Goal: Task Accomplishment & Management: Use online tool/utility

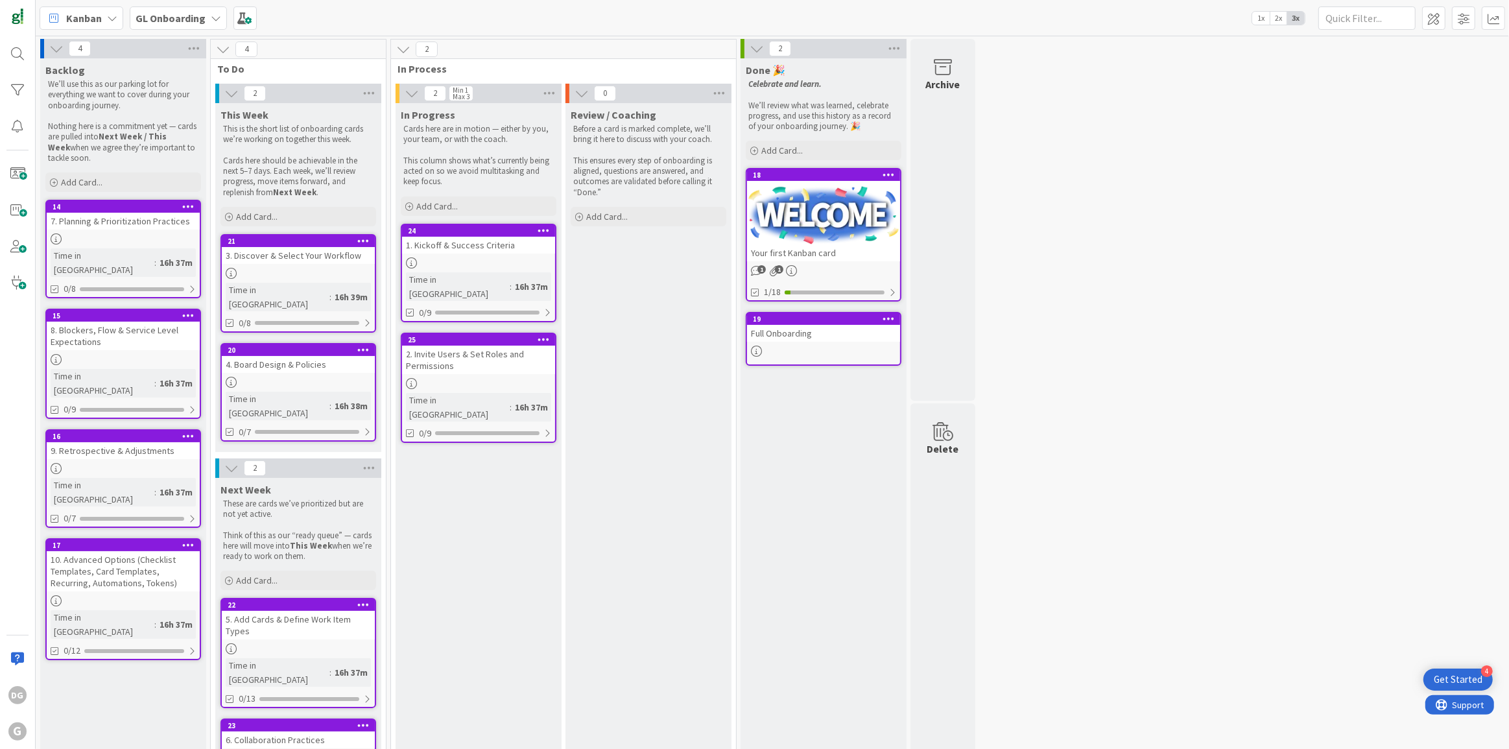
click at [160, 19] on b "GL Onboarding" at bounding box center [171, 18] width 70 height 13
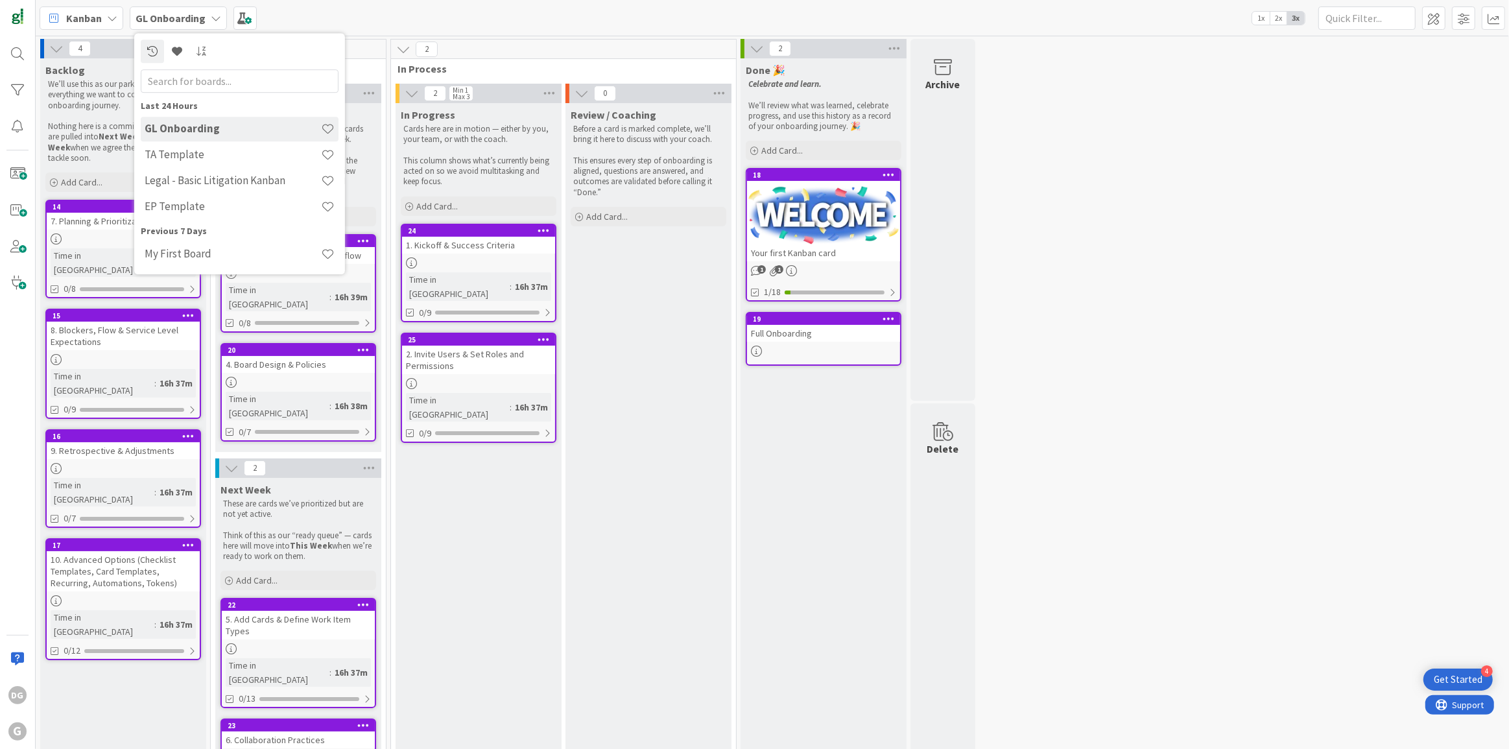
click at [700, 429] on div "Review / Coaching Before a card is marked complete, we’ll bring it here to disc…" at bounding box center [649, 465] width 166 height 725
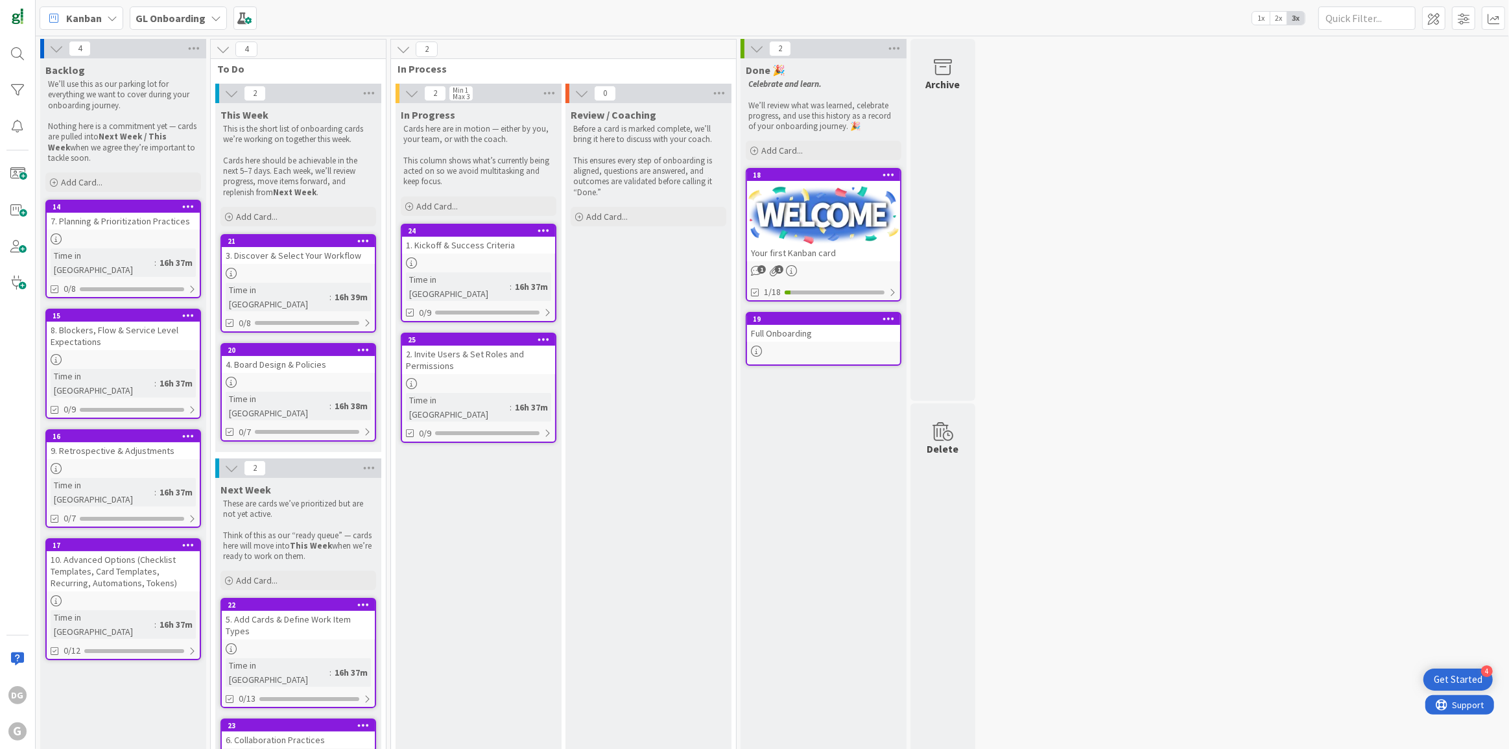
click at [157, 14] on b "GL Onboarding" at bounding box center [171, 18] width 70 height 13
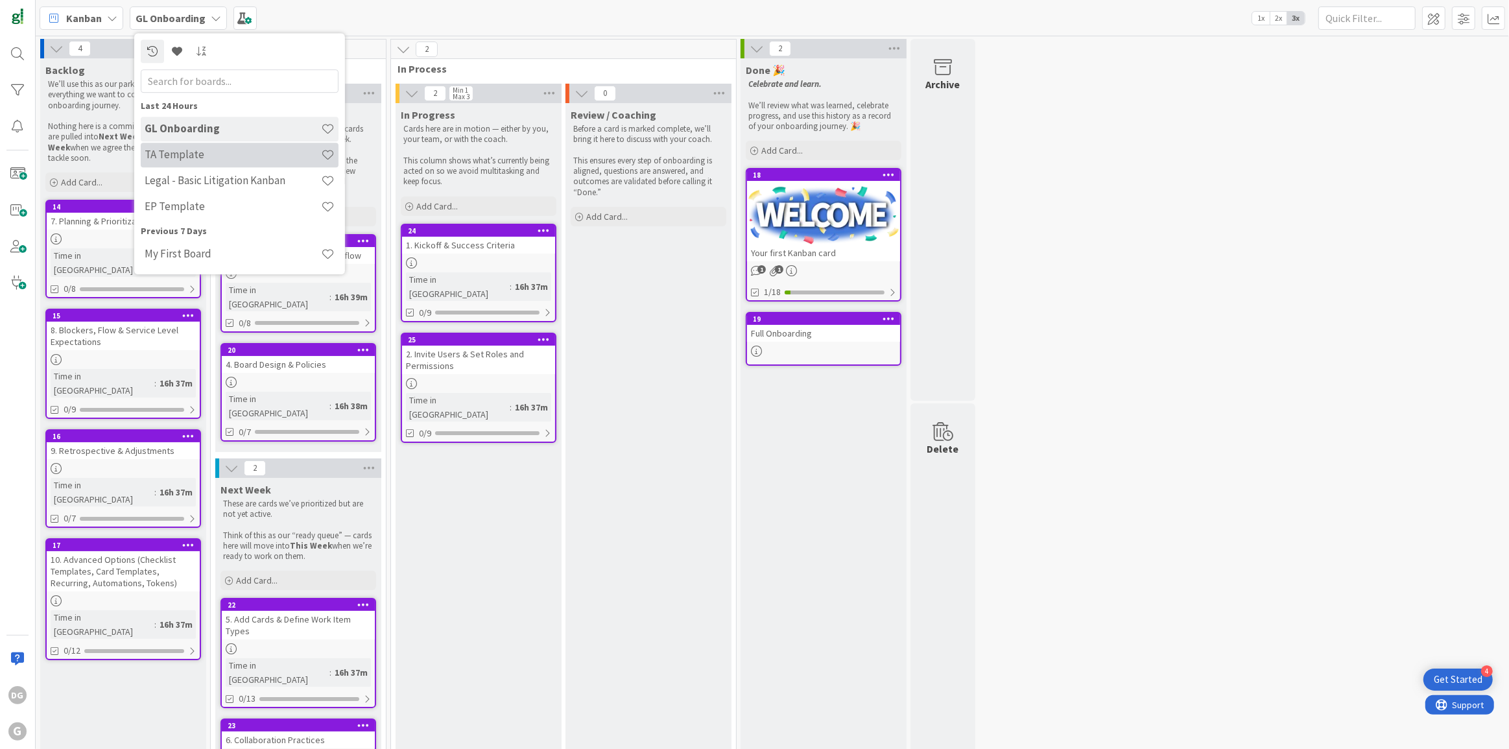
click at [221, 152] on h4 "TA Template" at bounding box center [233, 154] width 176 height 13
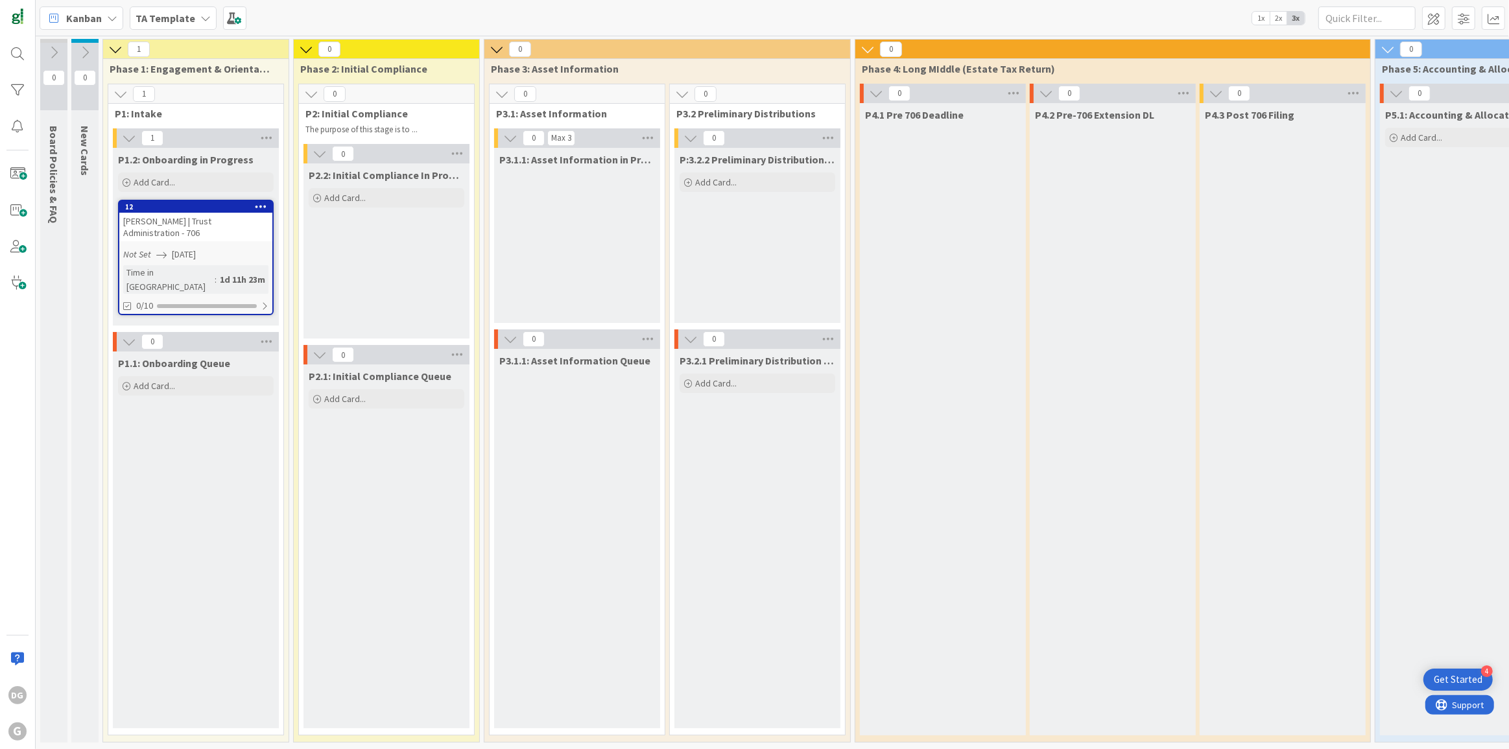
click at [193, 16] on div "TA Template" at bounding box center [173, 17] width 87 height 23
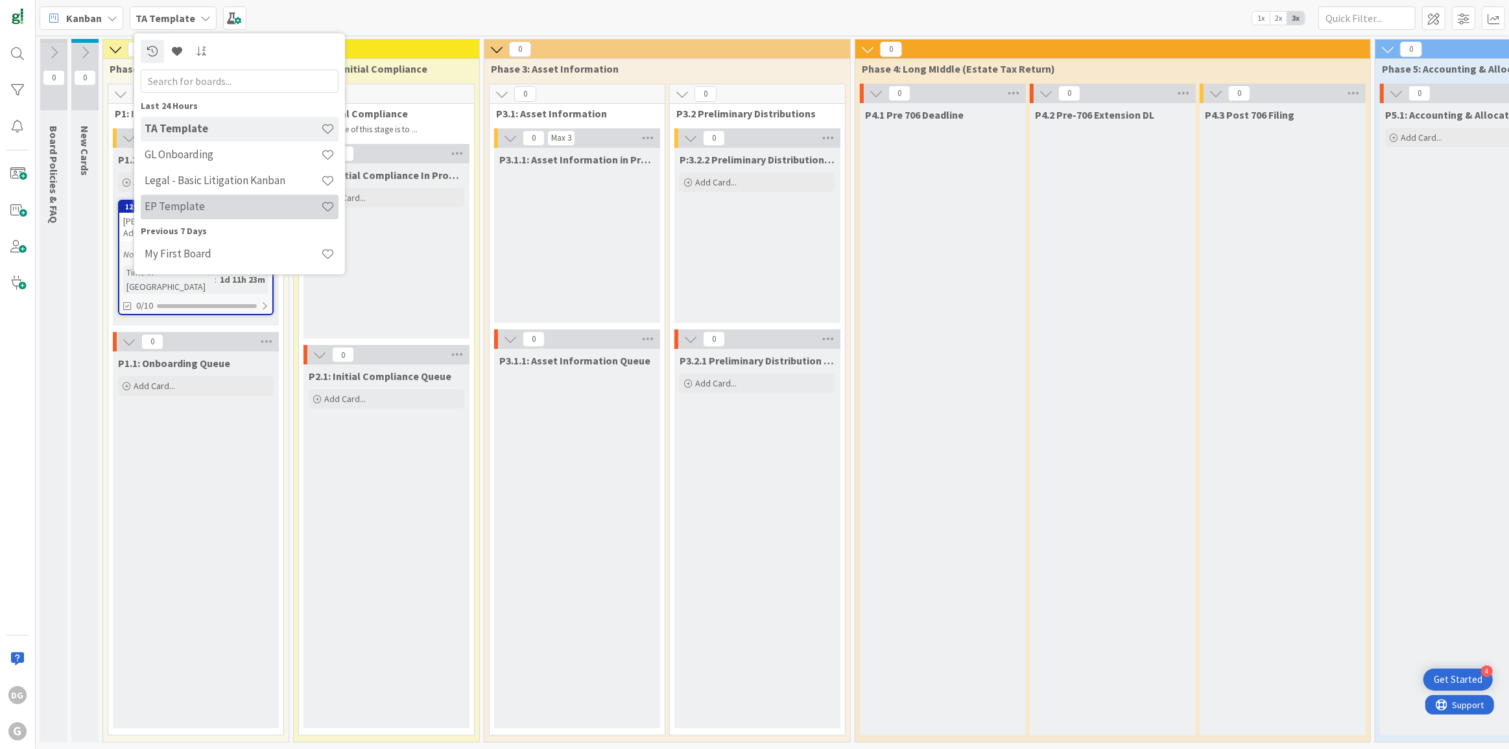
click at [206, 196] on div "EP Template" at bounding box center [240, 207] width 198 height 25
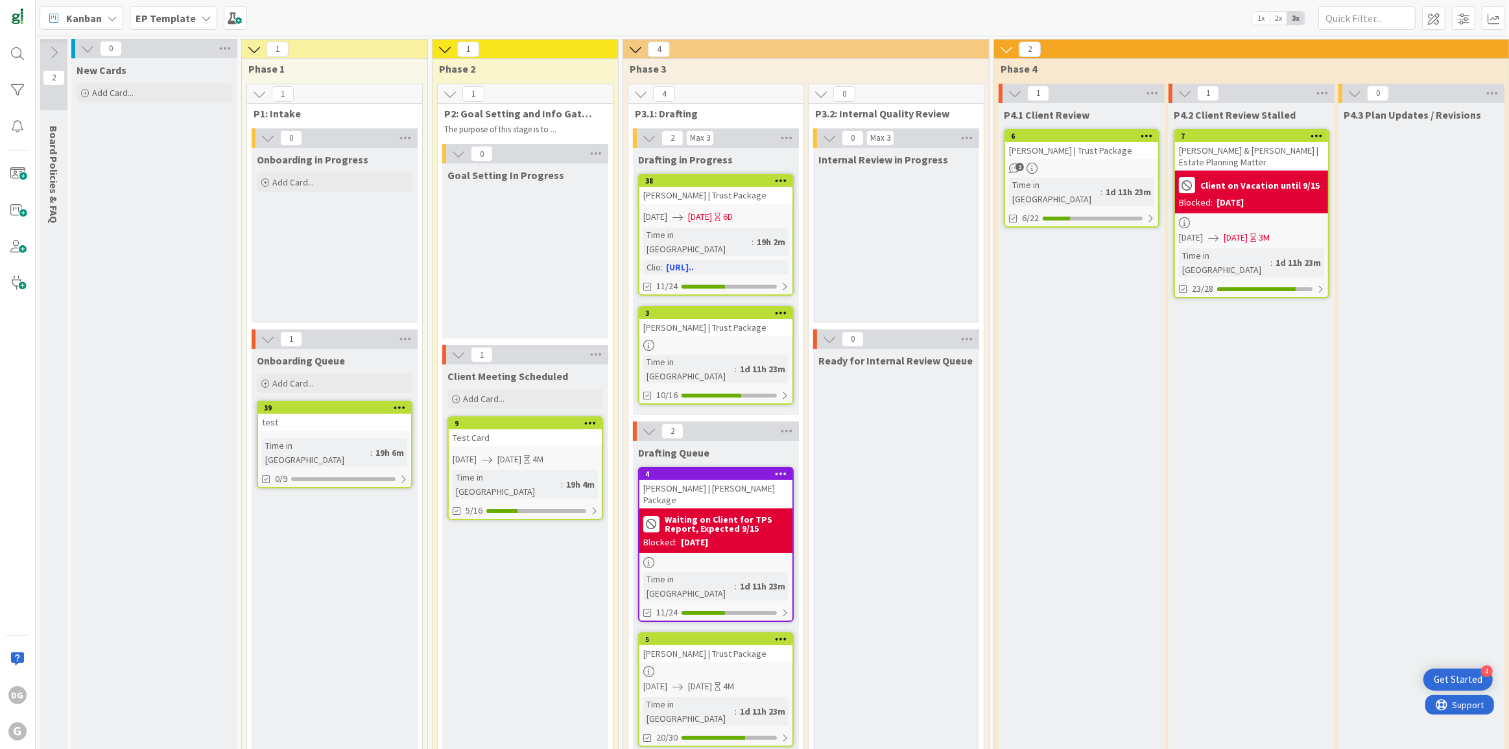
click at [55, 52] on icon at bounding box center [54, 52] width 14 height 14
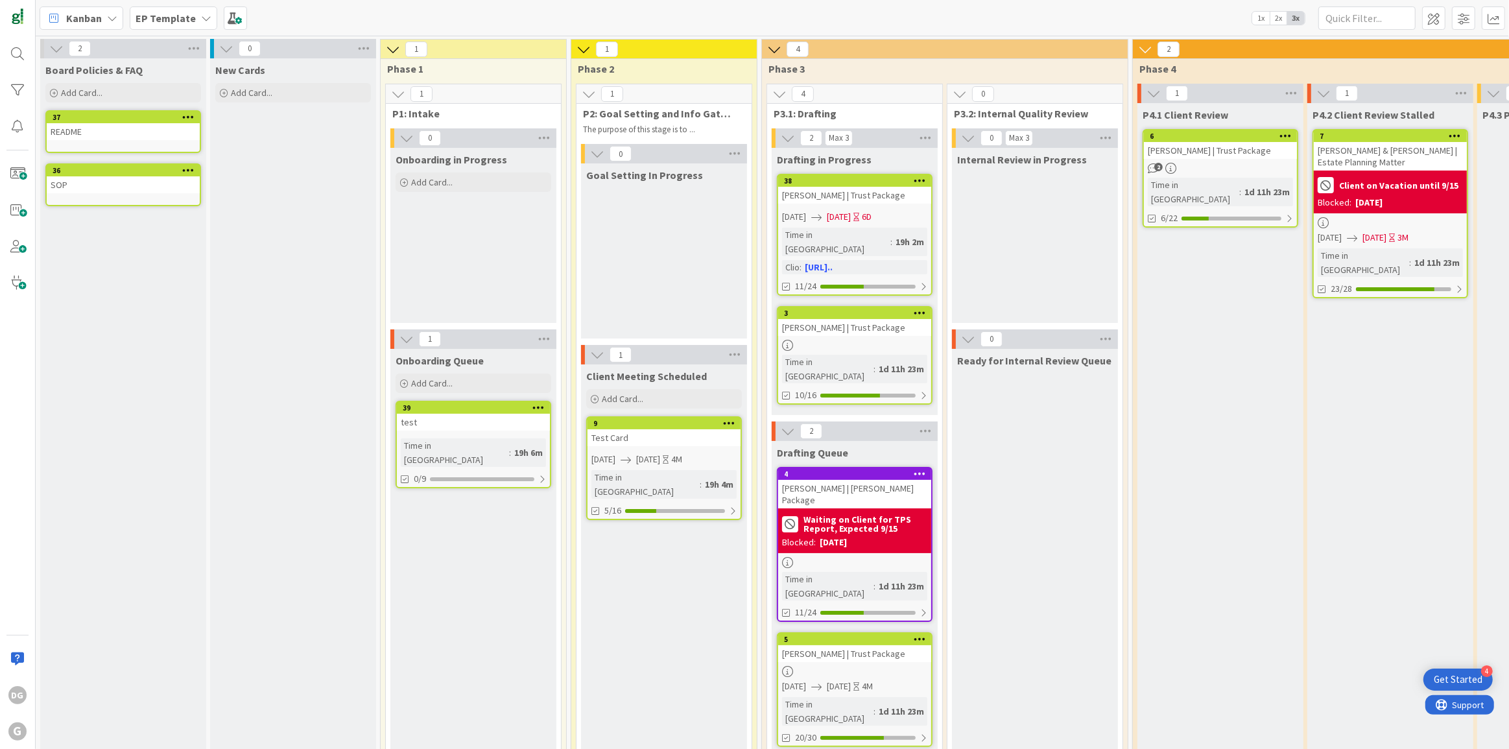
click at [54, 47] on icon at bounding box center [56, 49] width 14 height 14
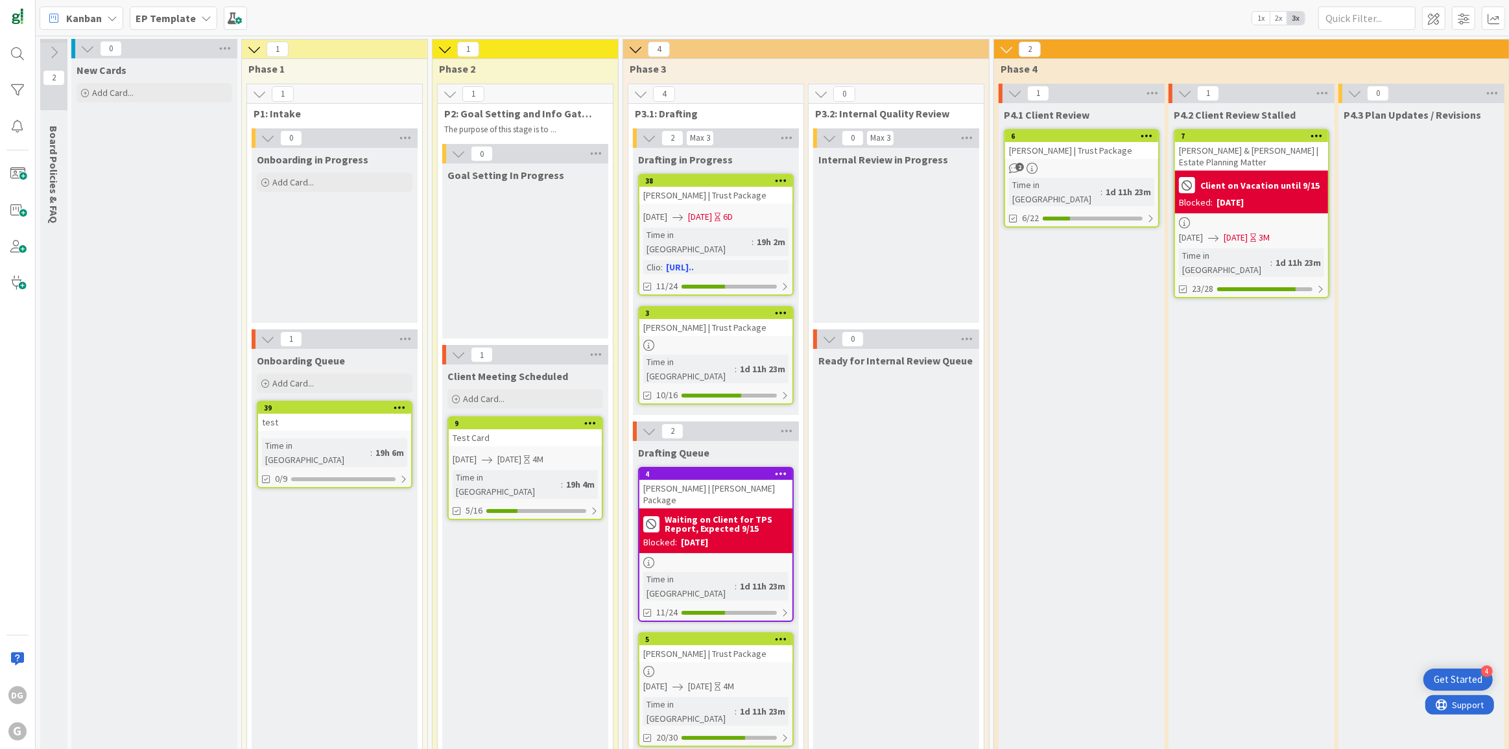
click at [249, 45] on icon at bounding box center [254, 49] width 14 height 14
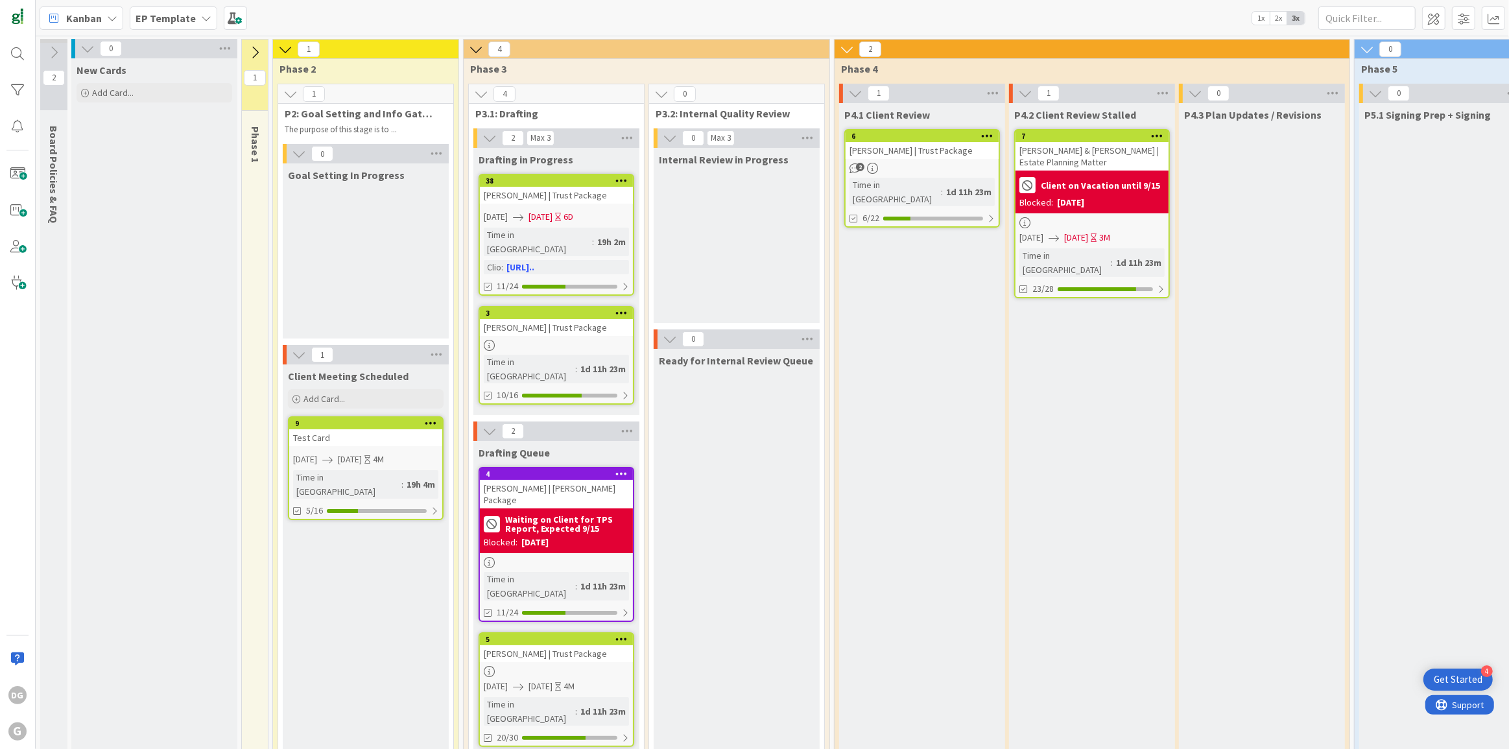
click at [285, 48] on icon at bounding box center [285, 49] width 14 height 14
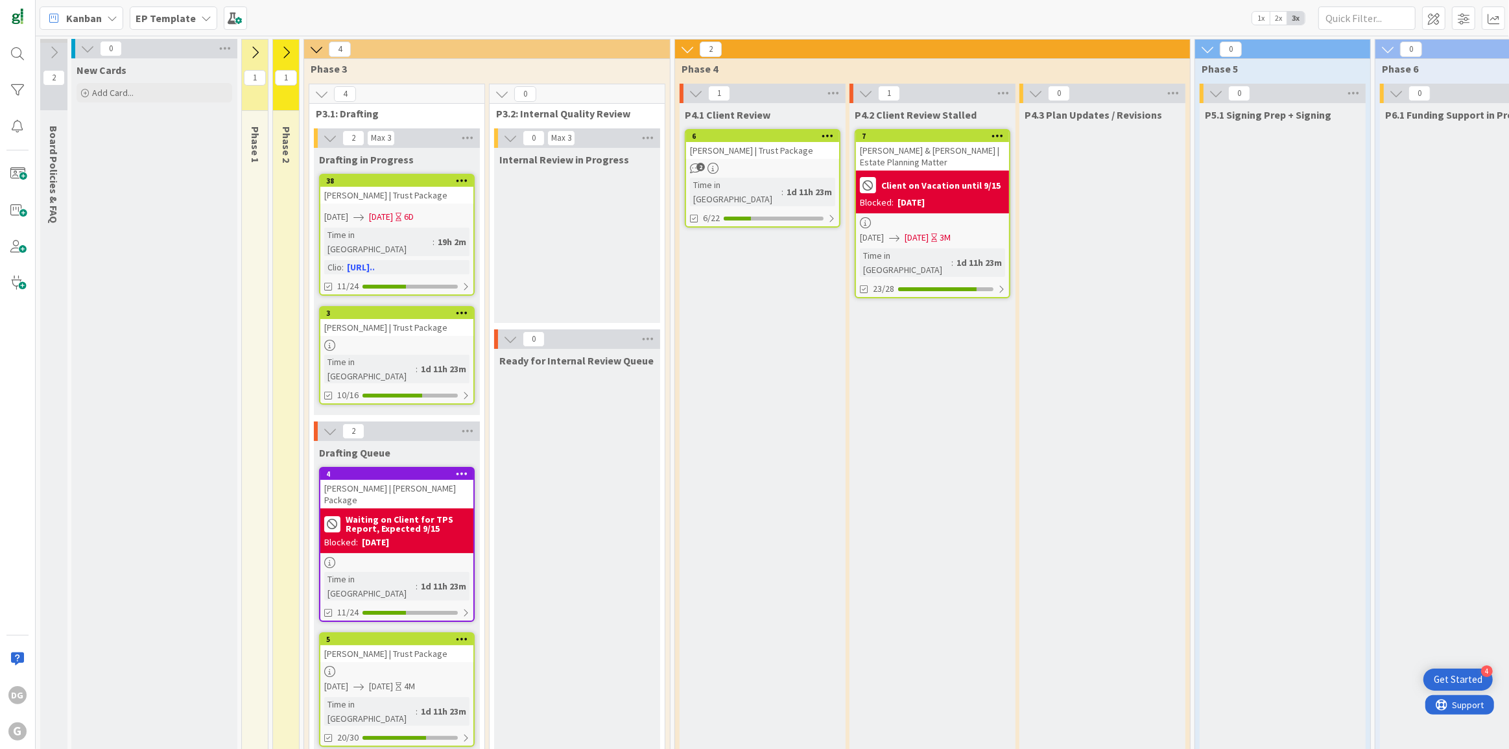
click at [324, 53] on button at bounding box center [316, 49] width 17 height 17
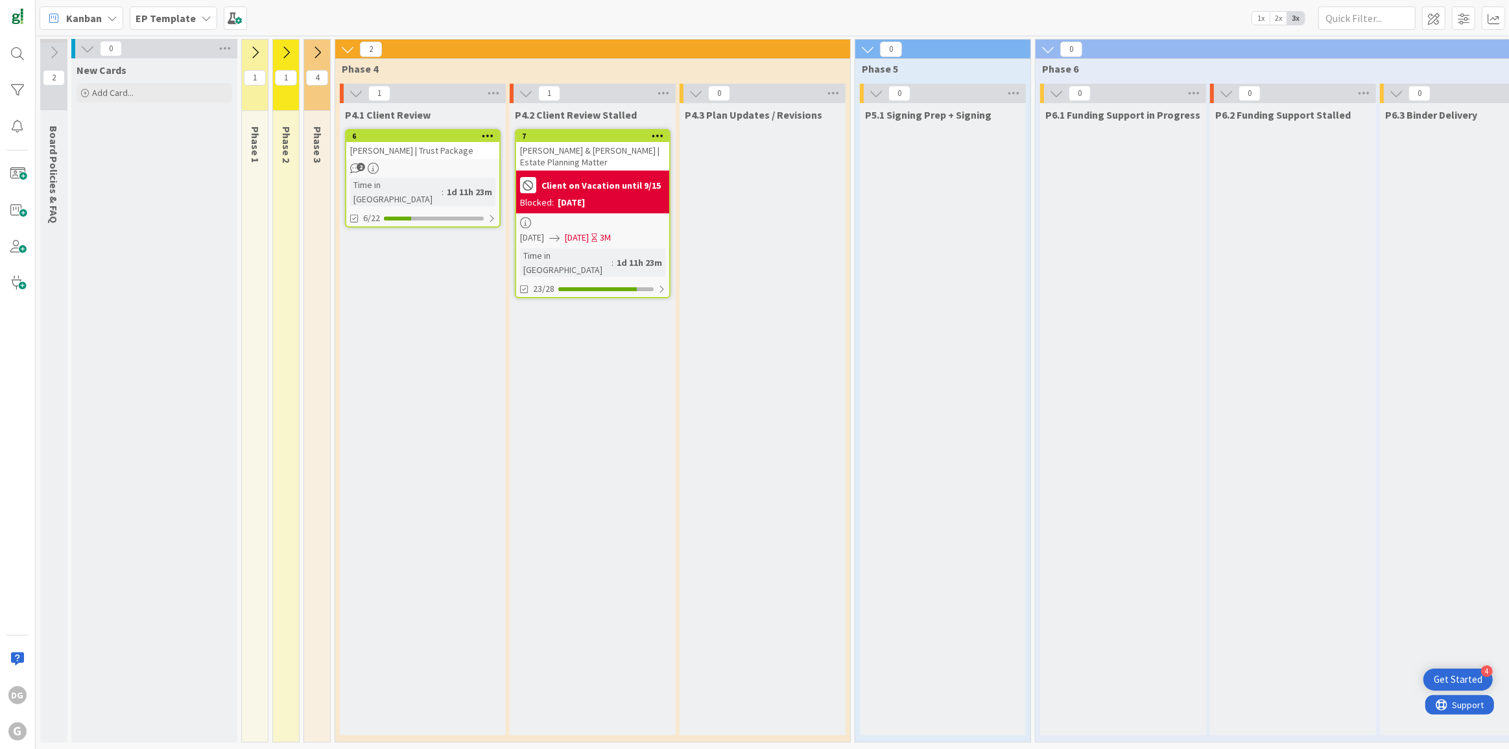
click at [348, 46] on icon at bounding box center [348, 49] width 14 height 14
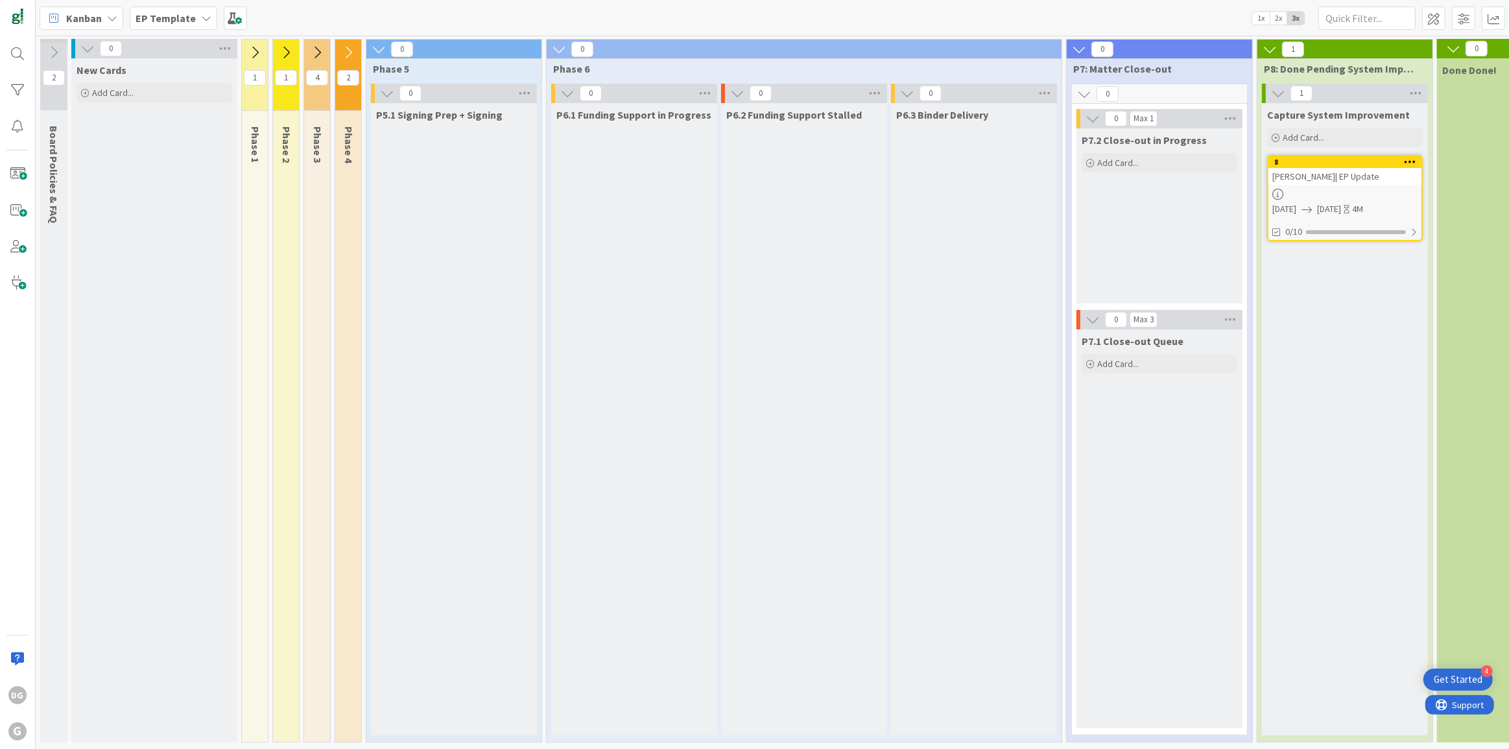
click at [378, 47] on icon at bounding box center [379, 49] width 14 height 14
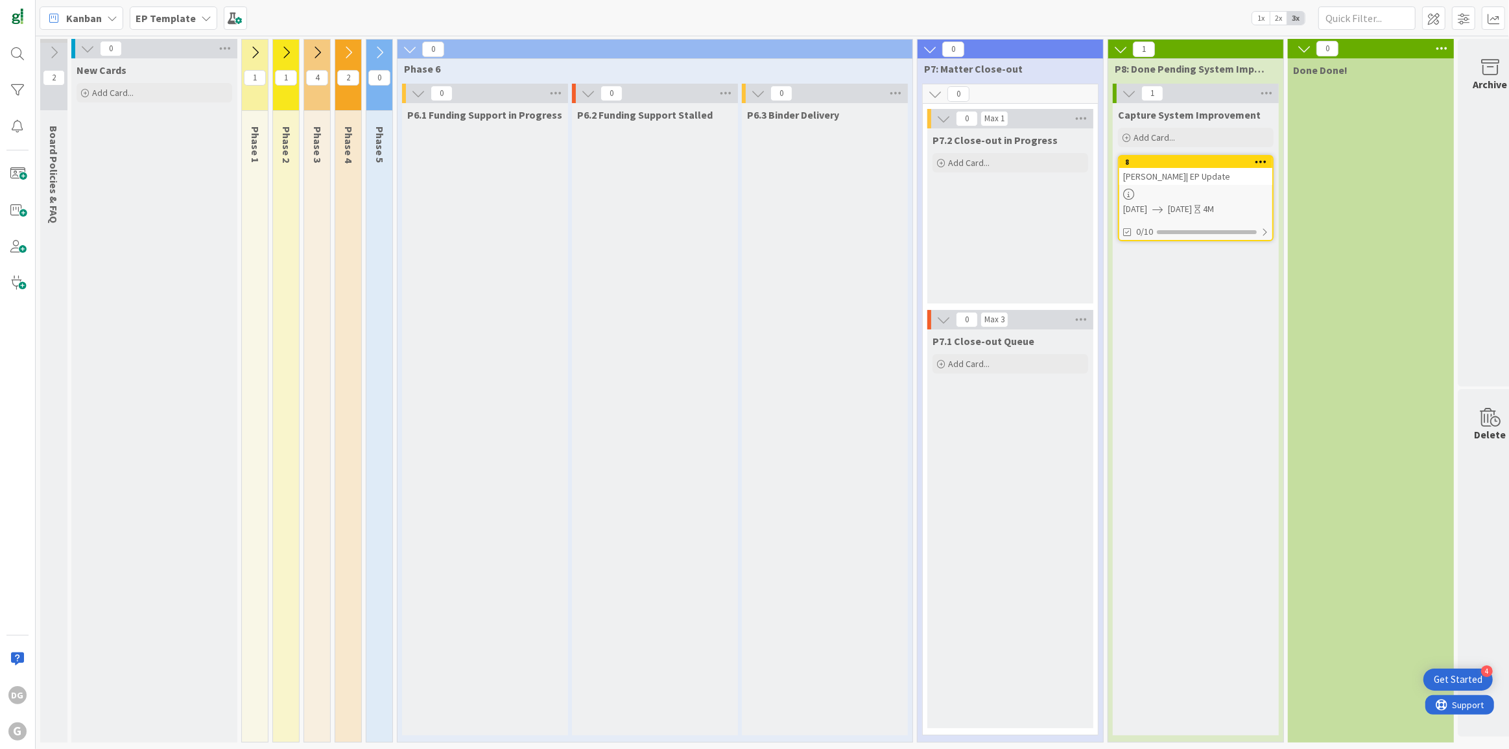
click at [411, 45] on icon at bounding box center [410, 49] width 14 height 14
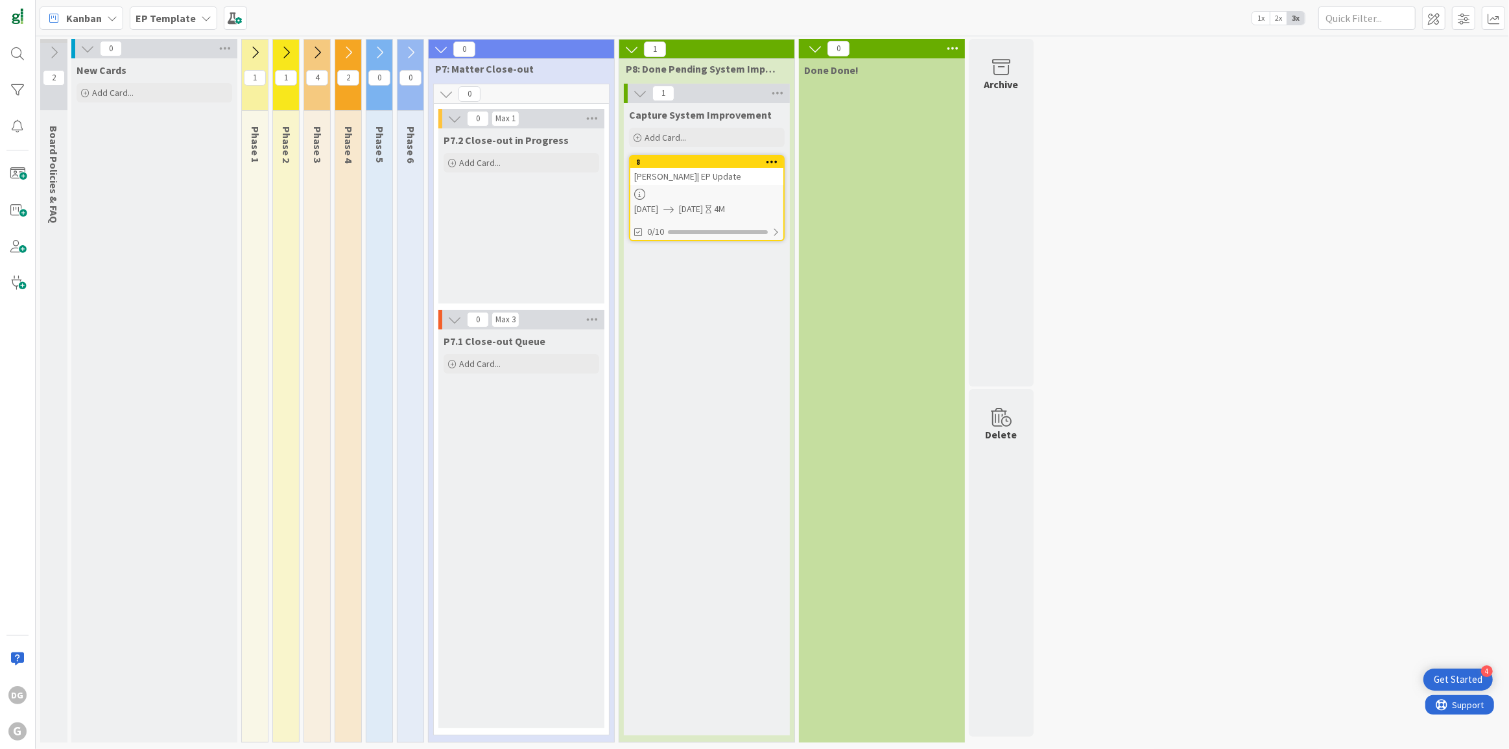
click at [443, 50] on icon at bounding box center [441, 49] width 14 height 14
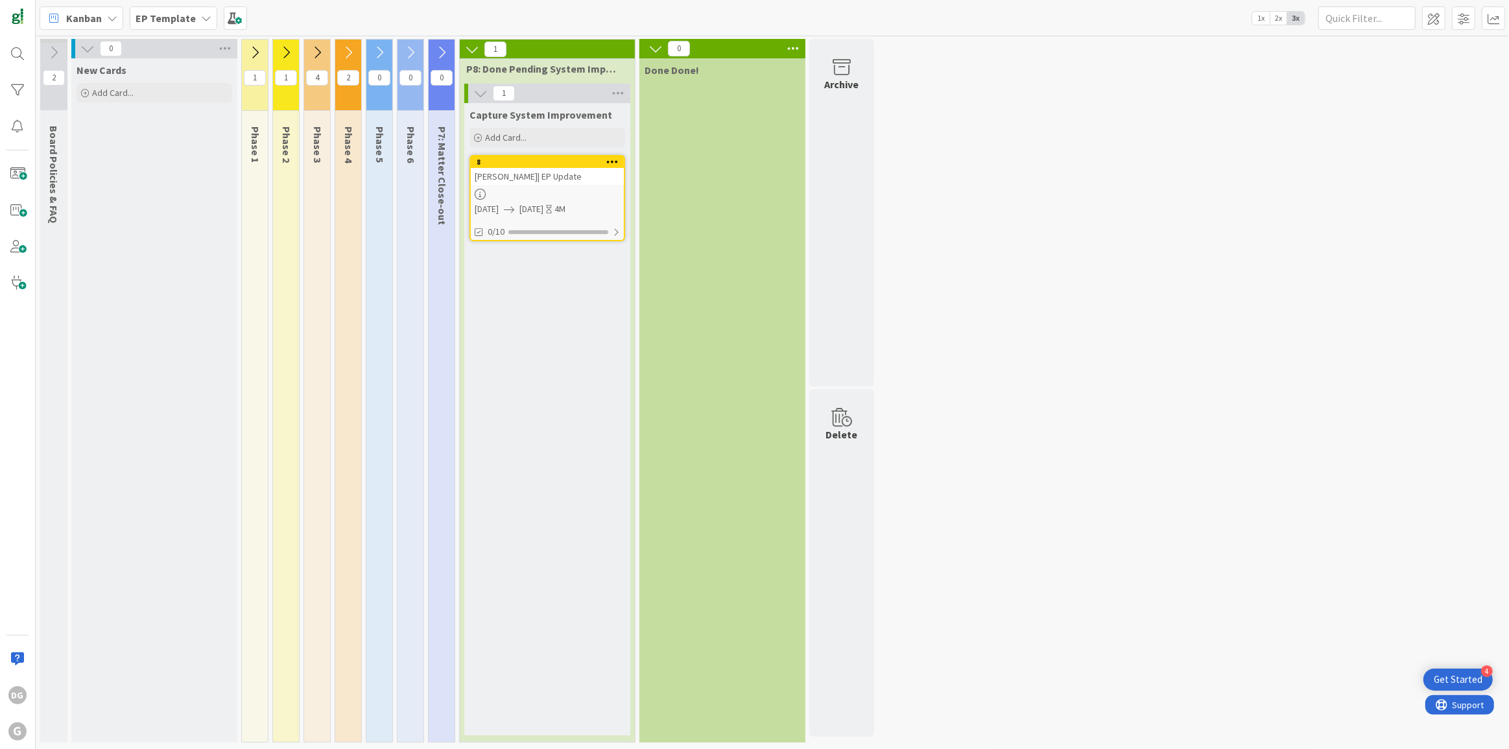
click at [469, 48] on icon at bounding box center [472, 49] width 14 height 14
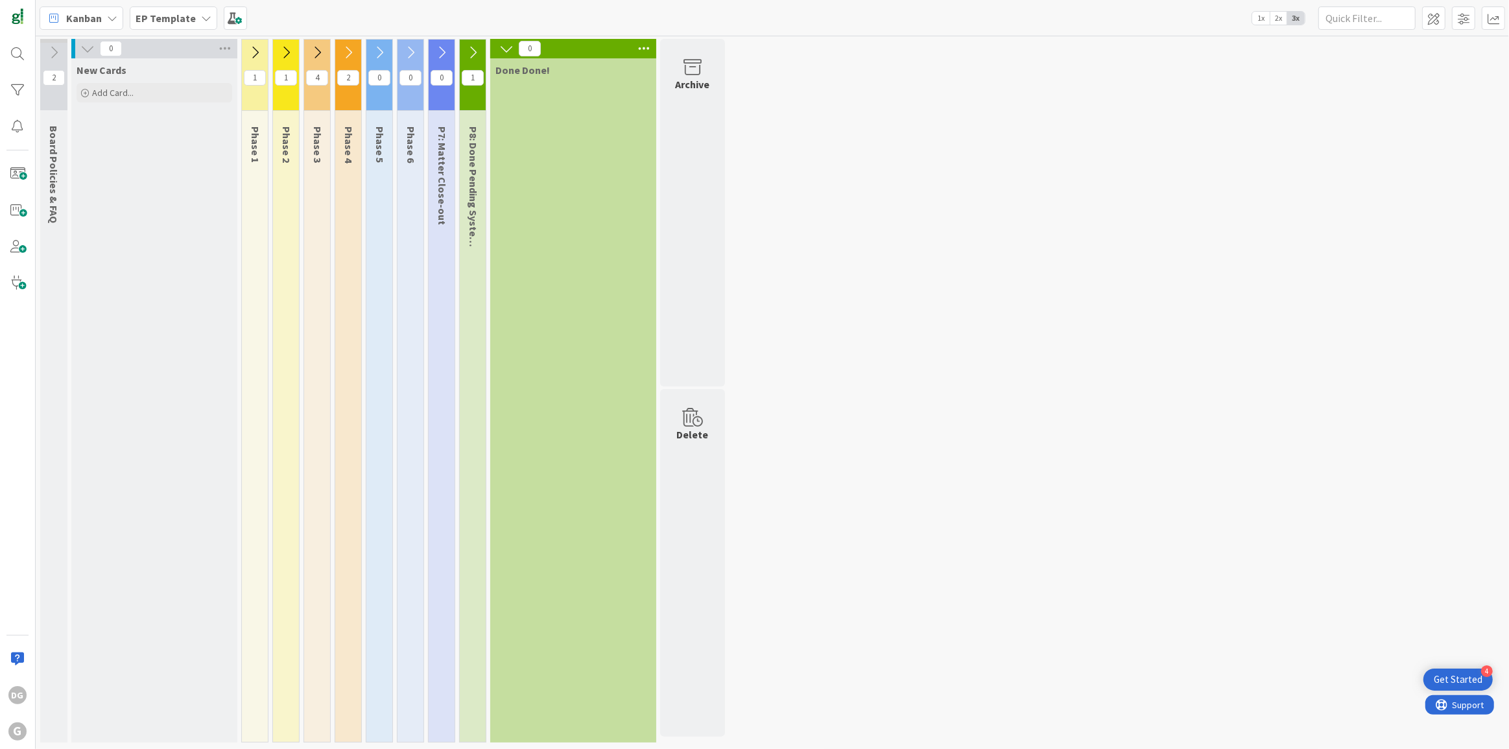
click at [169, 12] on b "EP Template" at bounding box center [166, 18] width 60 height 13
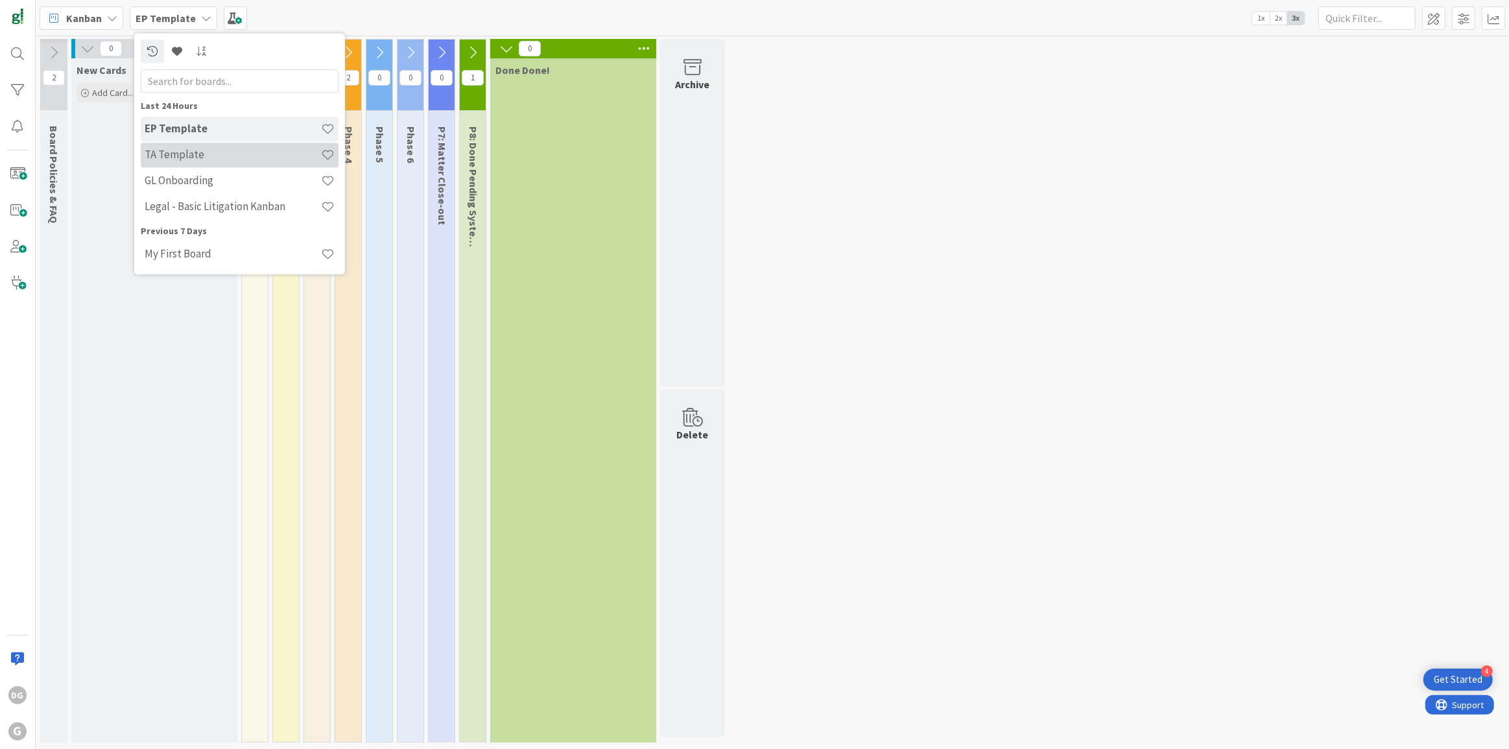
click at [193, 147] on div "TA Template" at bounding box center [240, 155] width 198 height 25
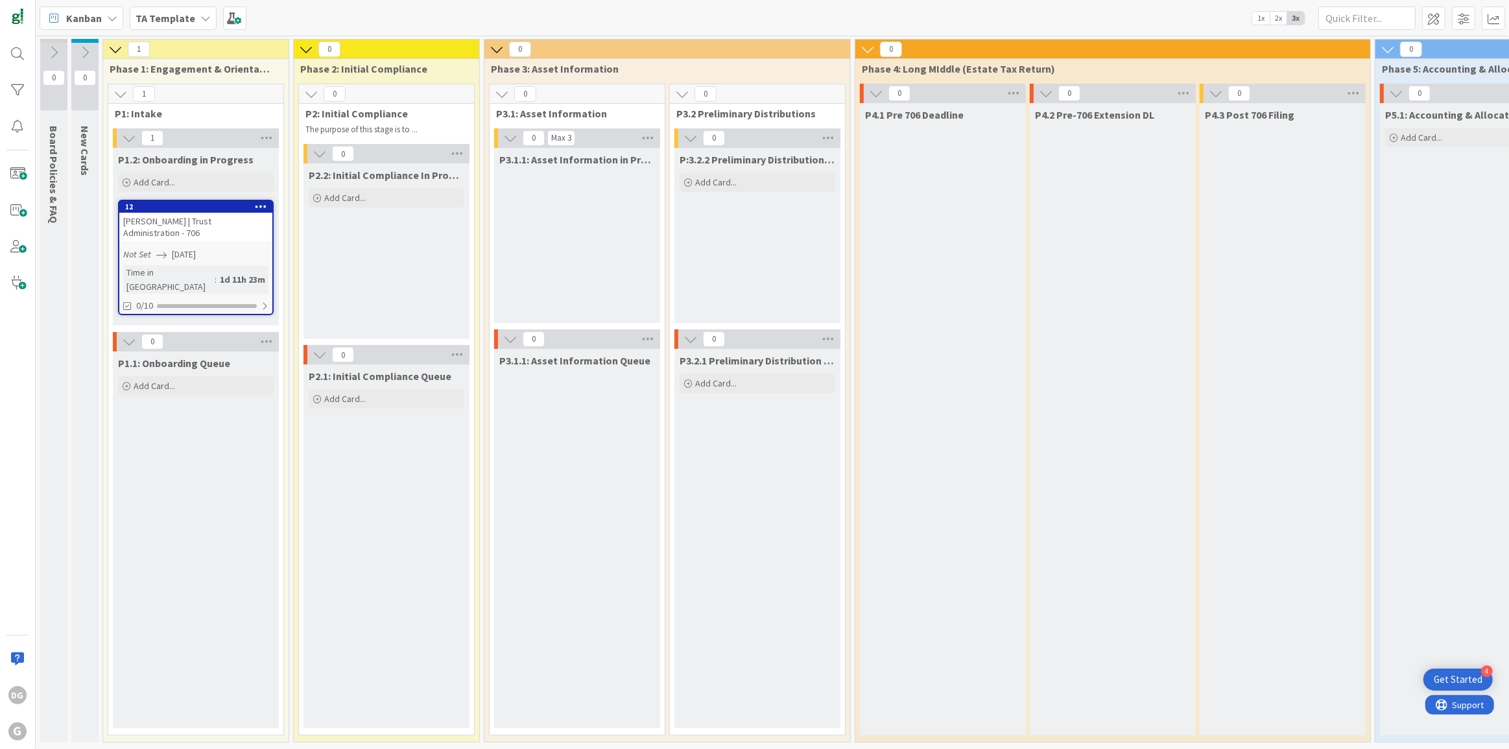
click at [121, 45] on icon at bounding box center [115, 49] width 14 height 14
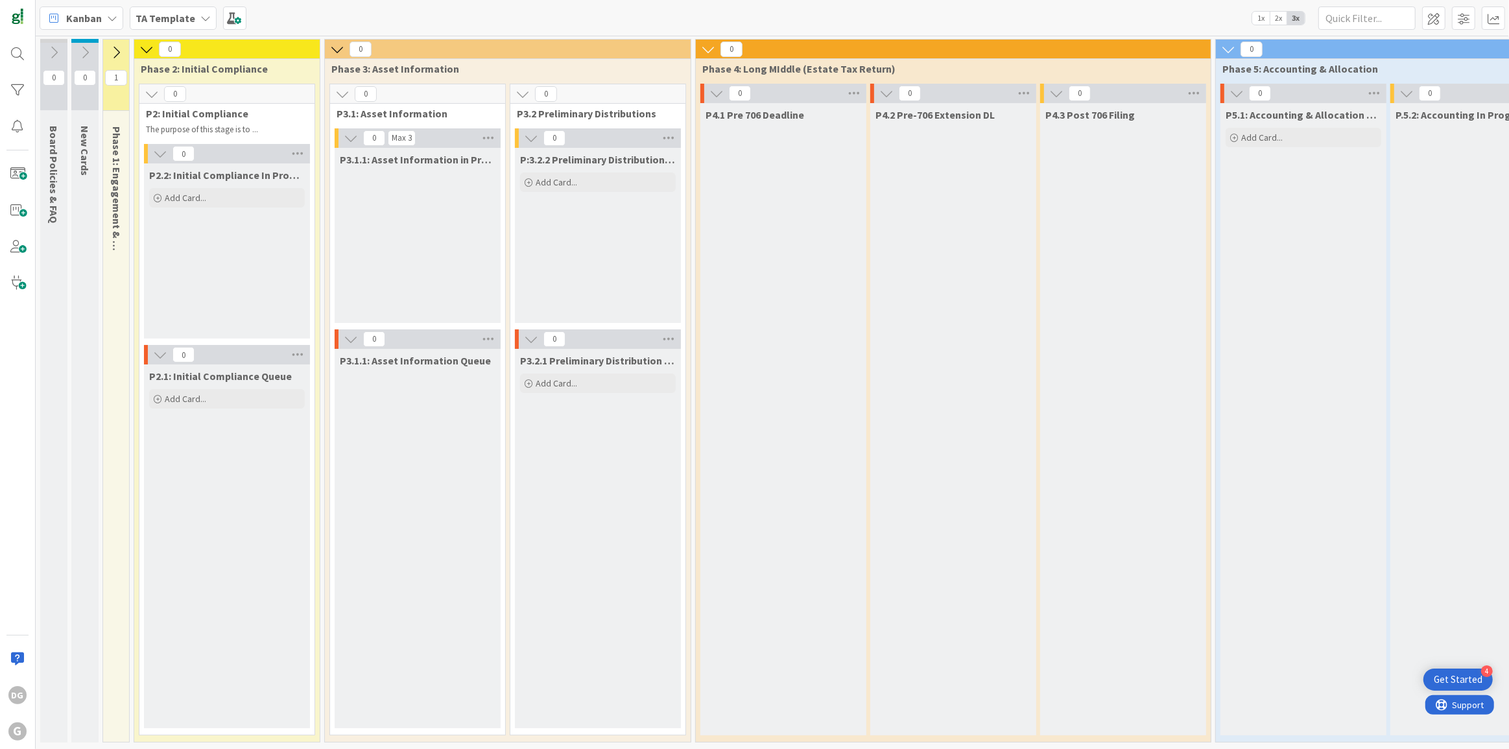
click at [150, 44] on icon at bounding box center [146, 49] width 14 height 14
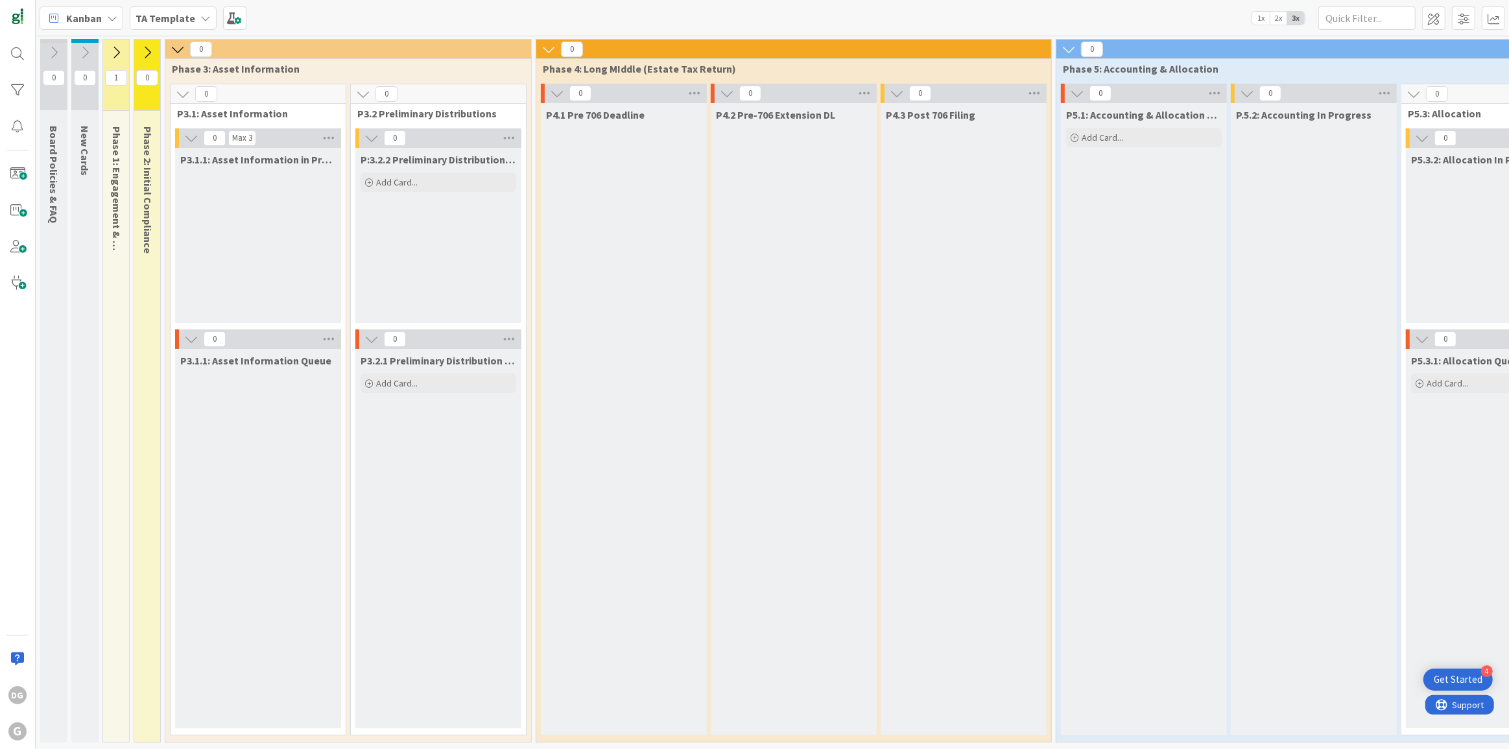
click at [172, 45] on icon at bounding box center [178, 49] width 14 height 14
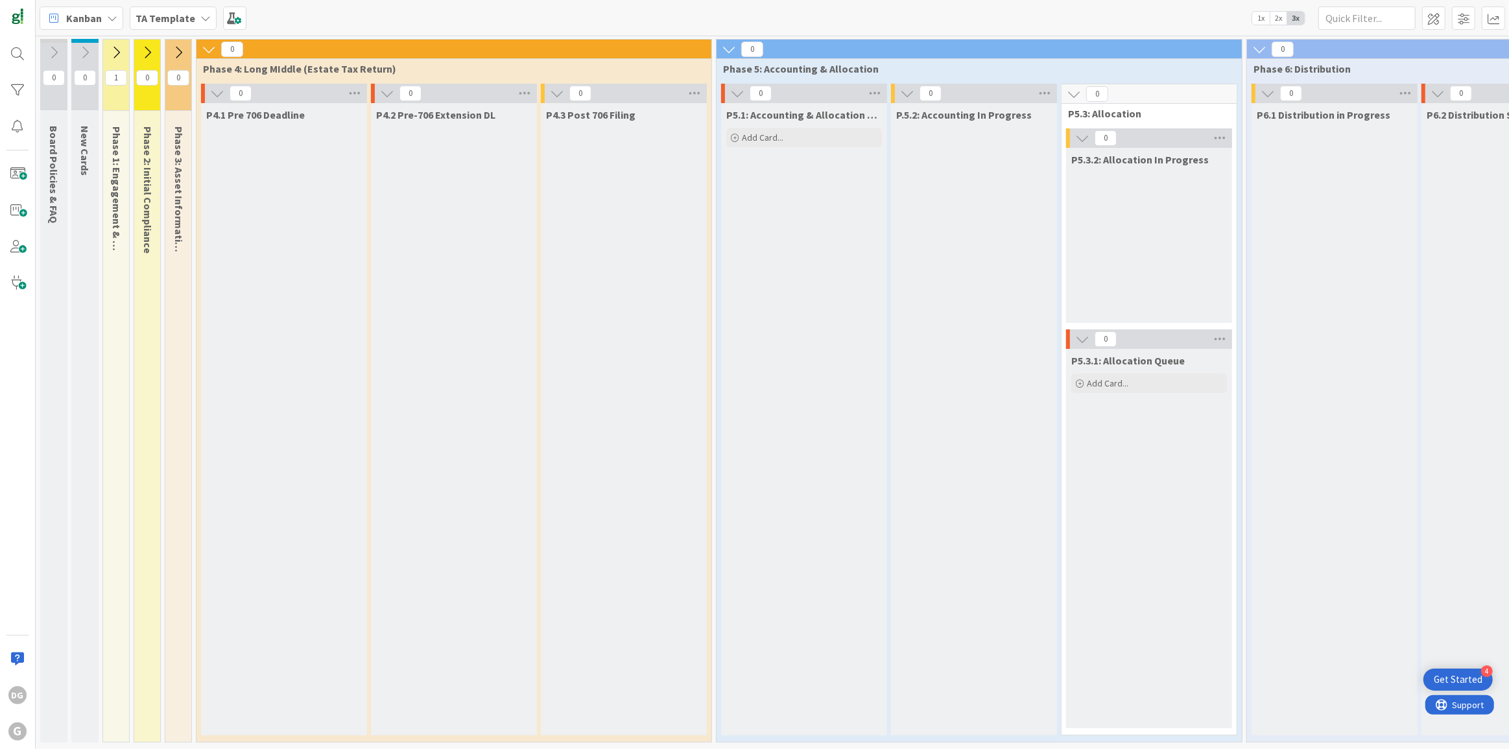
click at [214, 46] on icon at bounding box center [209, 49] width 14 height 14
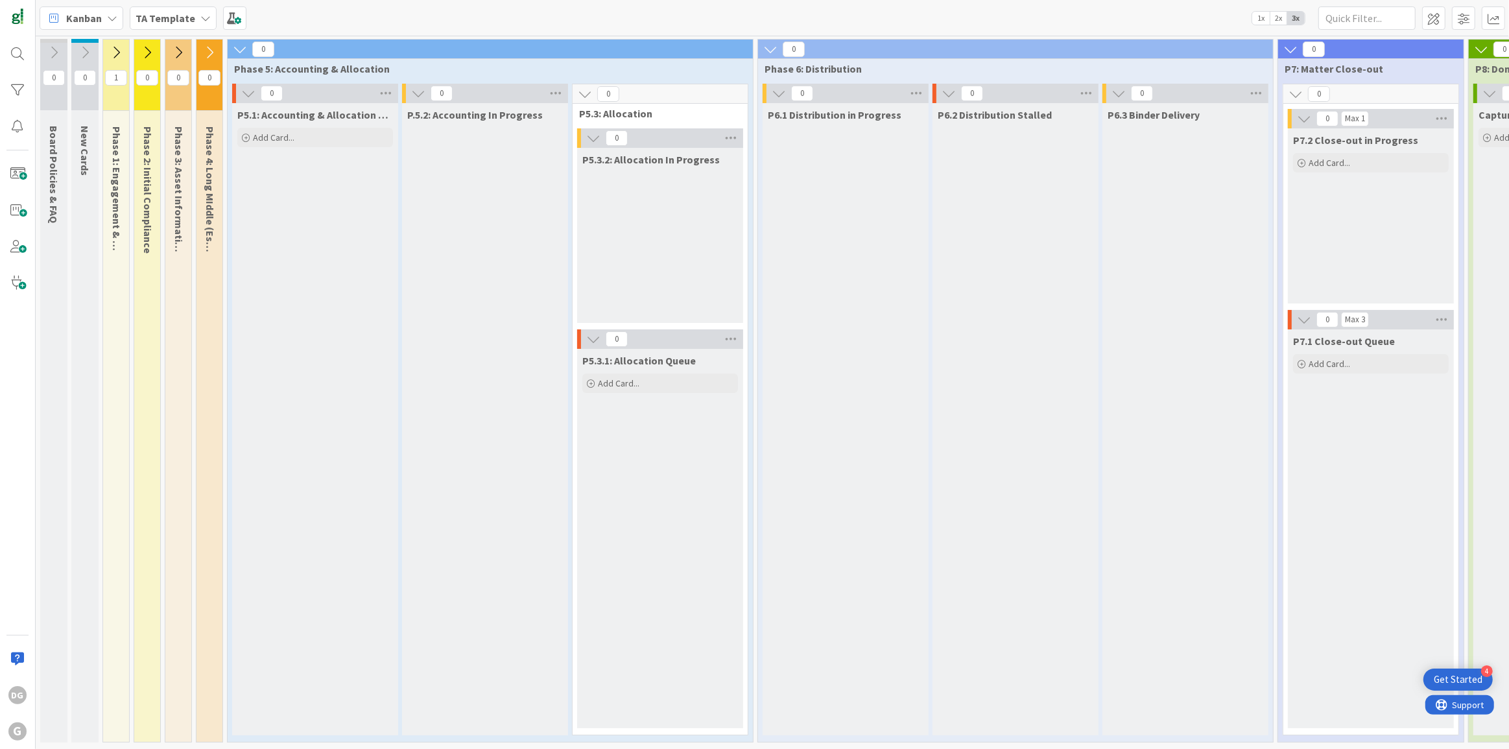
click at [239, 48] on icon at bounding box center [240, 49] width 14 height 14
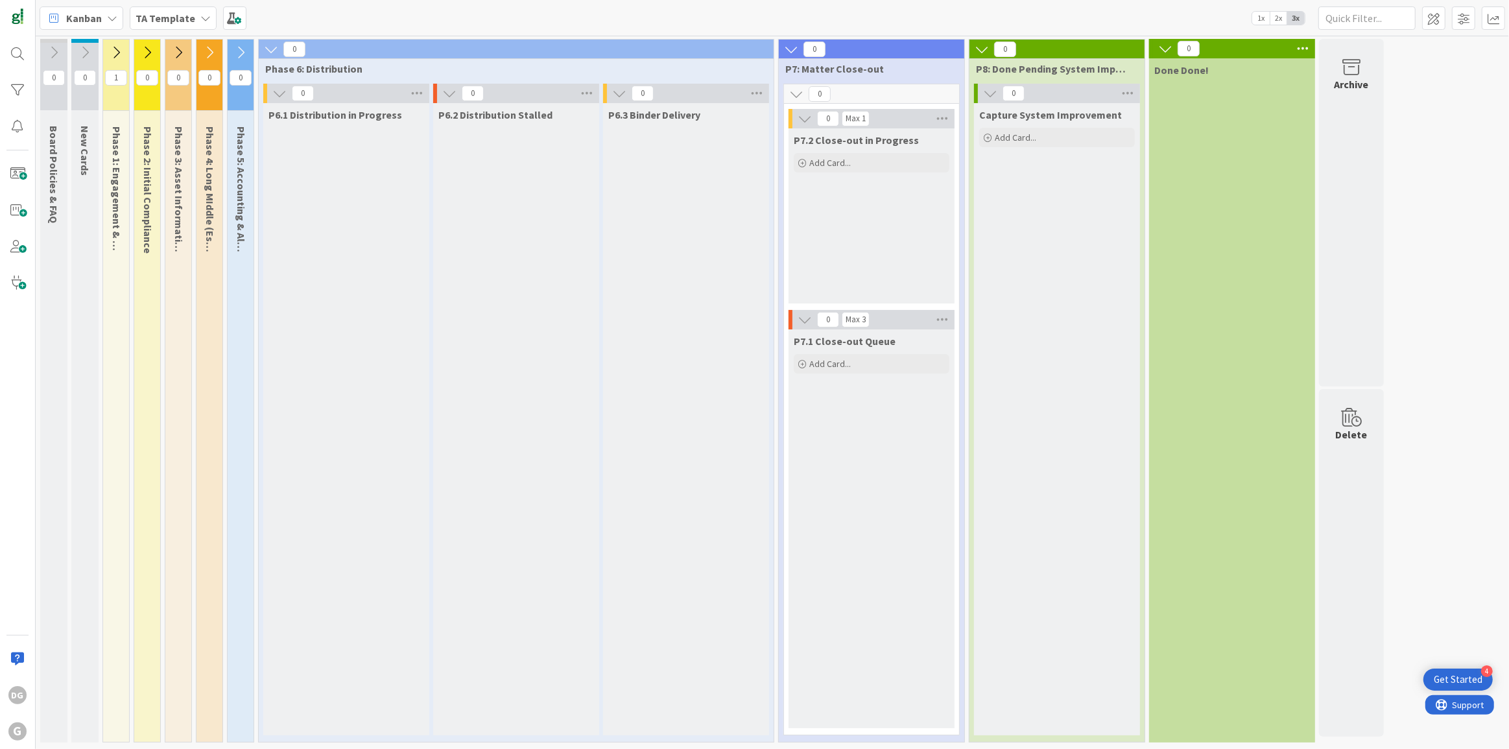
click at [278, 45] on button at bounding box center [271, 49] width 17 height 17
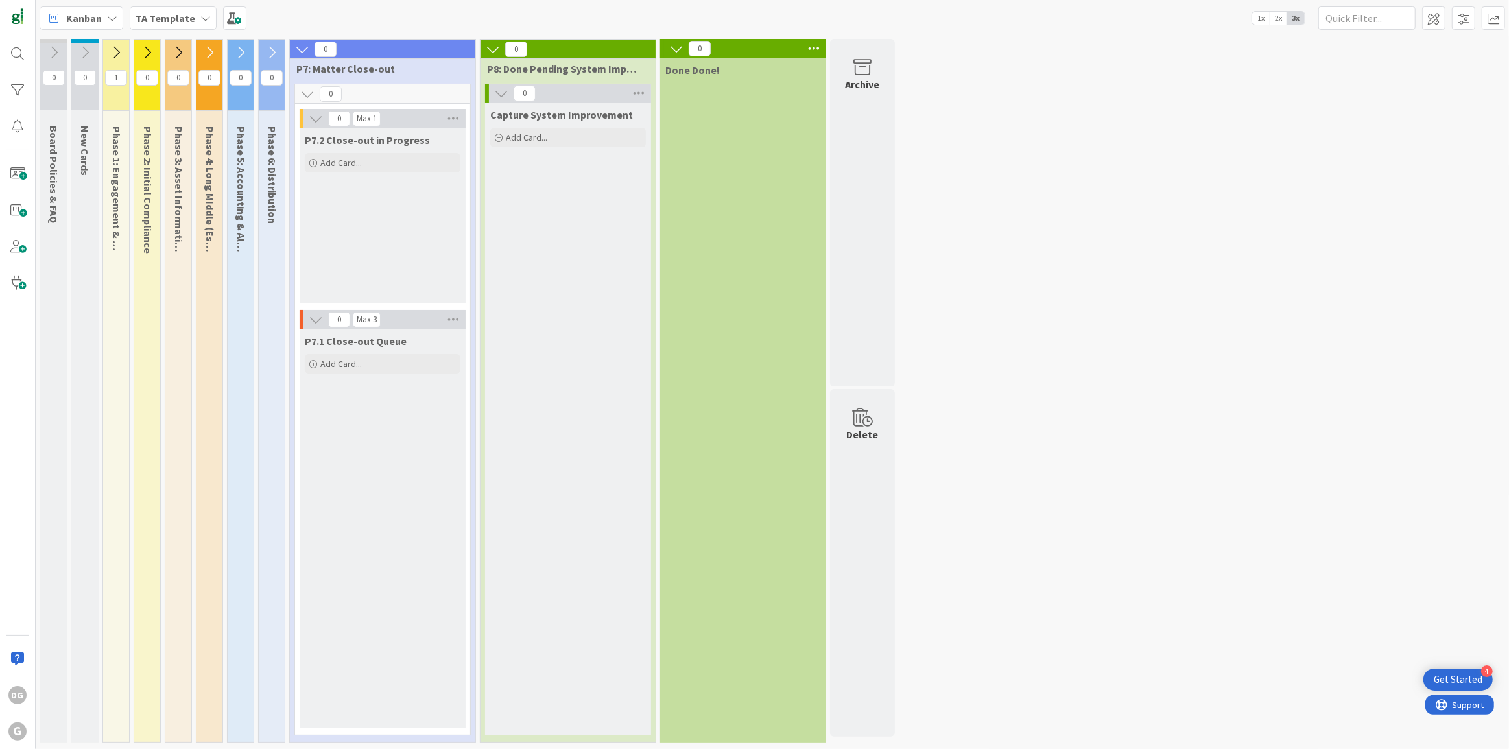
click at [302, 47] on icon at bounding box center [302, 49] width 14 height 14
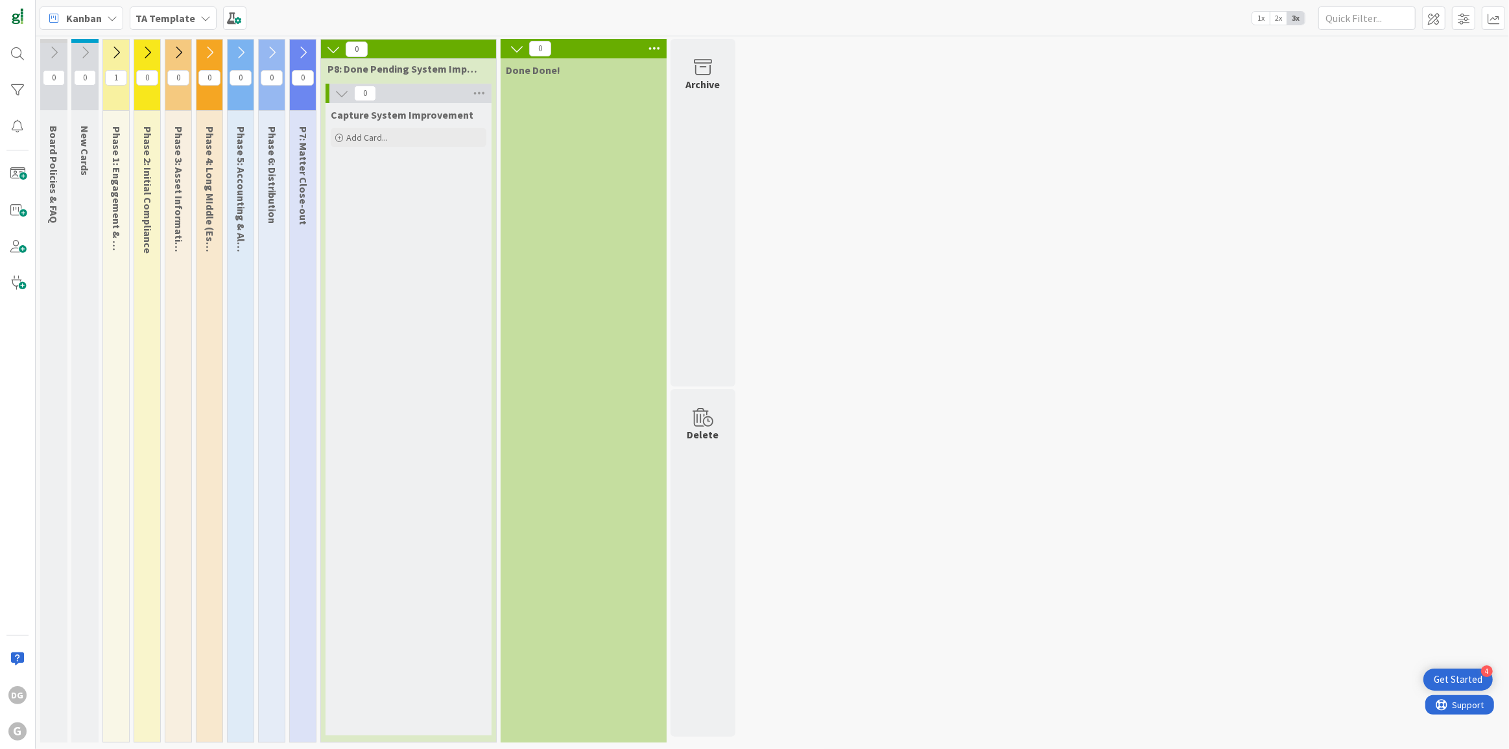
click at [337, 43] on icon at bounding box center [333, 49] width 14 height 14
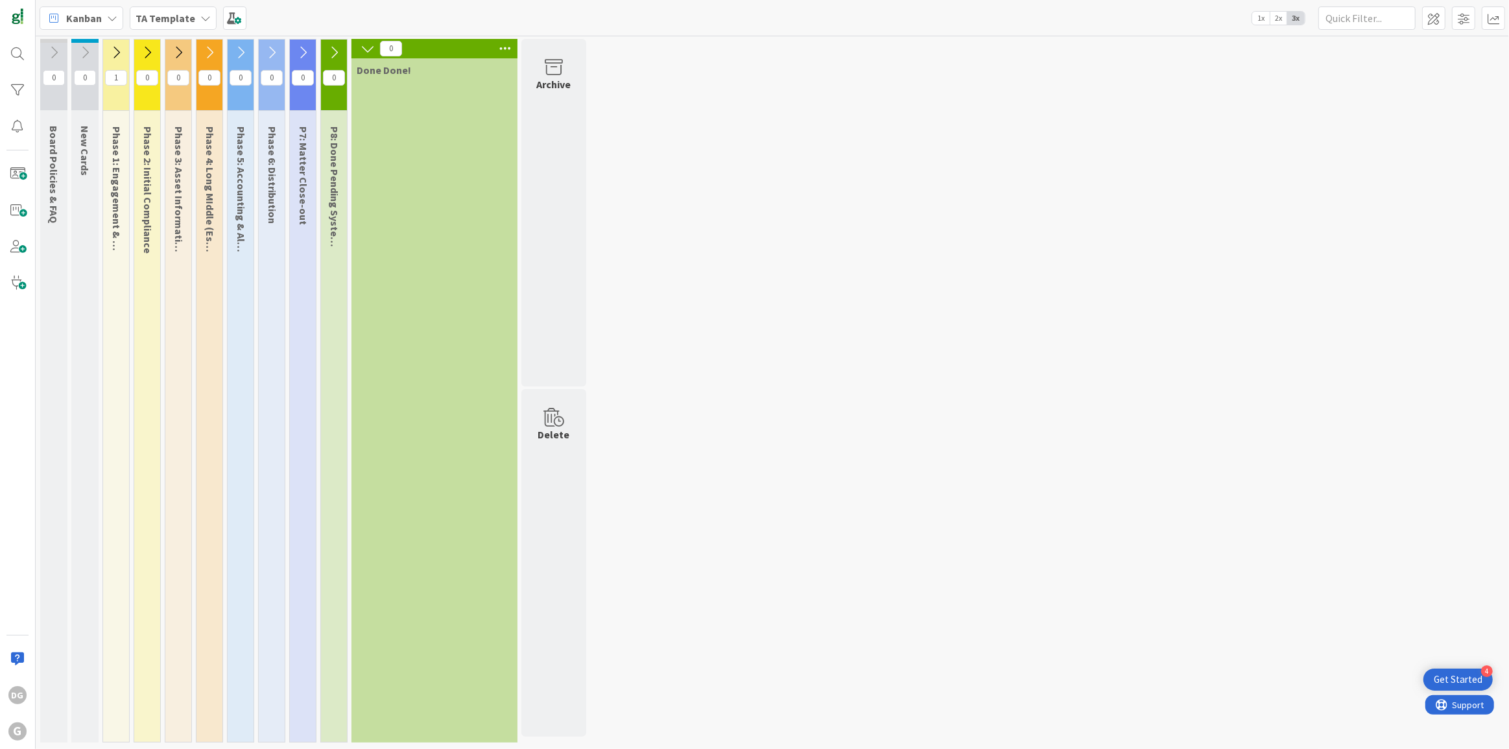
click at [121, 49] on icon at bounding box center [116, 52] width 14 height 14
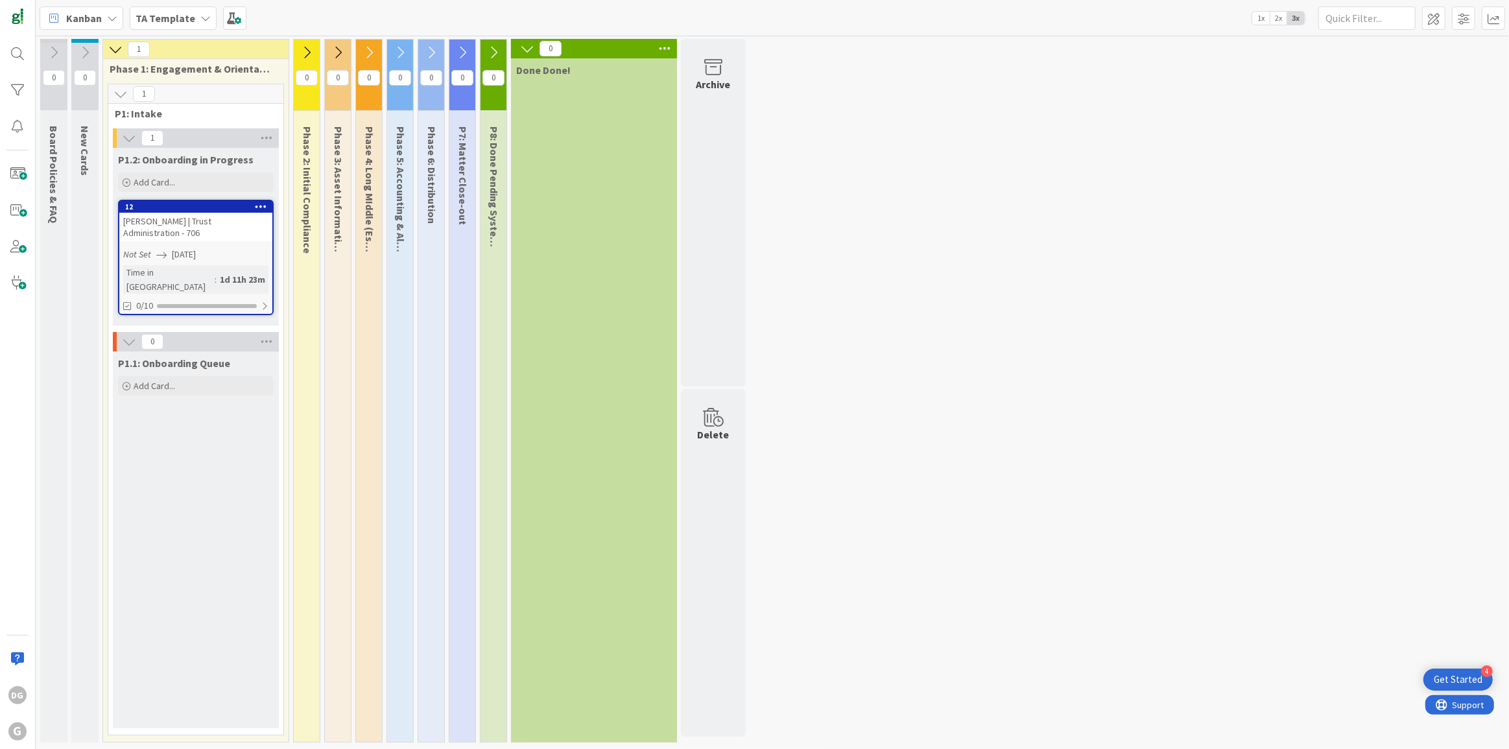
click at [310, 52] on icon at bounding box center [307, 52] width 14 height 14
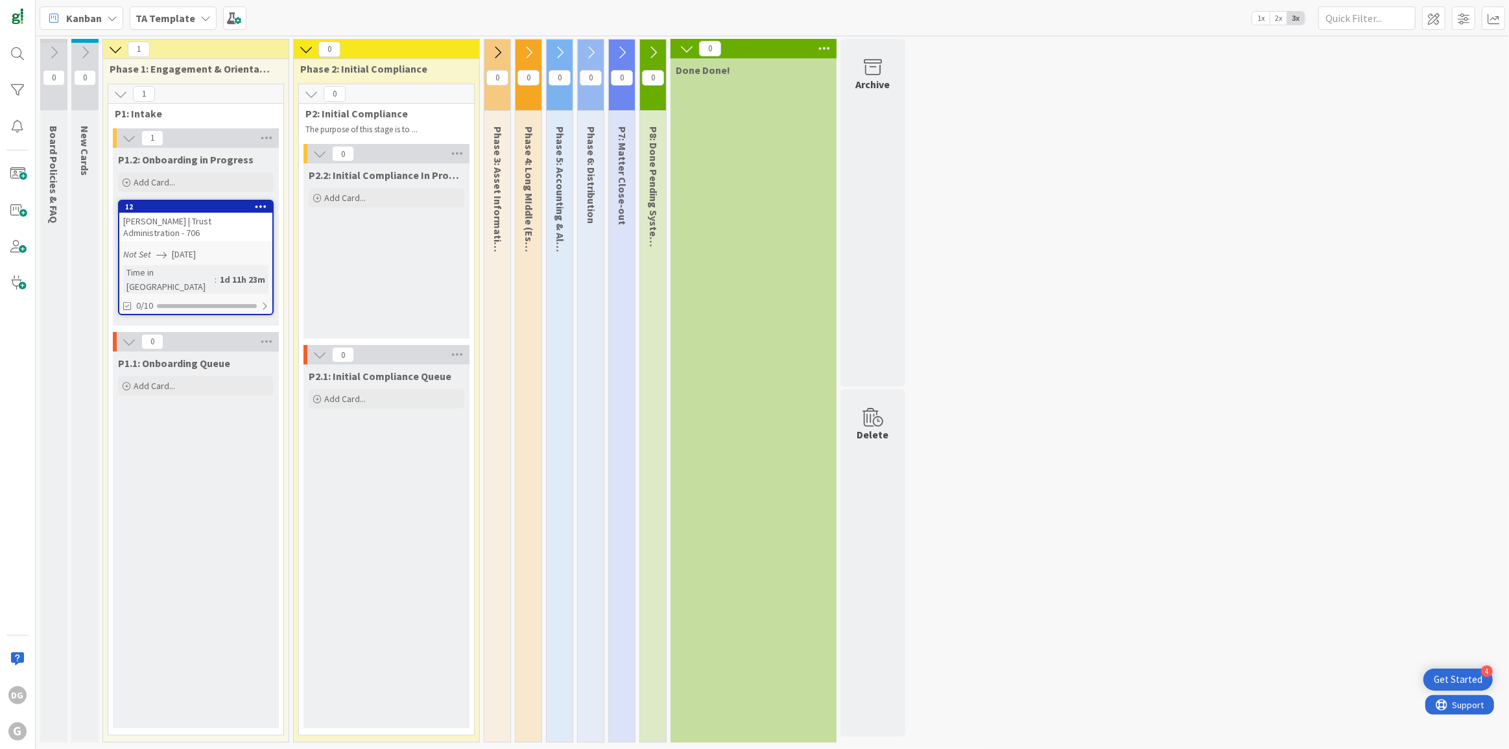
click at [499, 53] on icon at bounding box center [497, 52] width 14 height 14
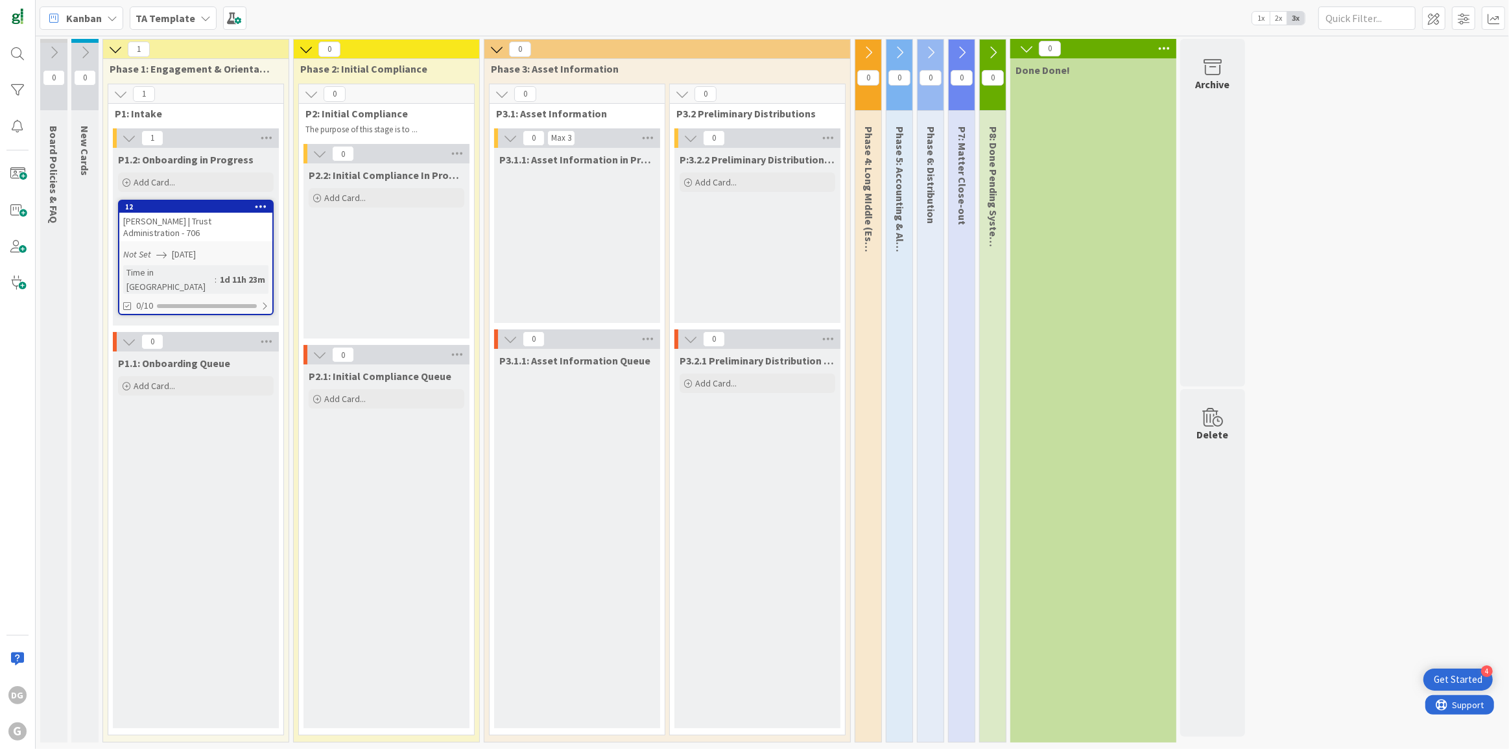
click at [864, 48] on icon at bounding box center [868, 52] width 14 height 14
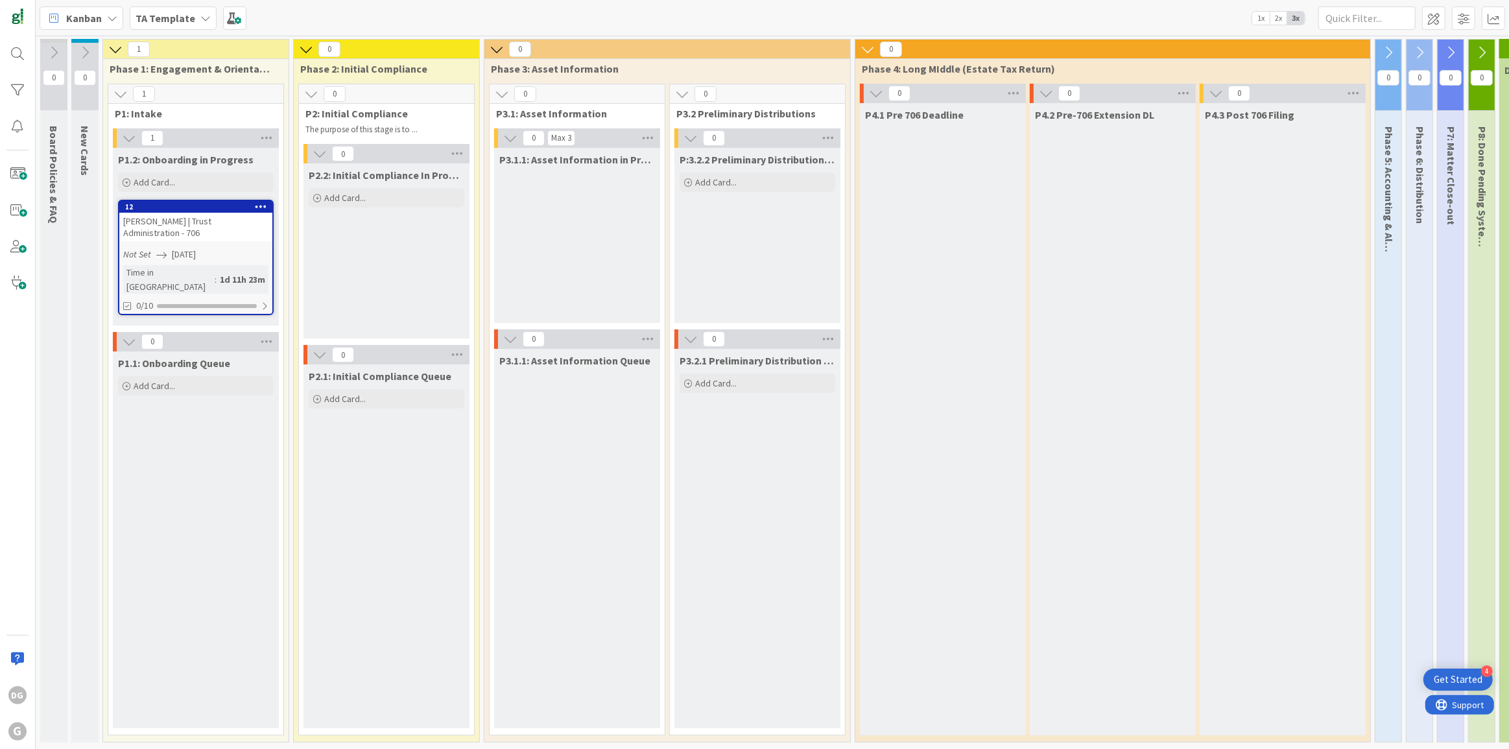
click at [91, 46] on icon at bounding box center [85, 52] width 14 height 14
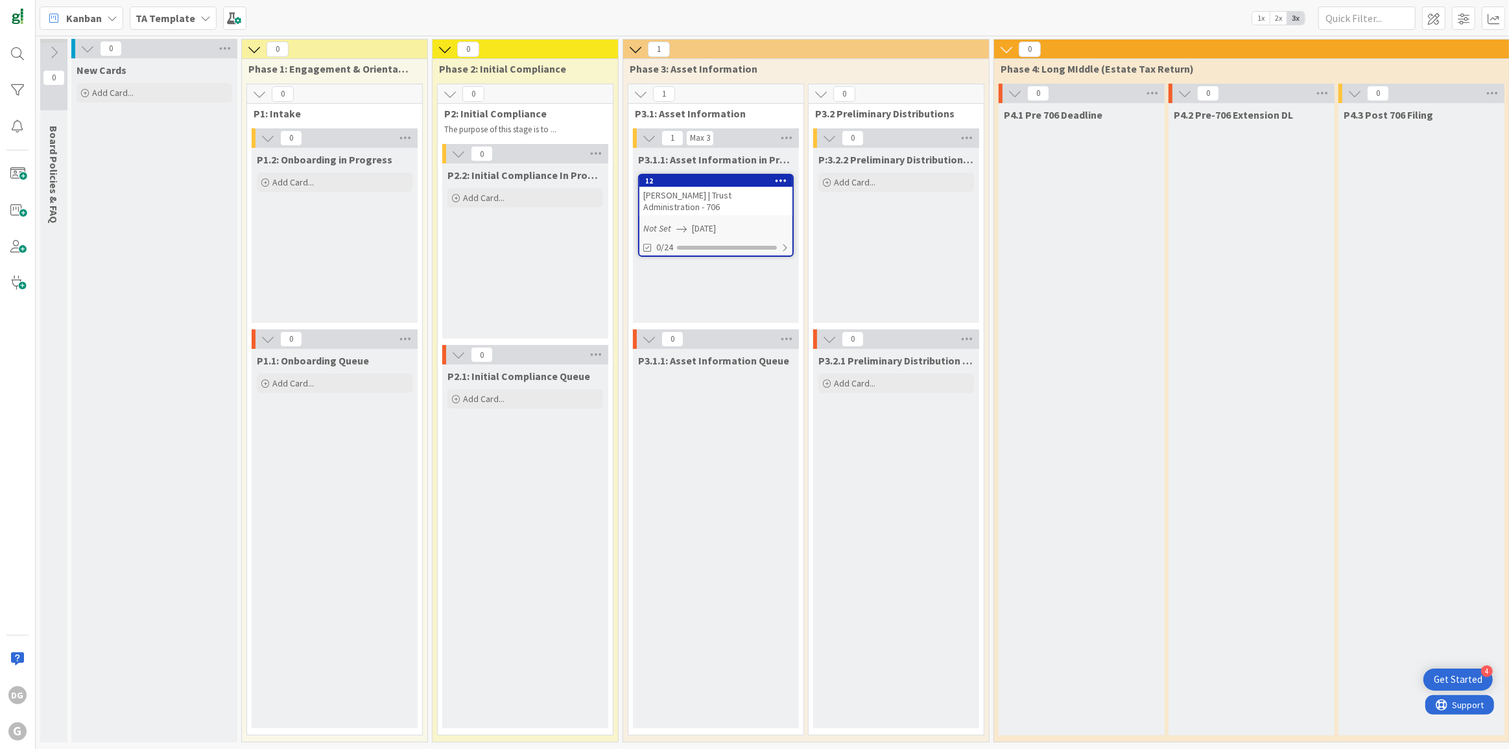
click at [675, 115] on span "P3.1: Asset Information" at bounding box center [711, 113] width 152 height 13
drag, startPoint x: 675, startPoint y: 115, endPoint x: 720, endPoint y: 107, distance: 46.1
click at [720, 107] on span "P3.1: Asset Information" at bounding box center [711, 113] width 152 height 13
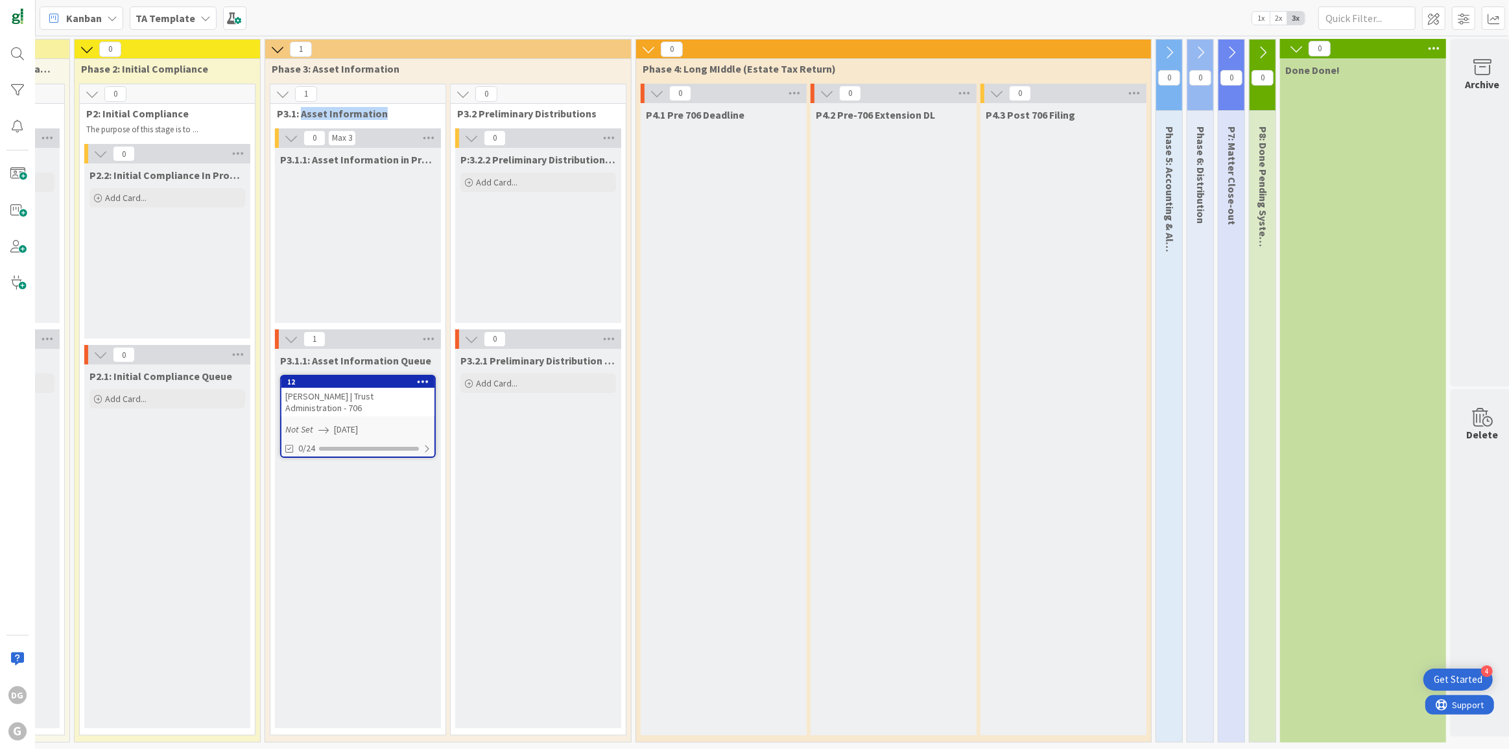
scroll to position [0, 376]
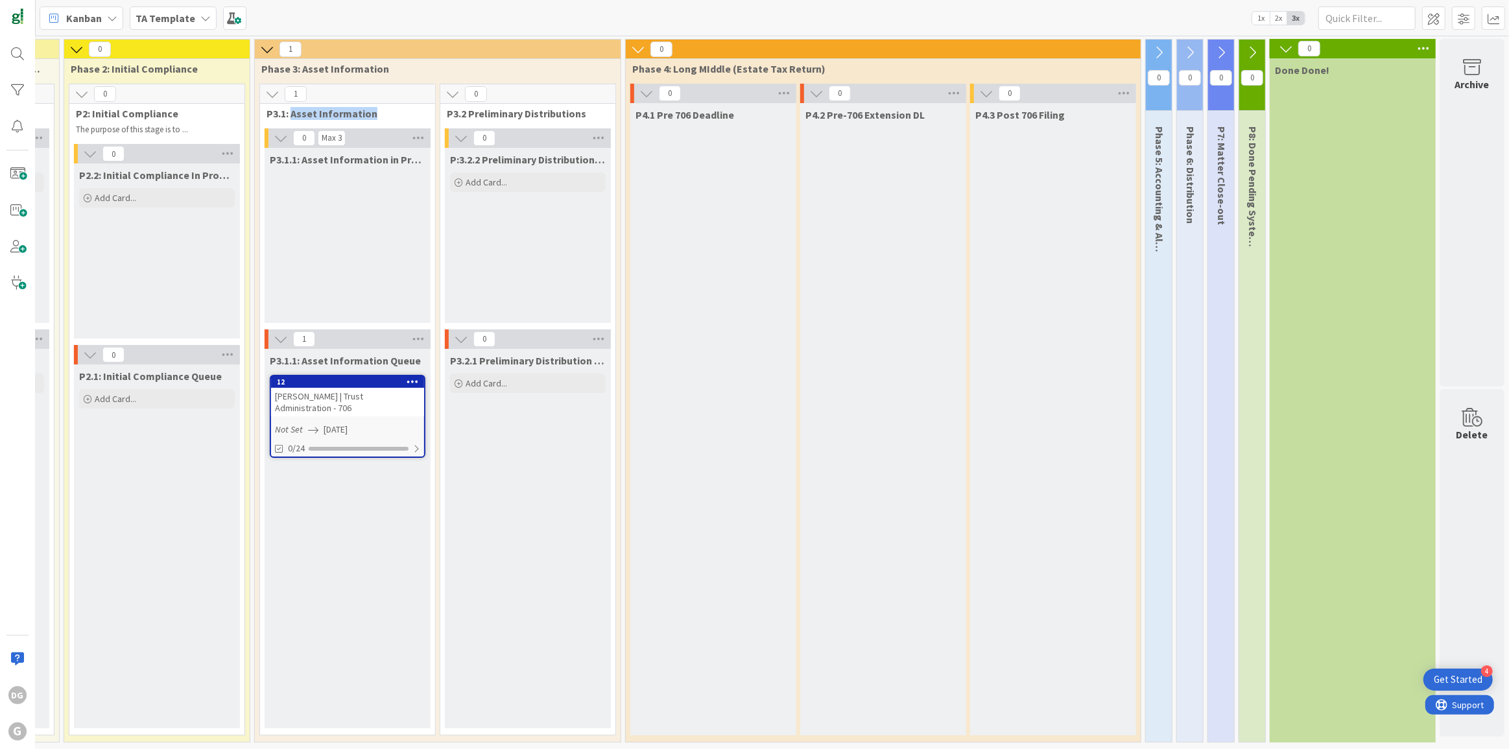
click at [1152, 52] on icon at bounding box center [1159, 52] width 14 height 14
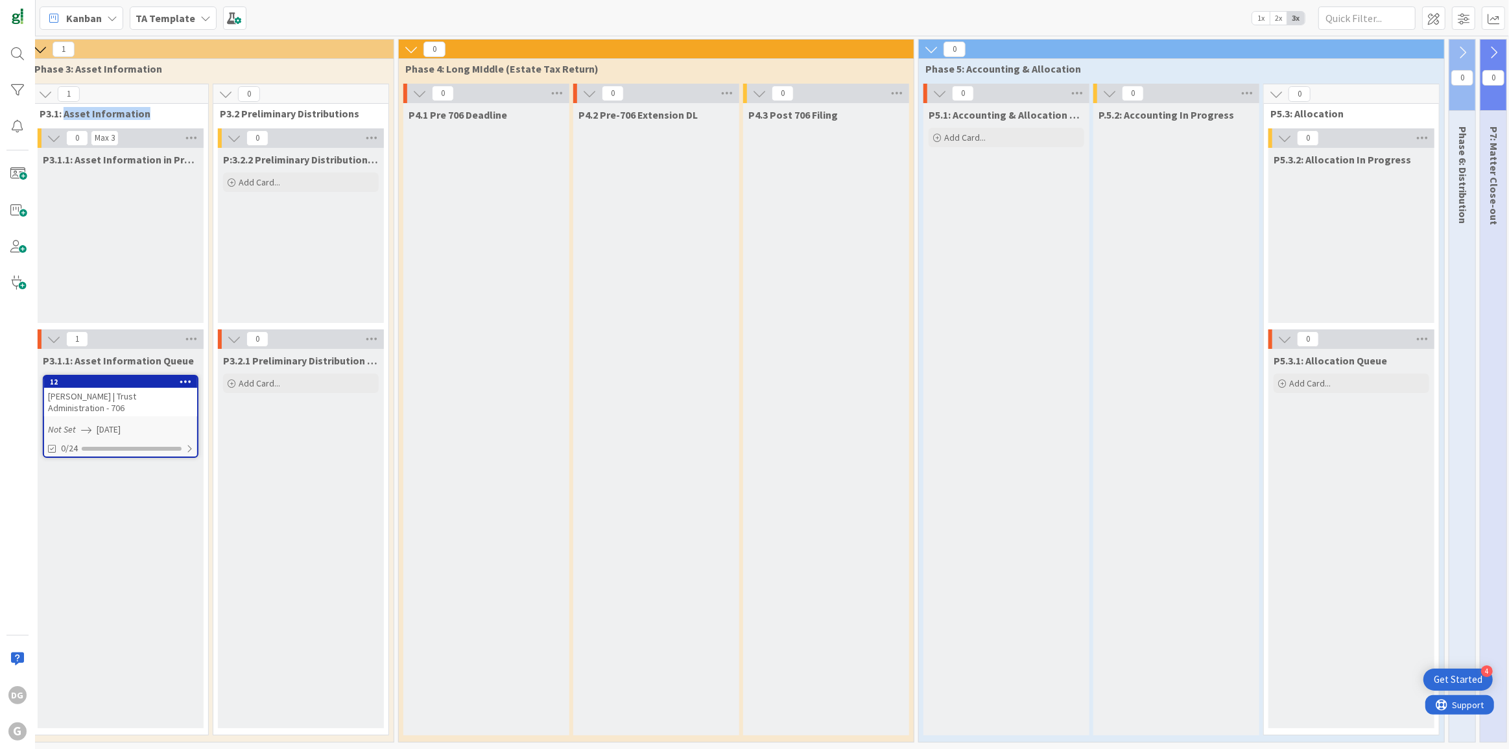
scroll to position [0, 571]
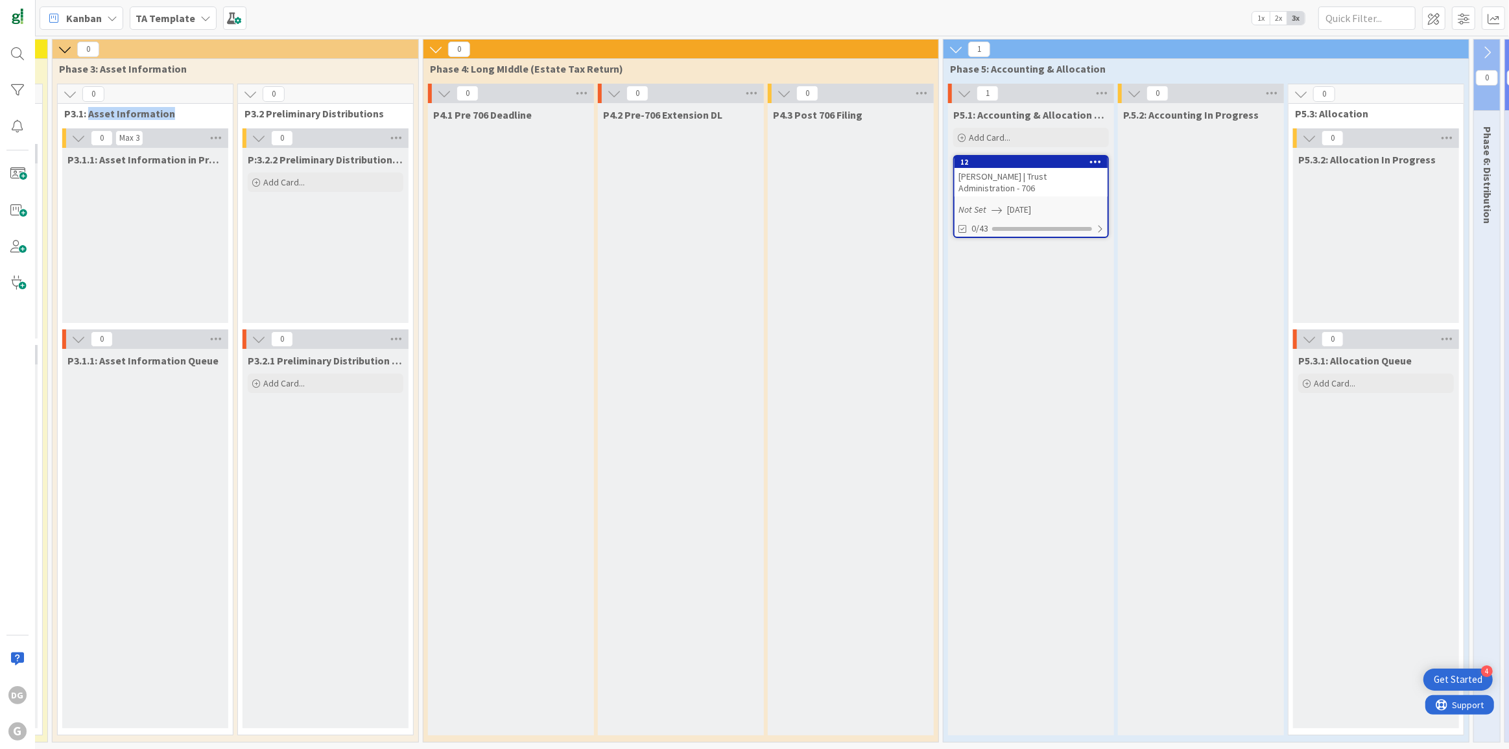
click at [435, 48] on icon at bounding box center [436, 49] width 14 height 14
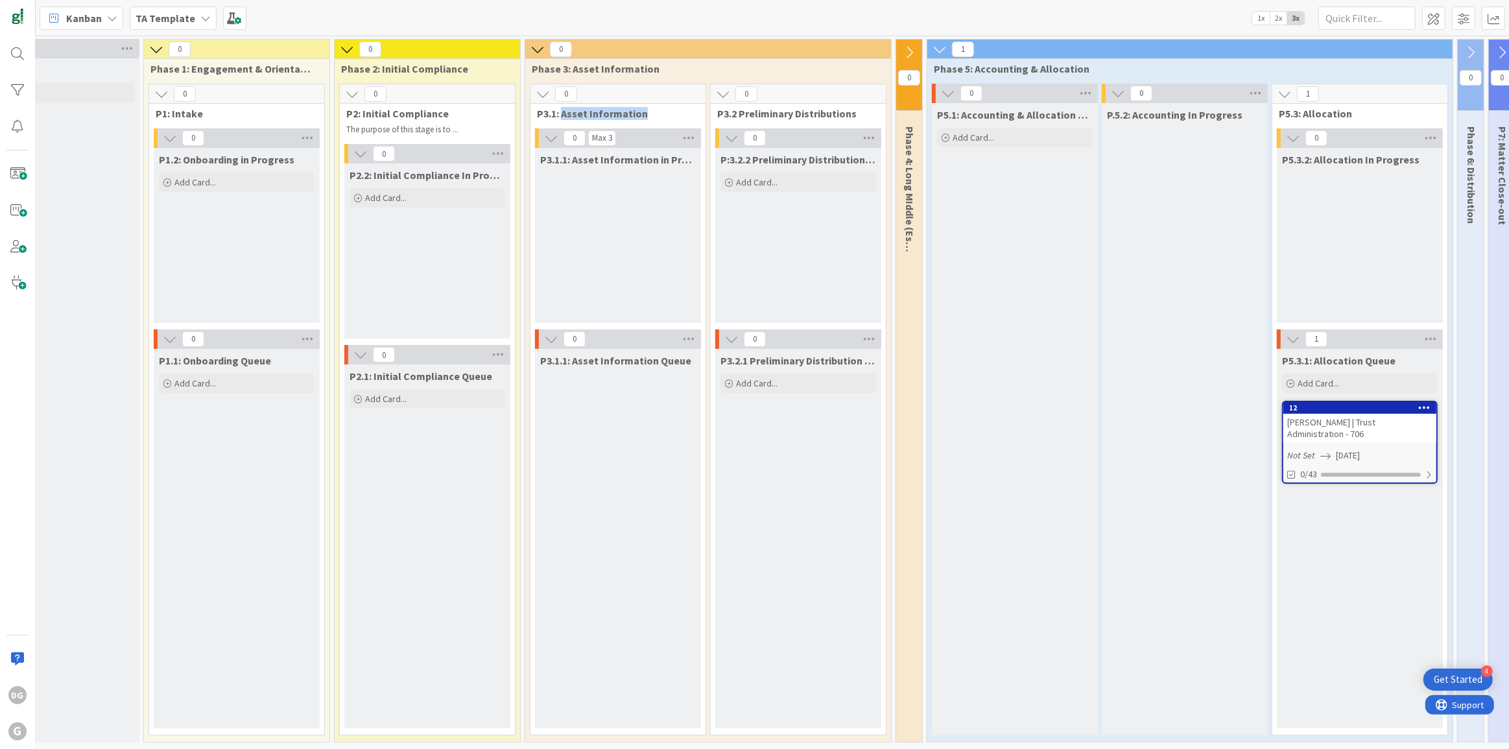
scroll to position [0, 0]
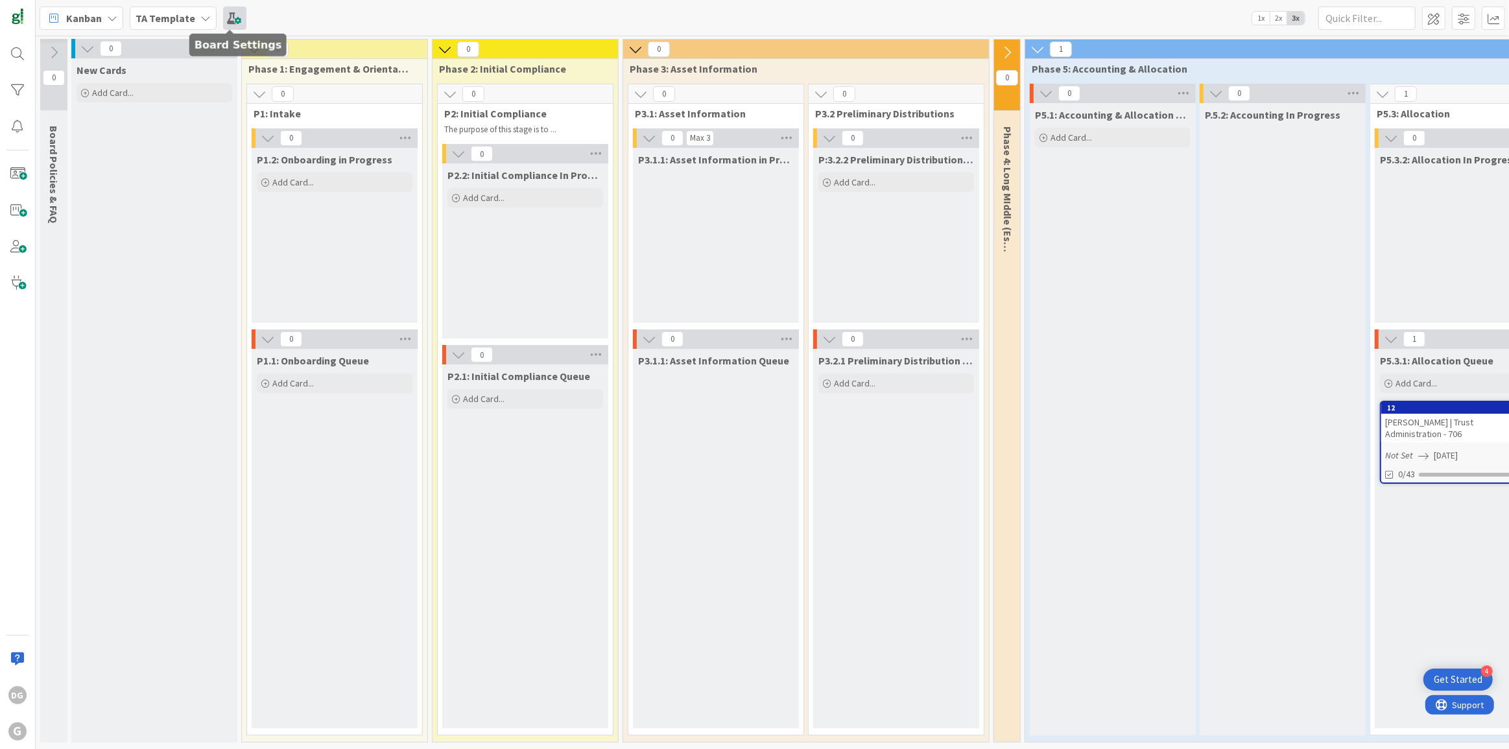
click at [232, 20] on span at bounding box center [234, 17] width 23 height 23
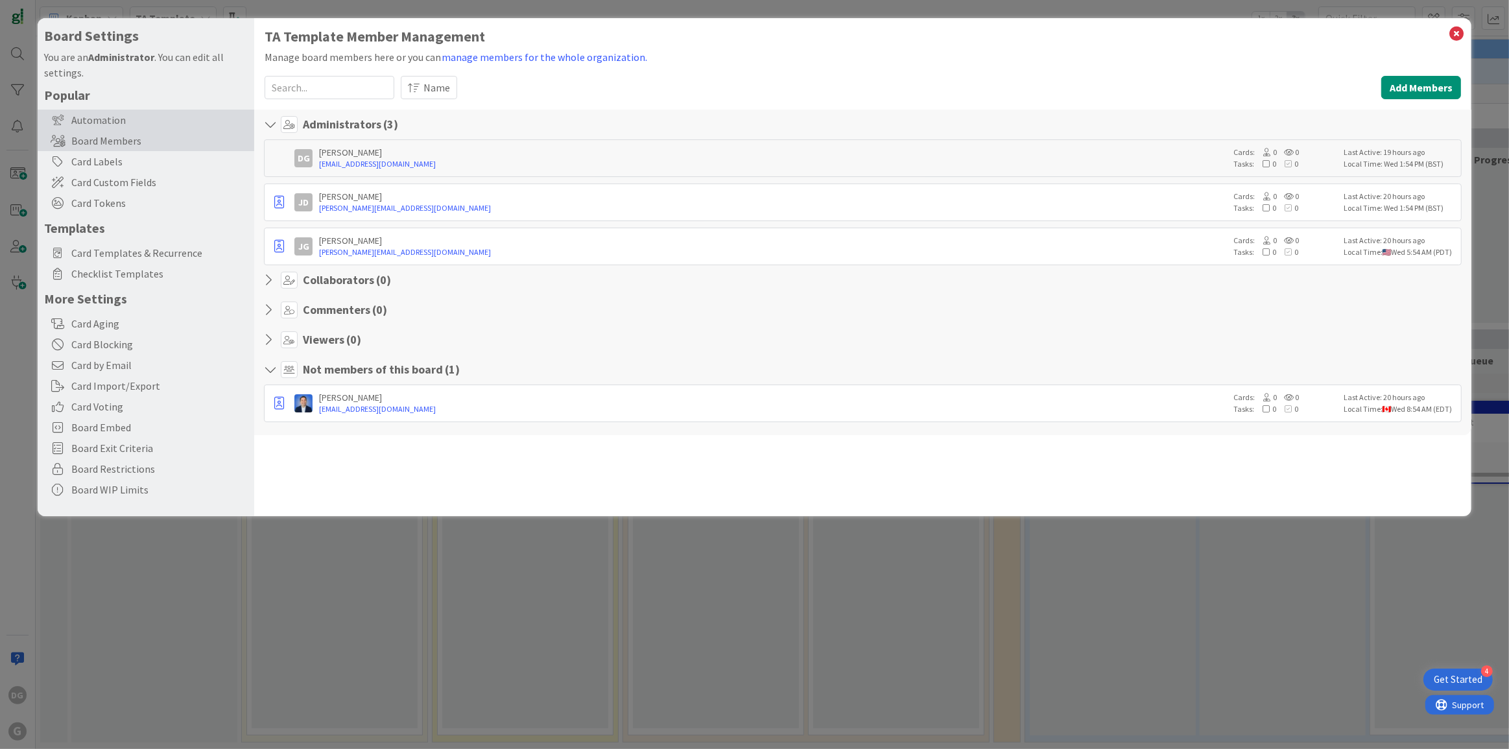
click at [136, 124] on div "Automation" at bounding box center [146, 120] width 217 height 21
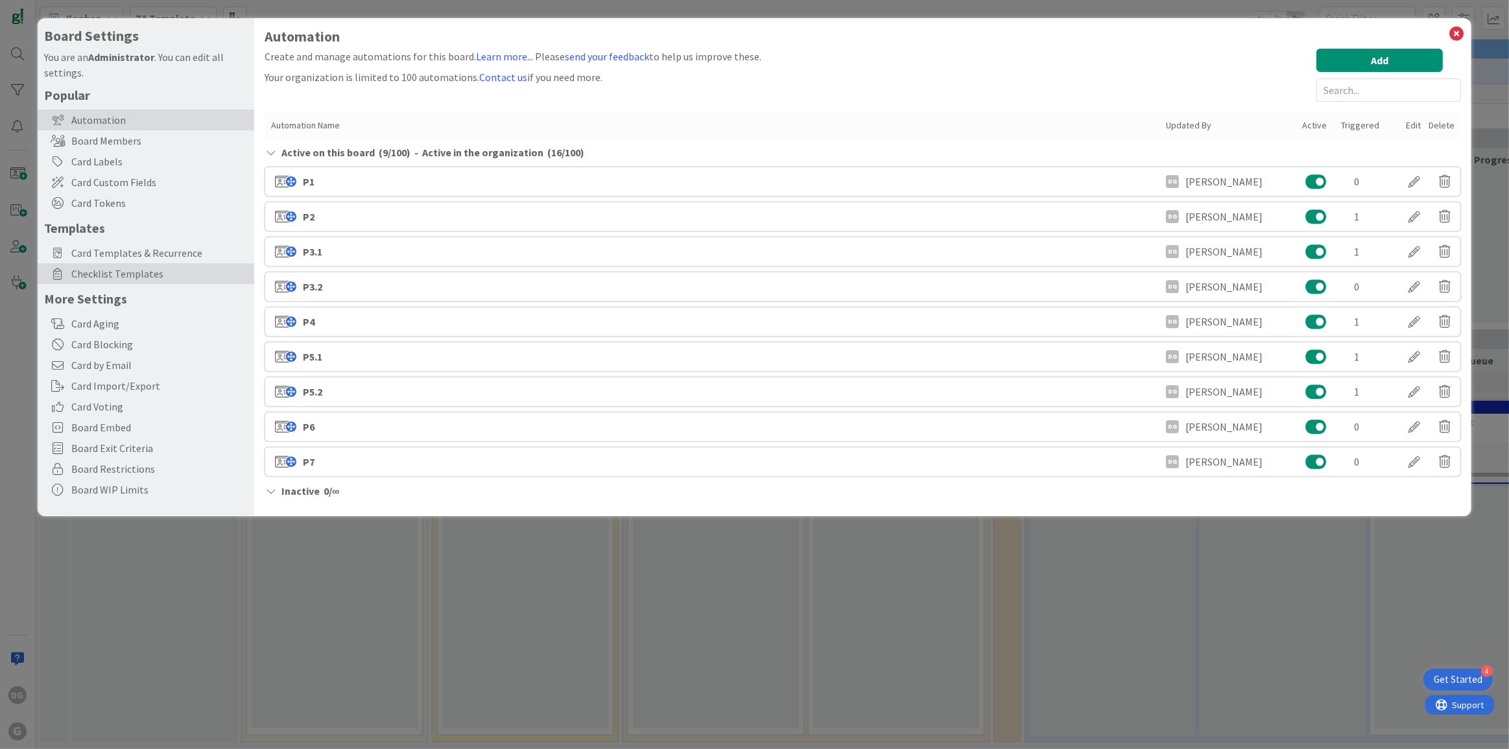
click at [111, 271] on span "Checklist Templates" at bounding box center [159, 274] width 176 height 16
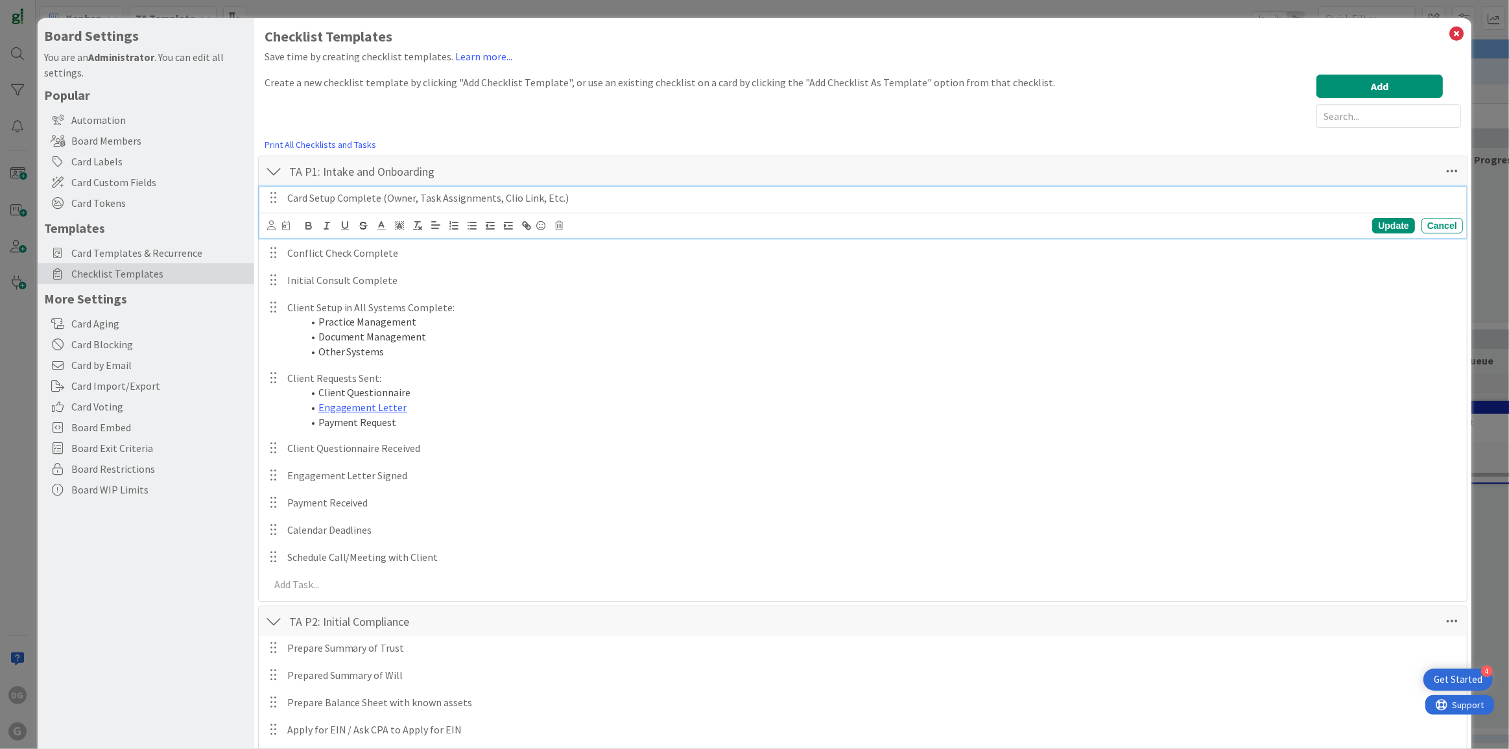
click at [580, 200] on p "Card Setup Complete (Owner, Task Assignments, Clio Link, Etc.)" at bounding box center [872, 198] width 1171 height 15
click at [271, 176] on div at bounding box center [273, 171] width 17 height 23
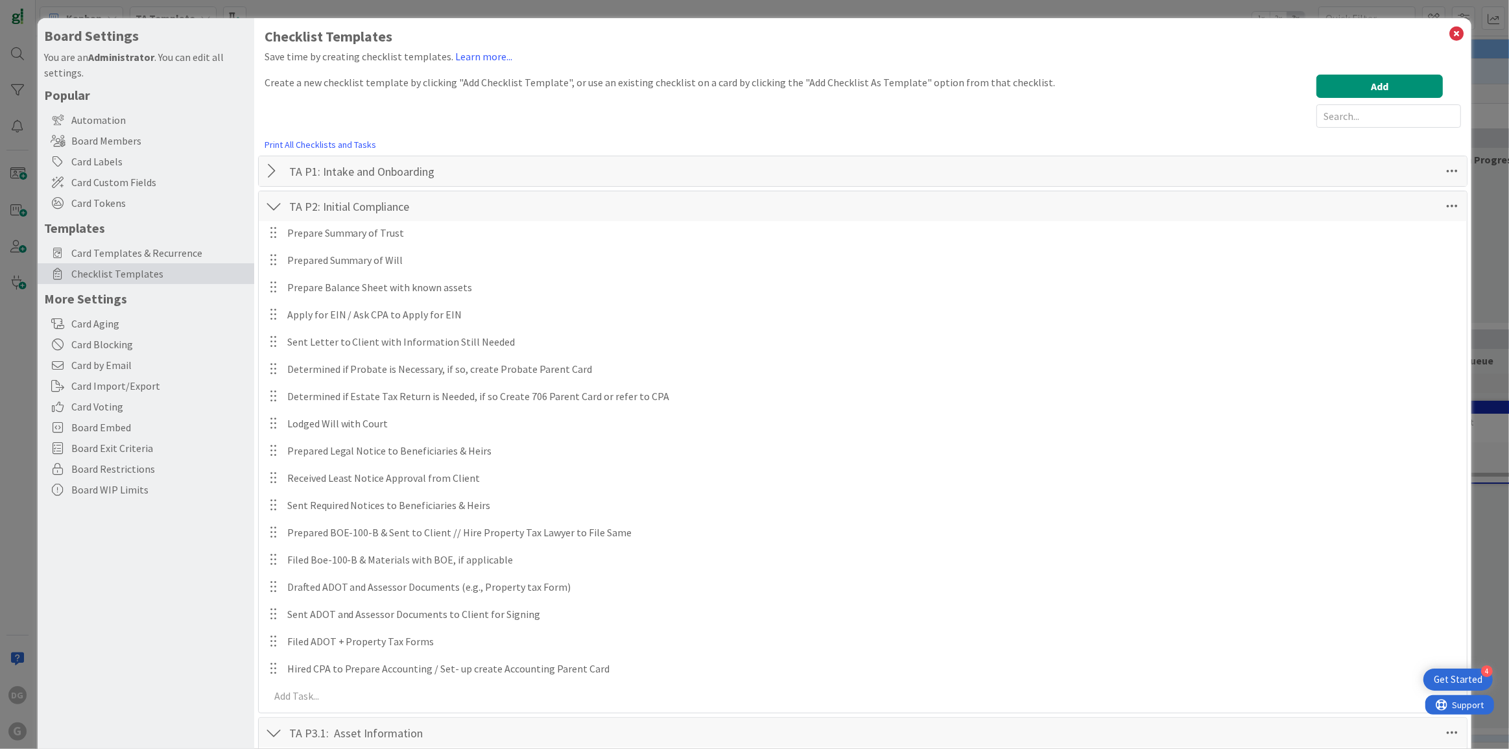
click at [271, 206] on div at bounding box center [273, 206] width 17 height 23
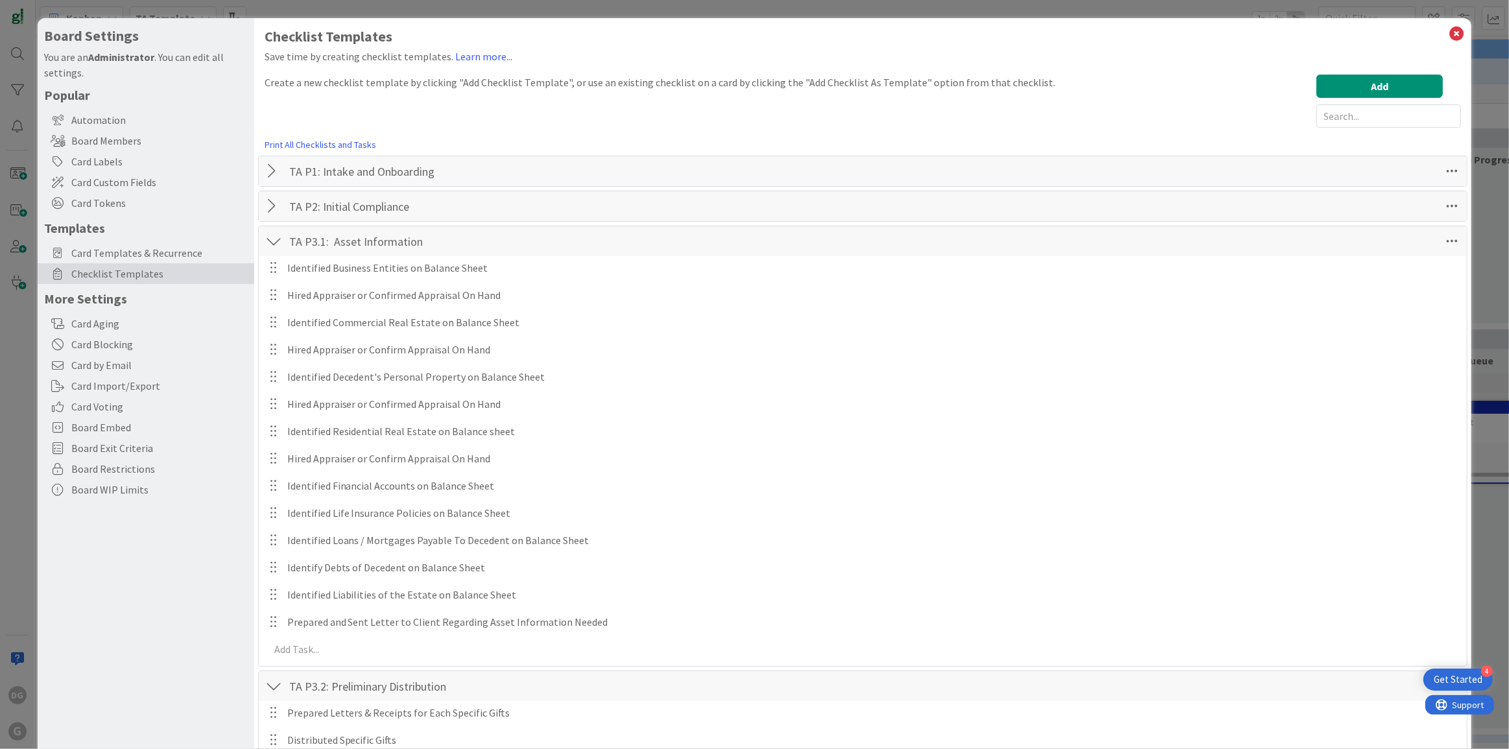
click at [269, 239] on div at bounding box center [273, 241] width 17 height 23
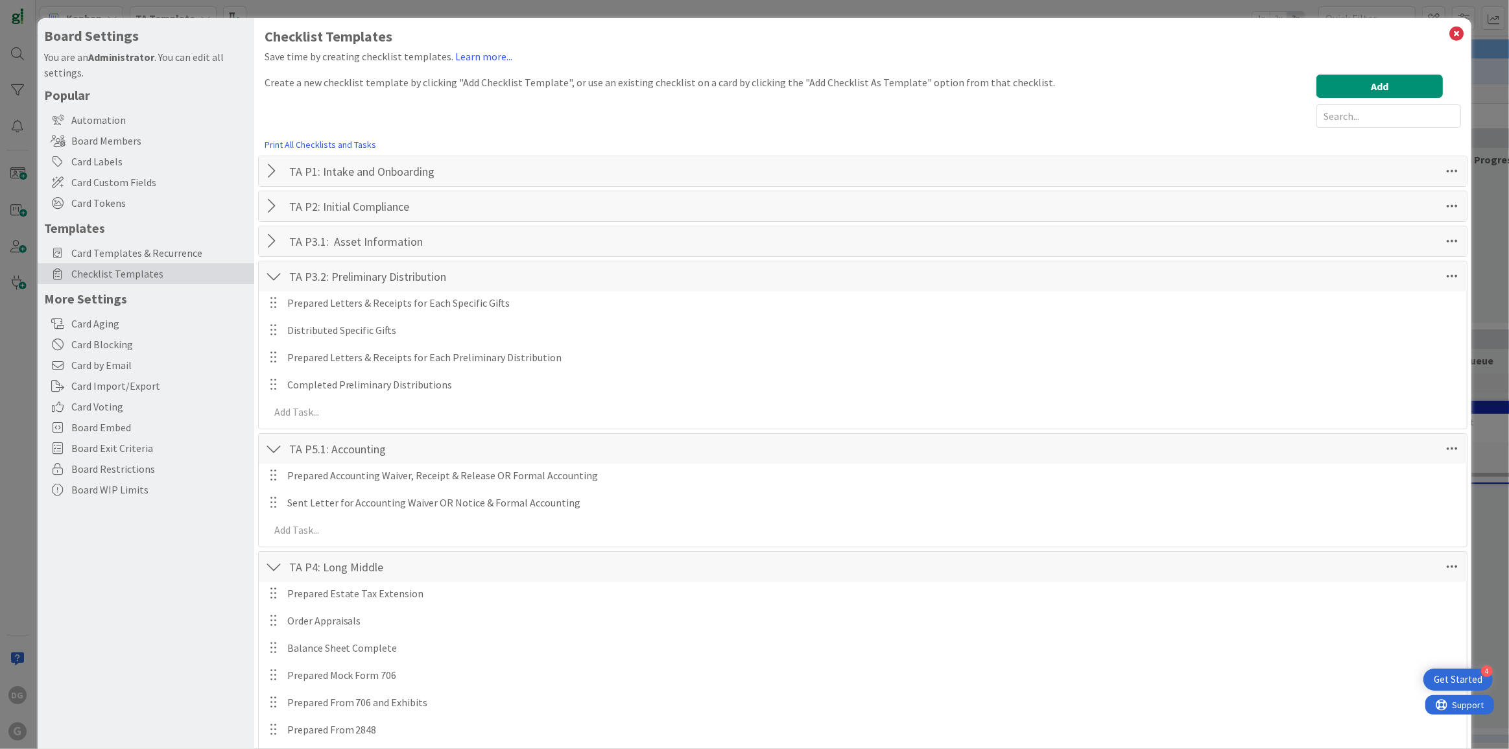
click at [268, 273] on div at bounding box center [273, 276] width 17 height 23
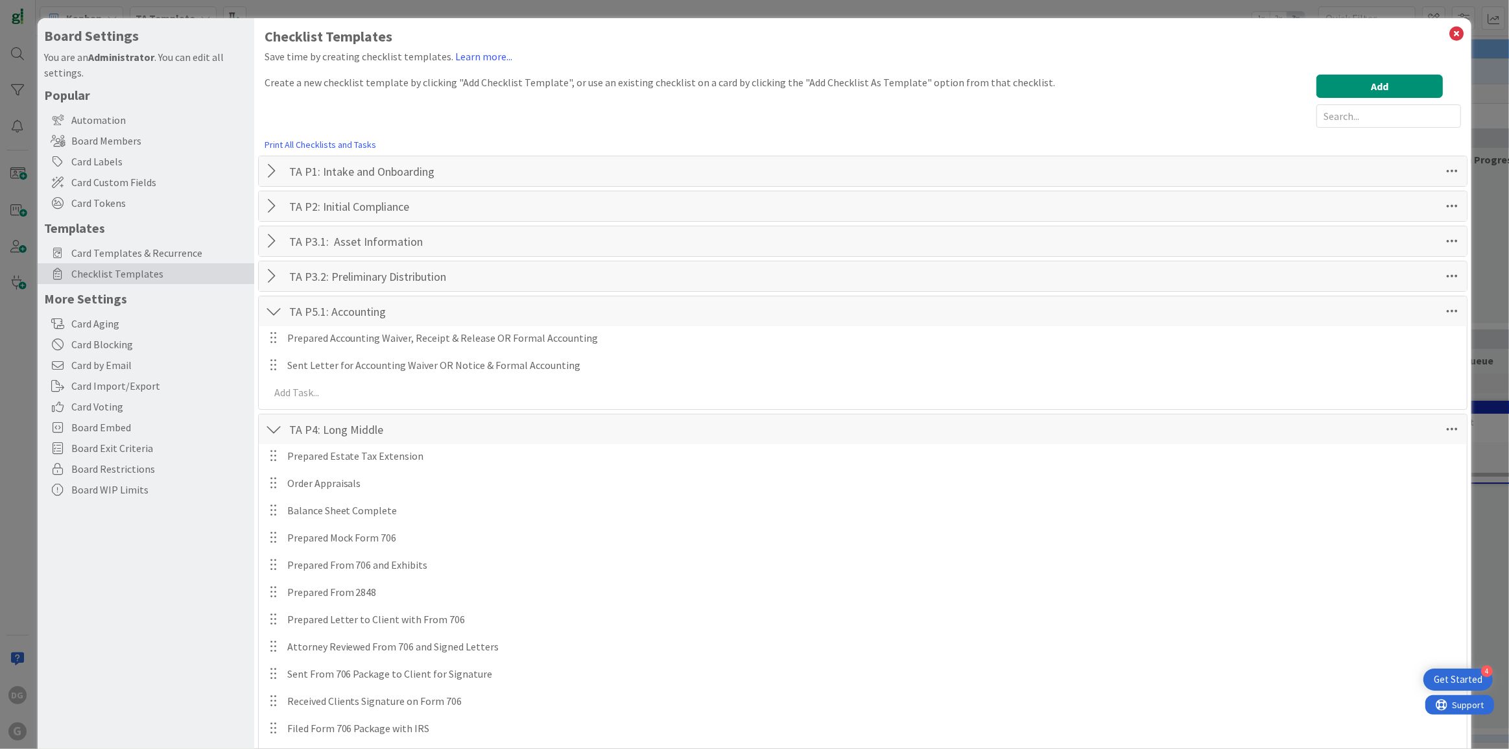
click at [269, 313] on div at bounding box center [273, 311] width 17 height 23
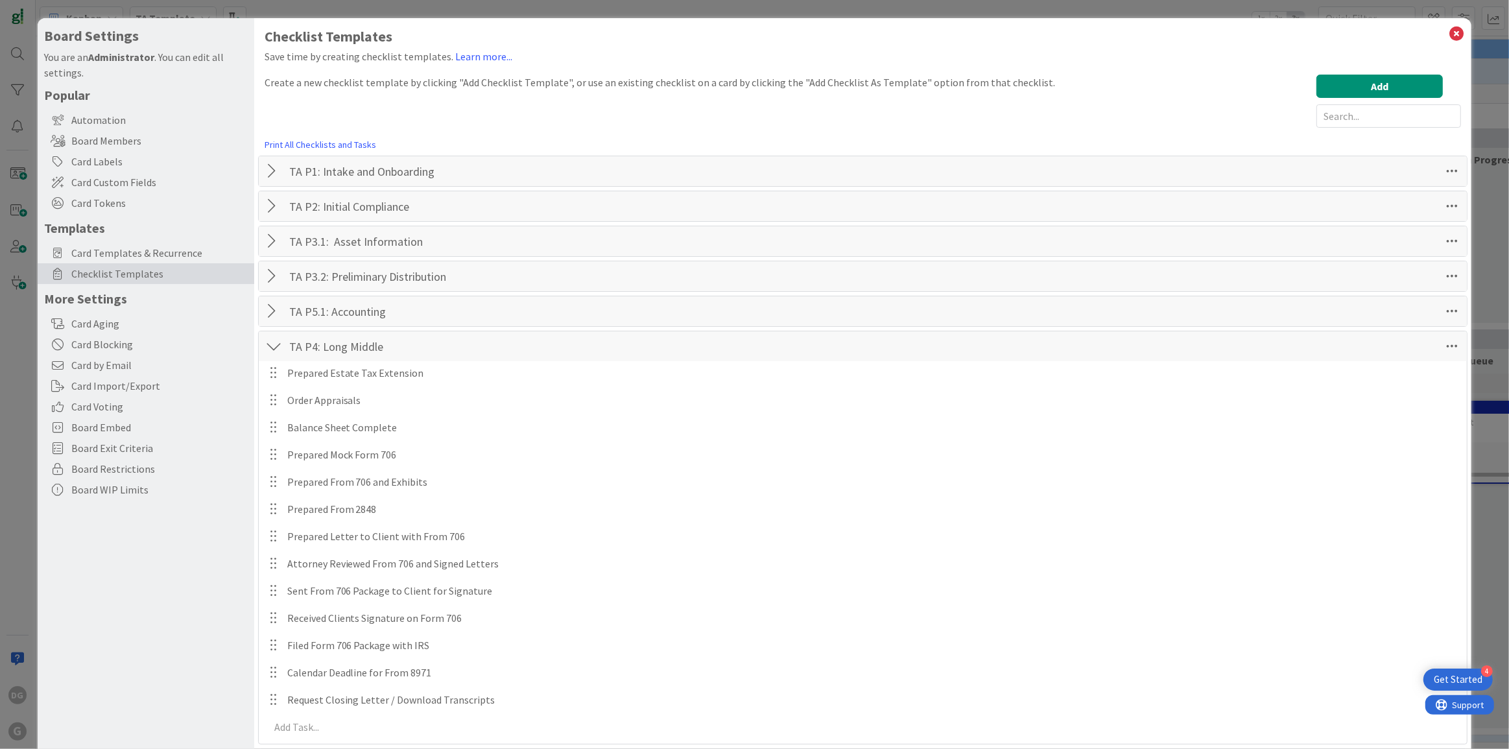
click at [273, 341] on div at bounding box center [273, 346] width 17 height 23
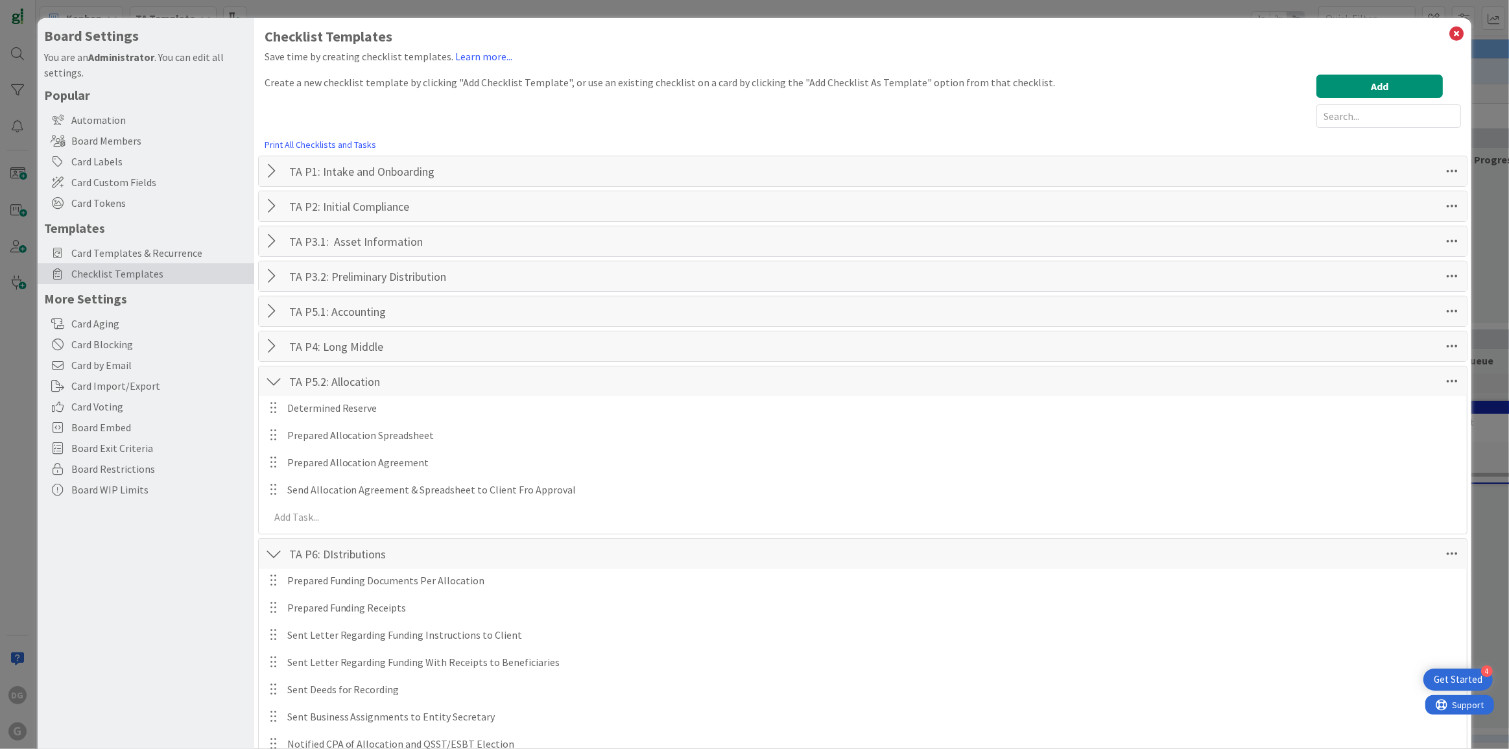
click at [270, 372] on div at bounding box center [273, 381] width 17 height 23
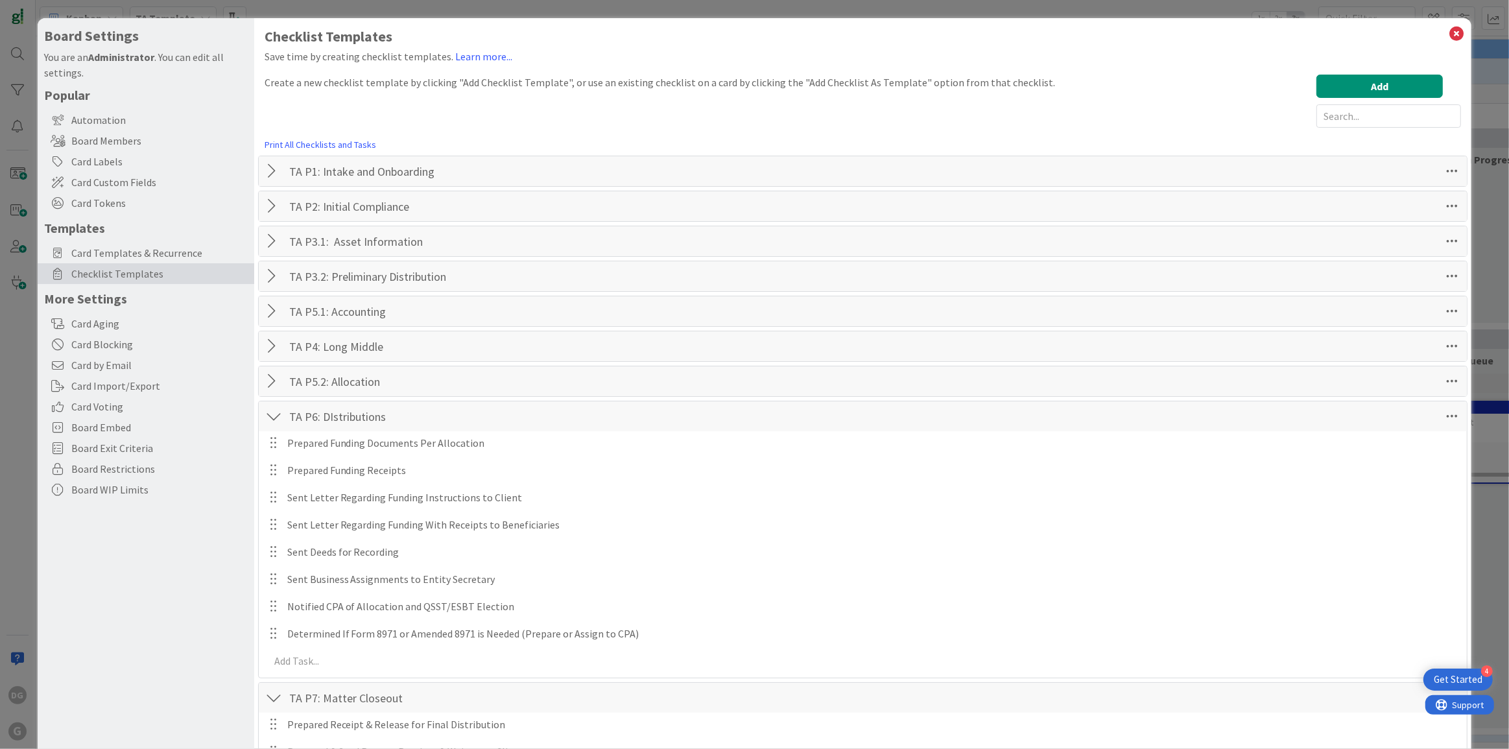
click at [271, 415] on div at bounding box center [273, 416] width 17 height 23
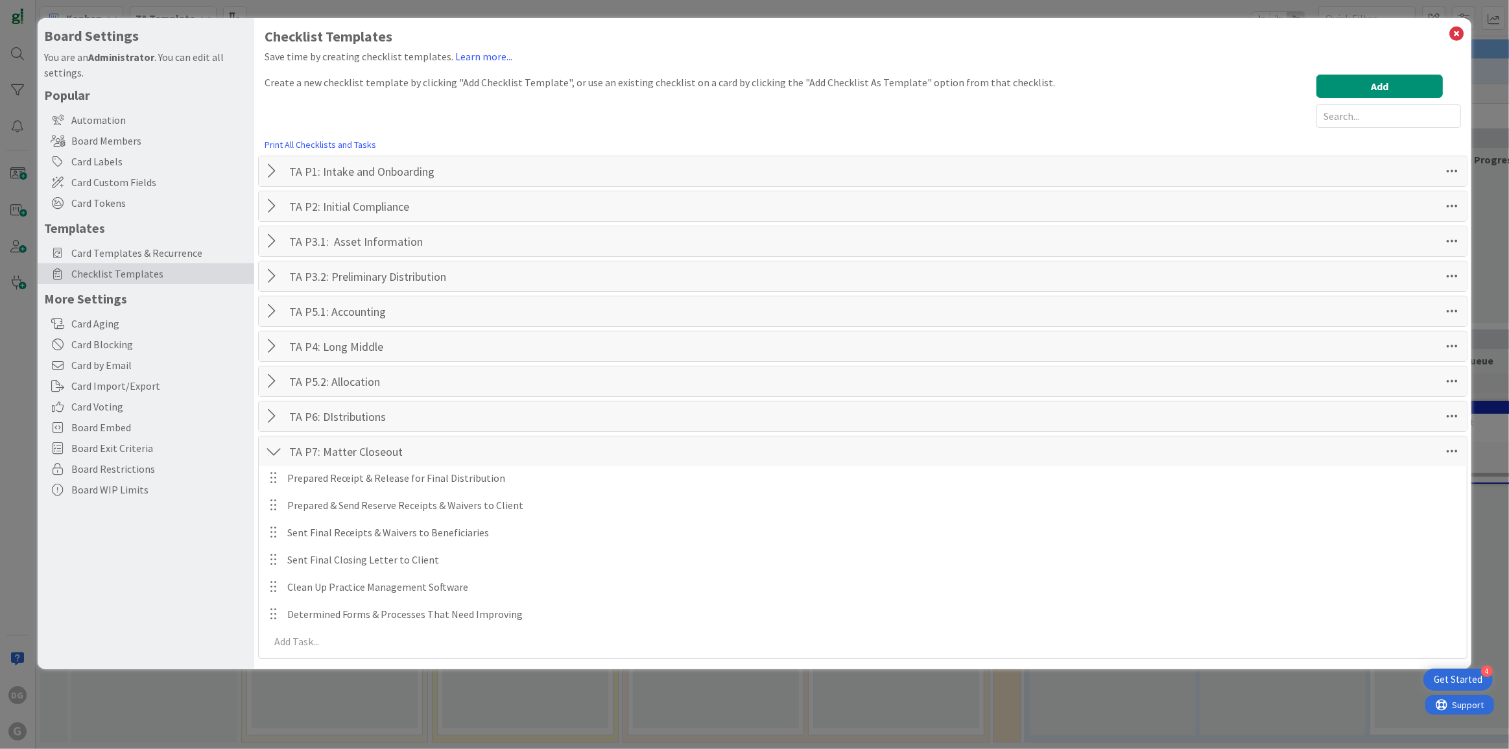
click at [272, 450] on div at bounding box center [273, 451] width 17 height 23
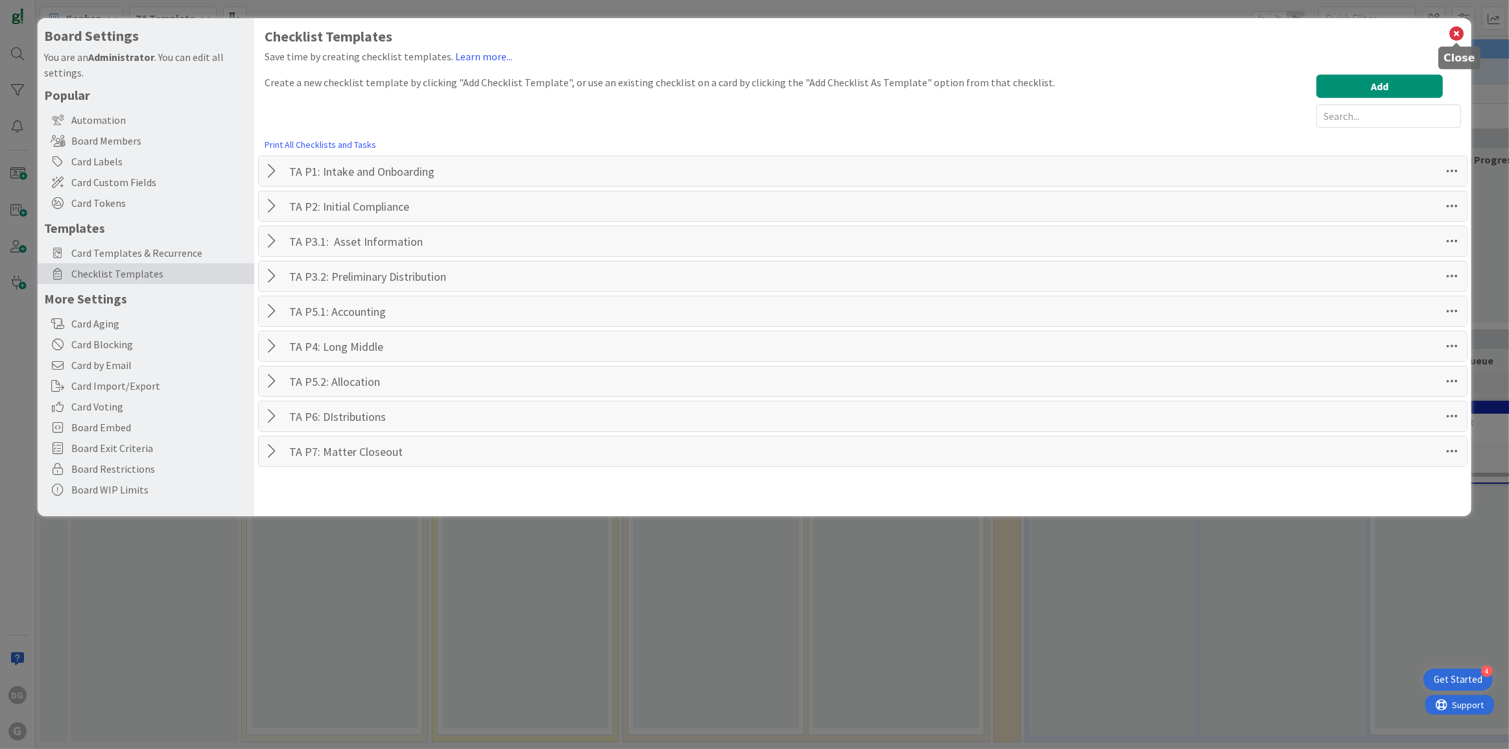
click at [1453, 32] on icon at bounding box center [1457, 34] width 17 height 18
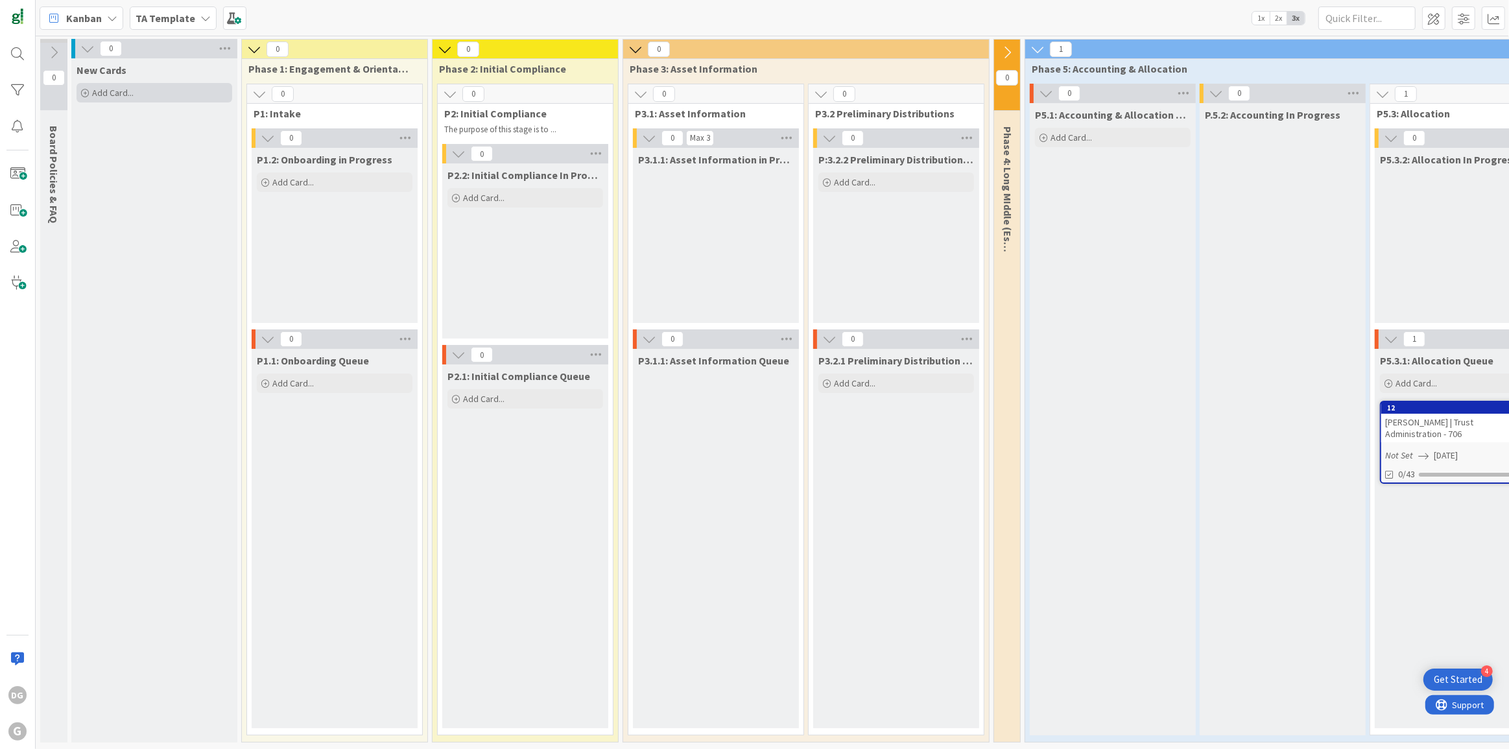
click at [123, 91] on span "Add Card..." at bounding box center [113, 93] width 42 height 12
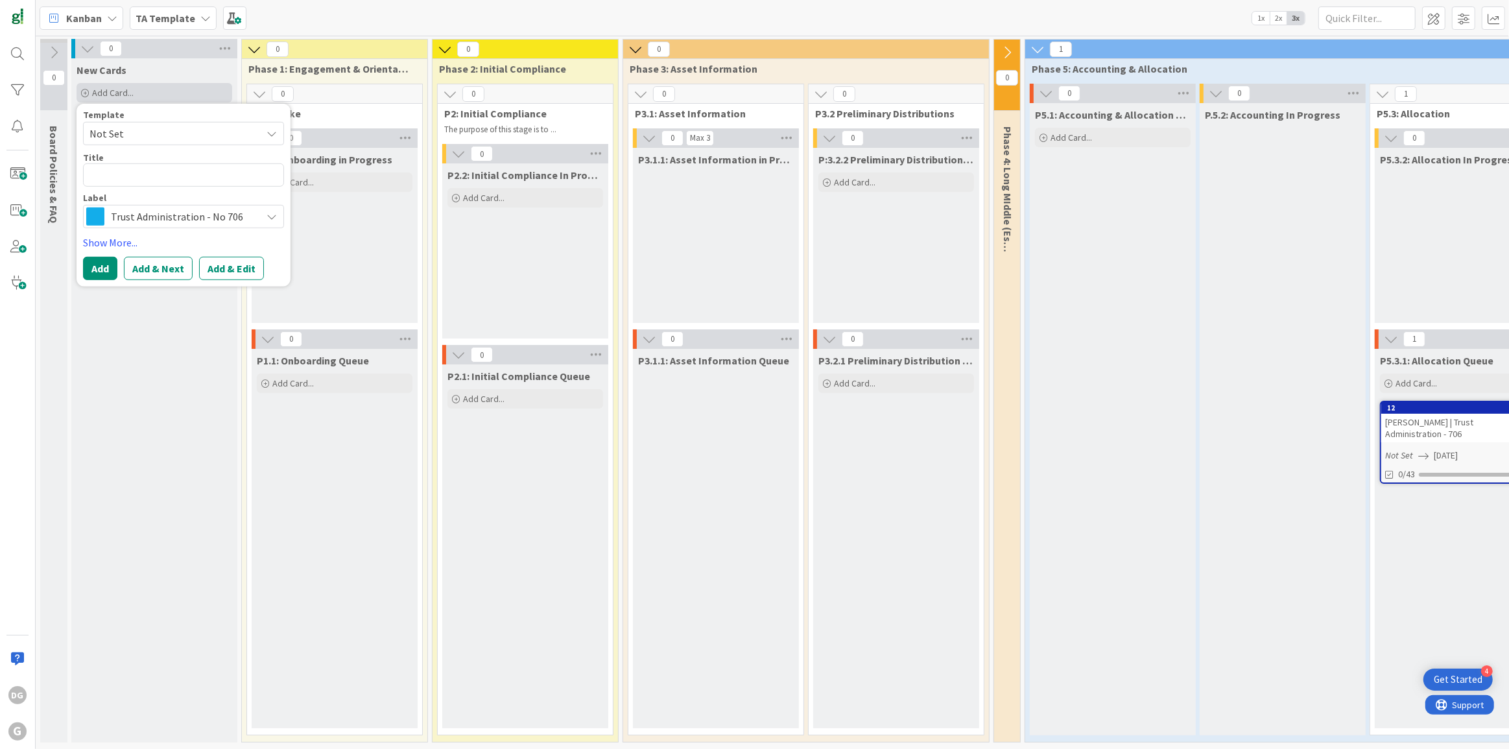
type textarea "x"
type textarea "d"
type textarea "x"
type textarea "di"
type textarea "x"
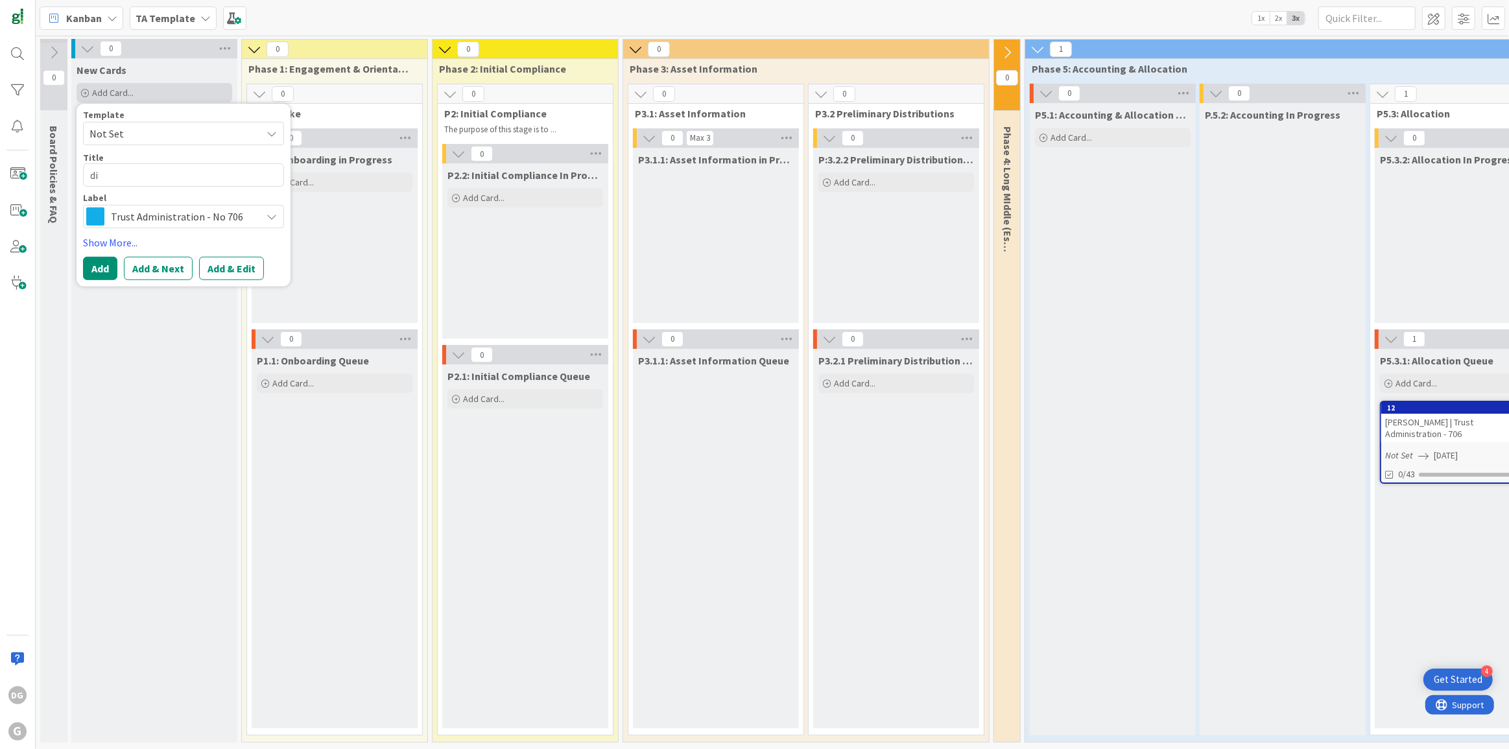
type textarea "dim"
type textarea "x"
type textarea "dimi"
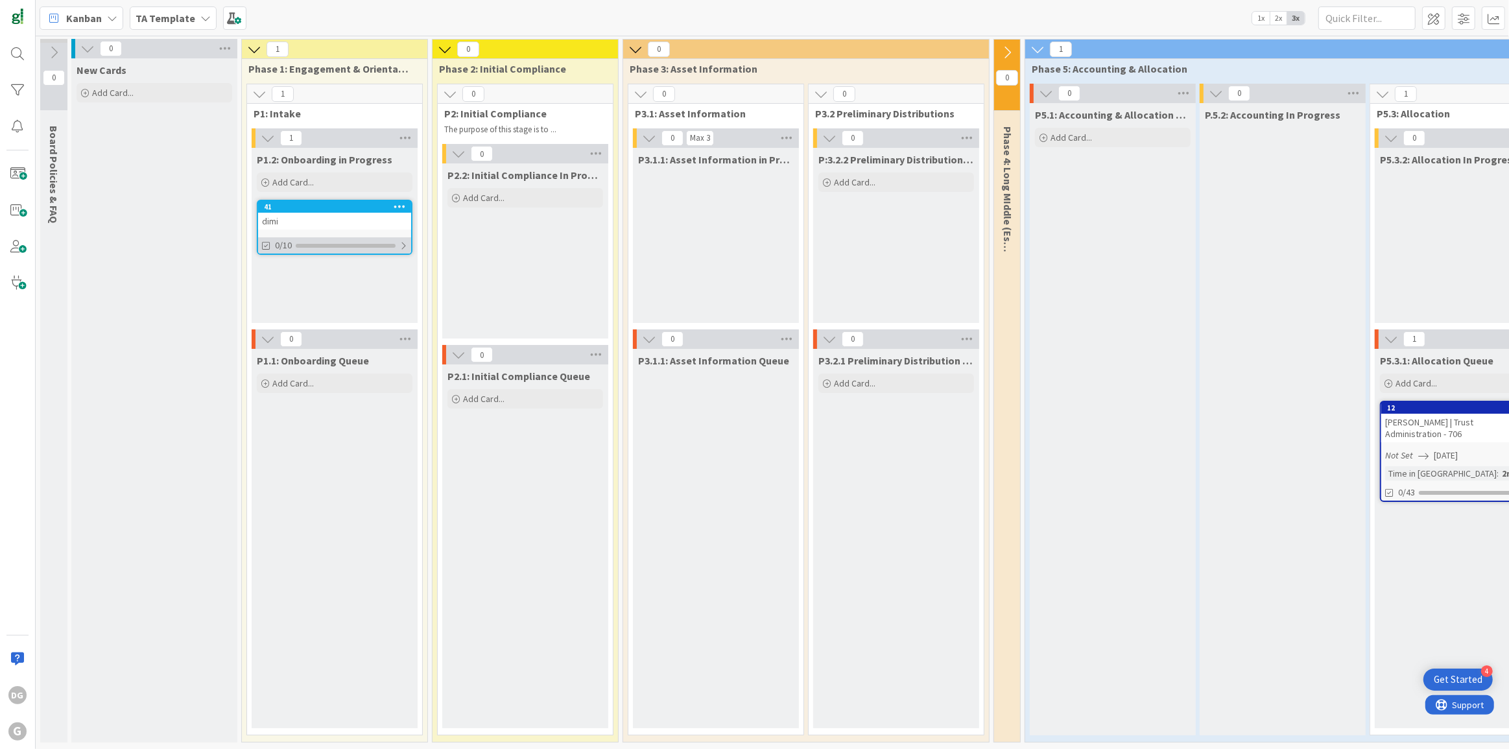
click at [365, 250] on div "0/10" at bounding box center [334, 245] width 153 height 16
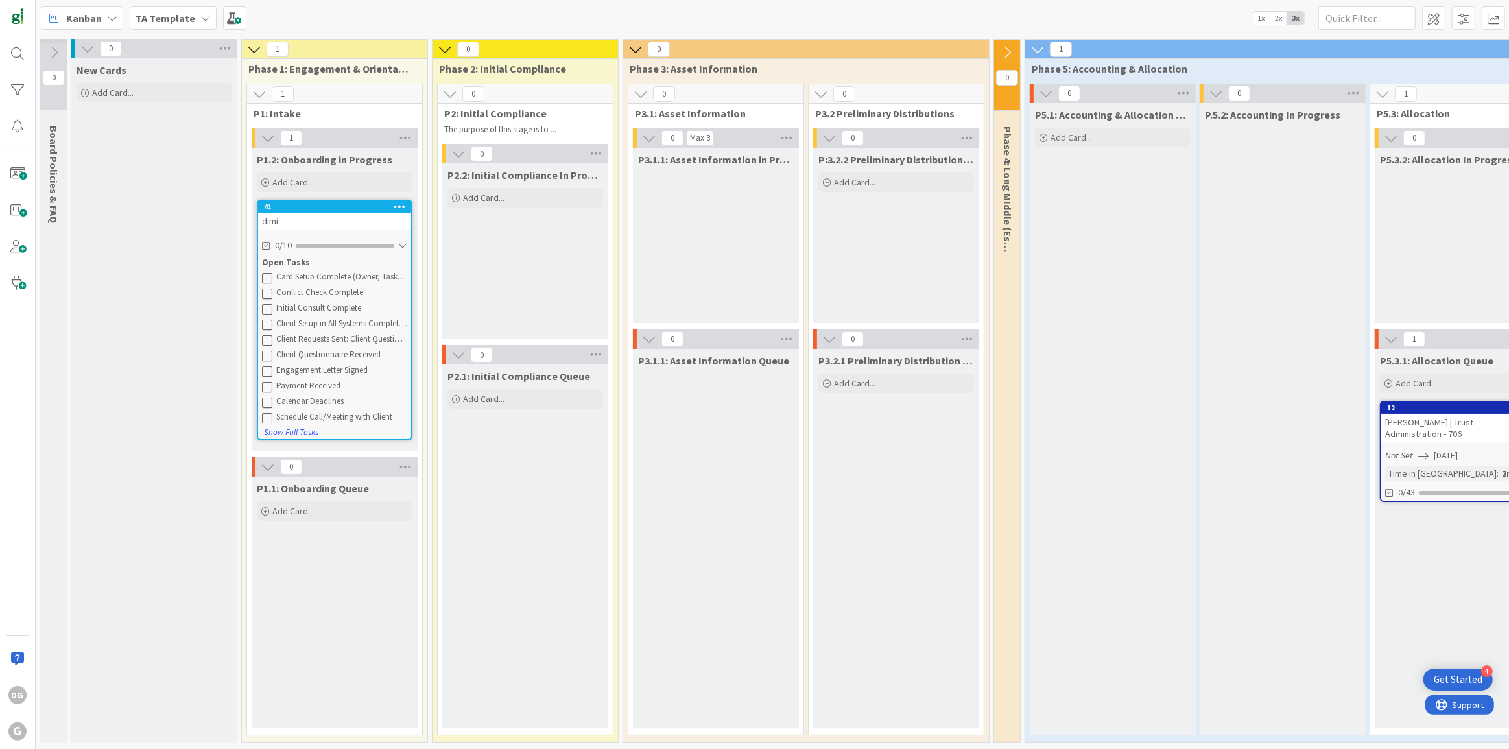
drag, startPoint x: 271, startPoint y: 279, endPoint x: 269, endPoint y: 287, distance: 8.5
click at [270, 279] on icon at bounding box center [267, 277] width 10 height 10
click at [269, 292] on icon at bounding box center [267, 293] width 10 height 10
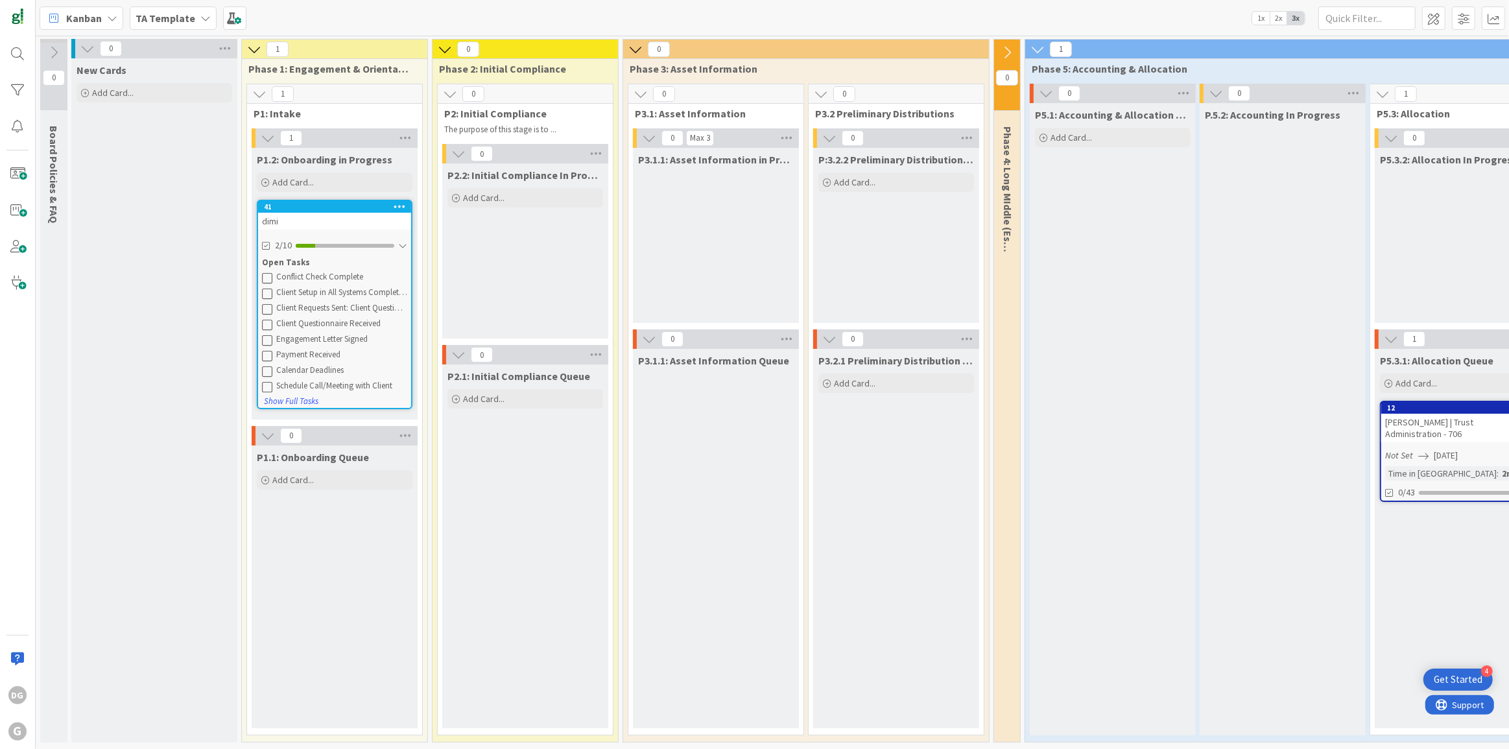
click at [262, 283] on div "Conflict Check Complete Client Setup in All Systems Complete: Practice Manageme…" at bounding box center [334, 330] width 145 height 123
click at [265, 277] on icon at bounding box center [267, 277] width 10 height 10
click at [265, 278] on icon at bounding box center [267, 277] width 10 height 10
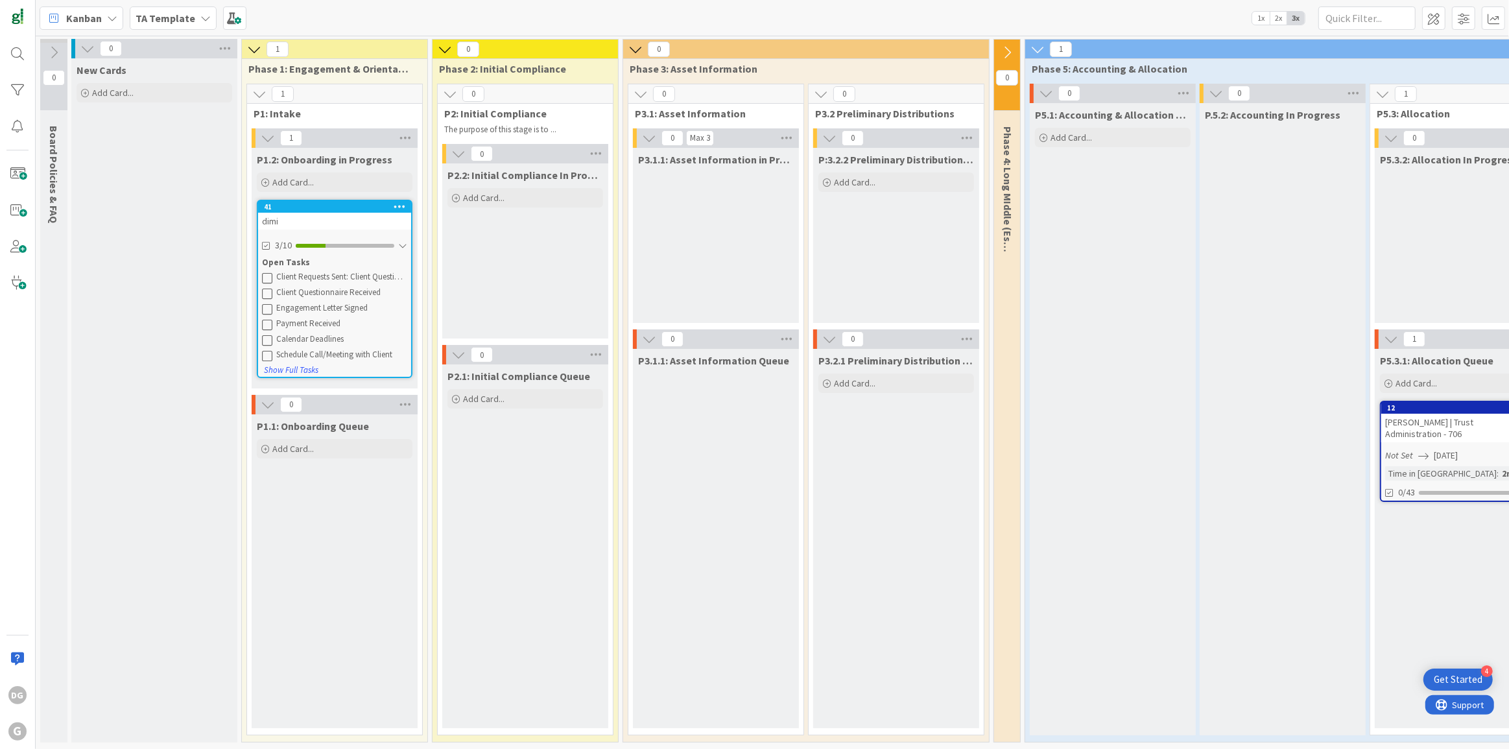
click at [265, 278] on icon at bounding box center [267, 277] width 10 height 10
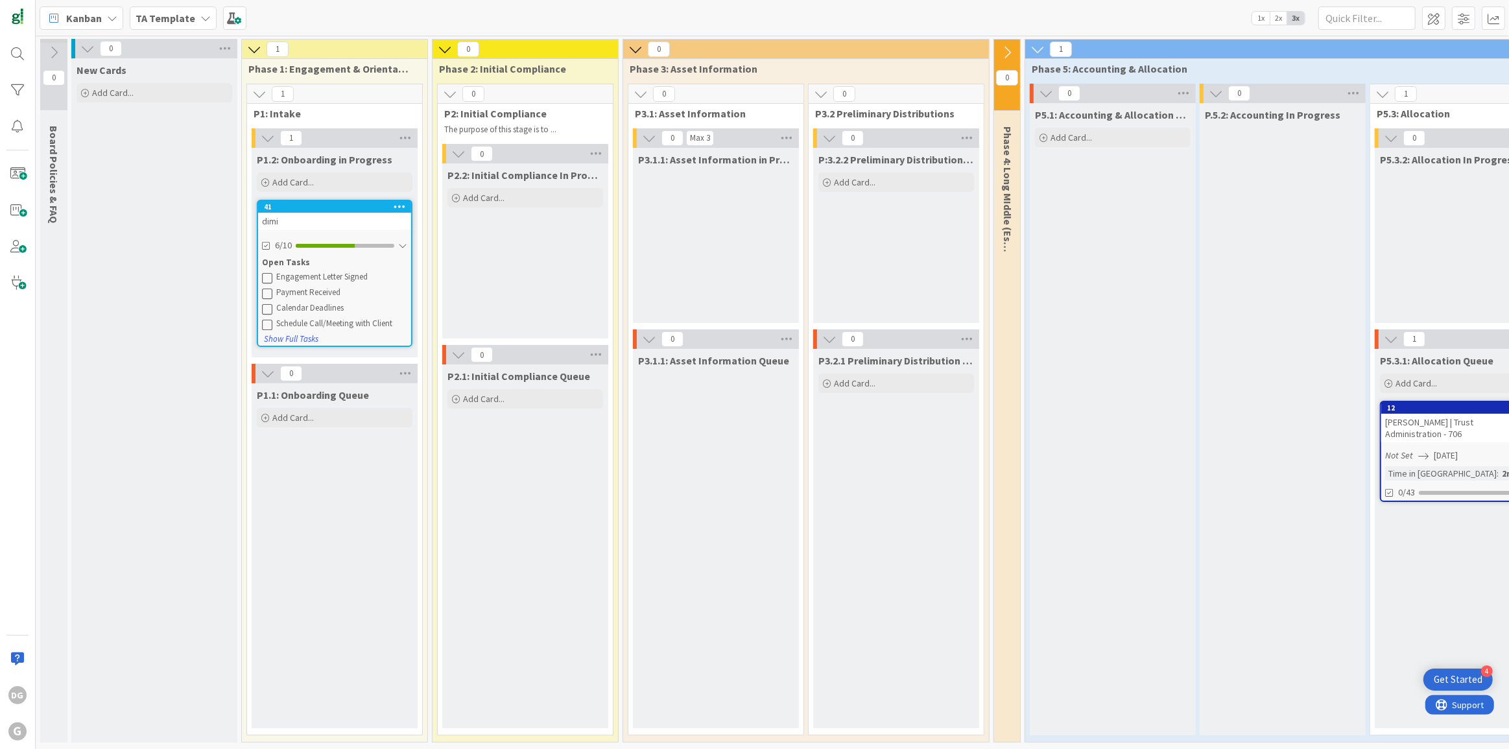
click at [265, 278] on icon at bounding box center [267, 277] width 10 height 10
click at [265, 288] on icon at bounding box center [267, 293] width 10 height 10
click at [265, 278] on icon at bounding box center [267, 277] width 10 height 10
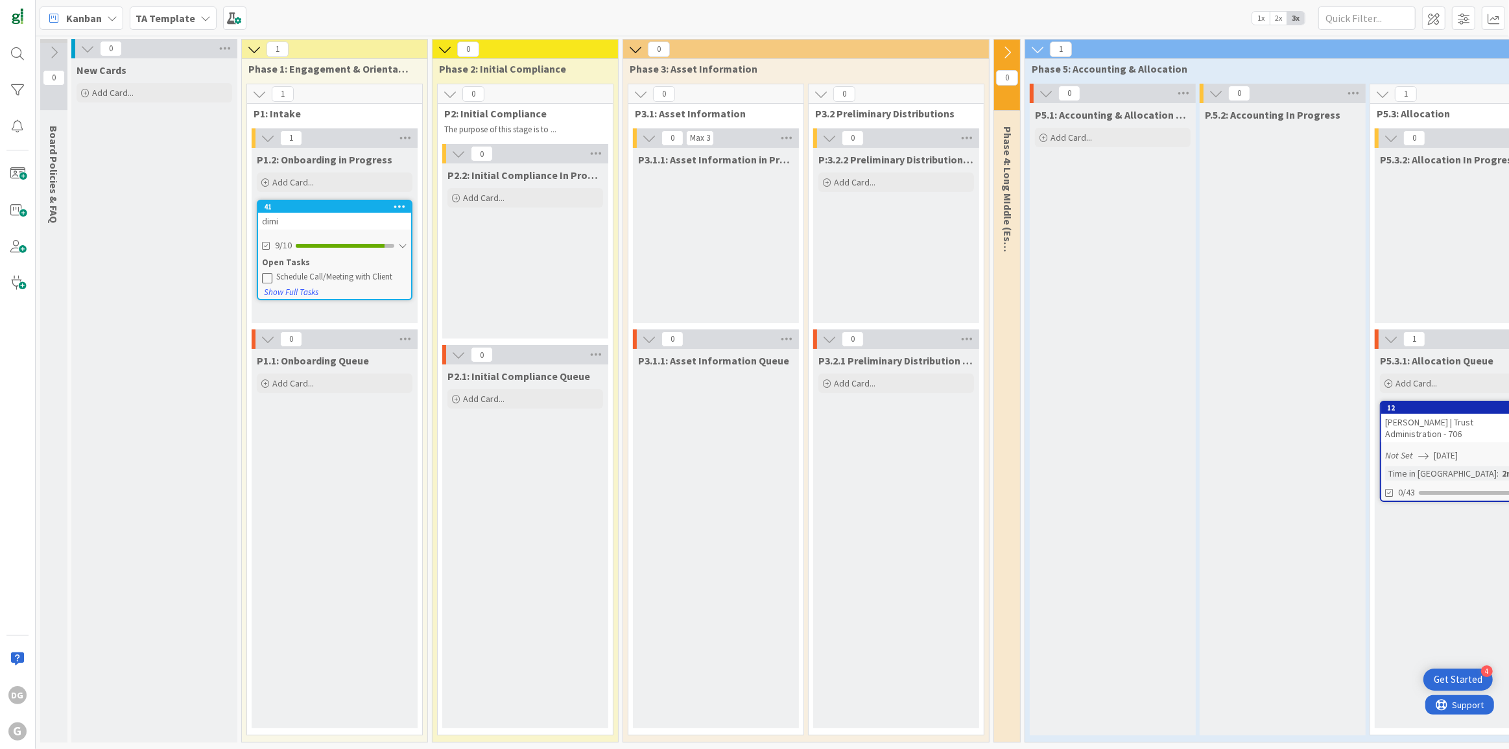
click at [265, 278] on icon at bounding box center [267, 277] width 10 height 10
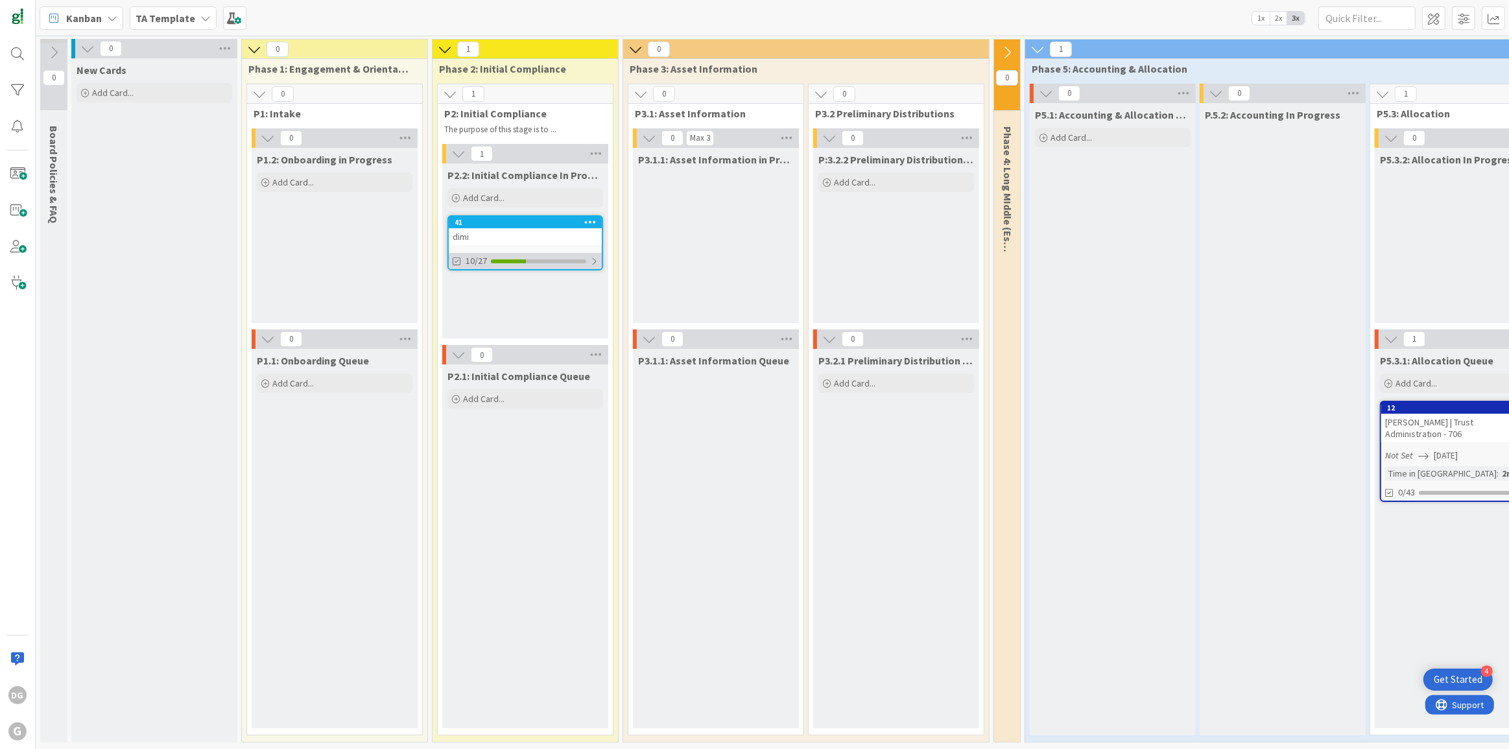
click at [512, 257] on div "10/27" at bounding box center [525, 261] width 153 height 16
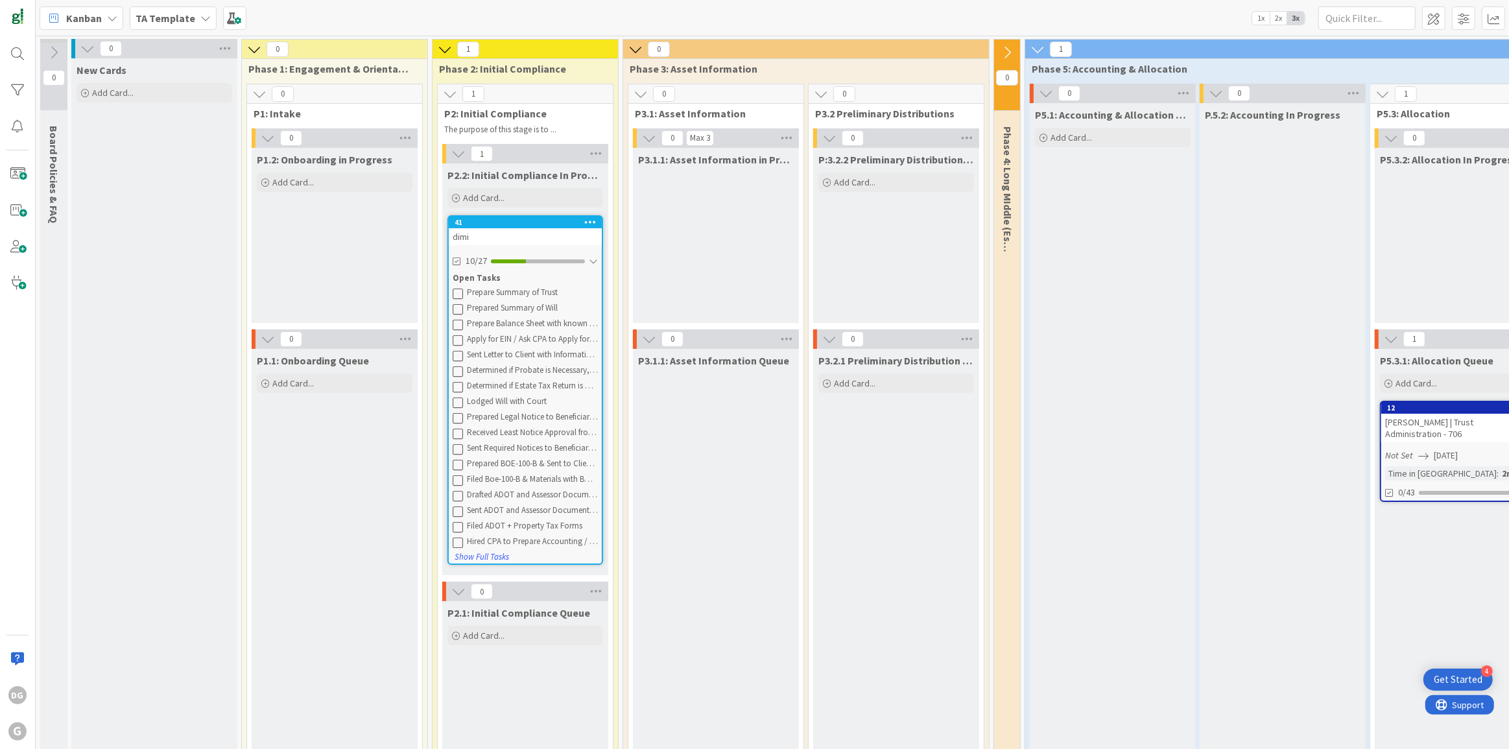
click at [460, 291] on icon at bounding box center [458, 293] width 10 height 10
click at [460, 293] on icon at bounding box center [458, 293] width 10 height 10
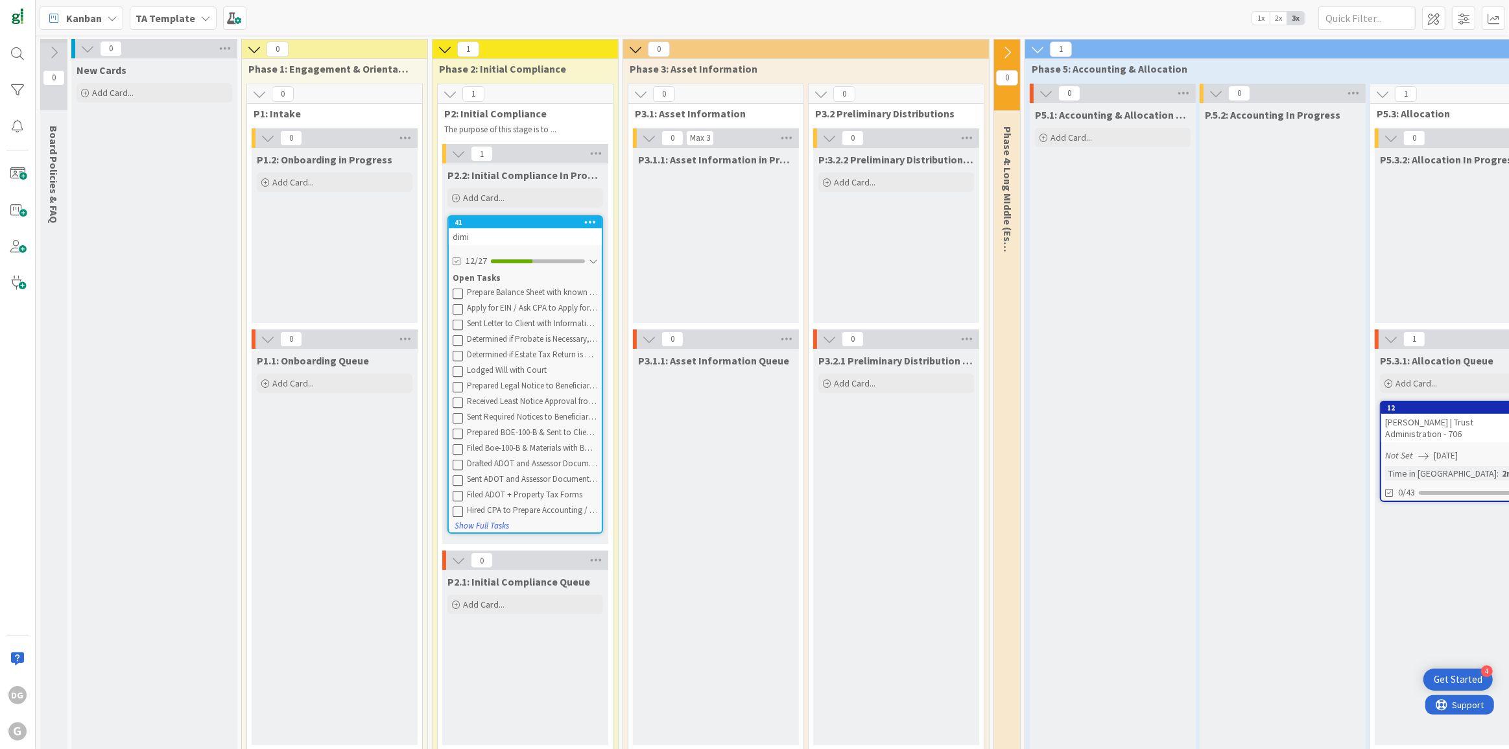
click at [460, 293] on icon at bounding box center [458, 293] width 10 height 10
click at [460, 304] on icon at bounding box center [458, 309] width 10 height 10
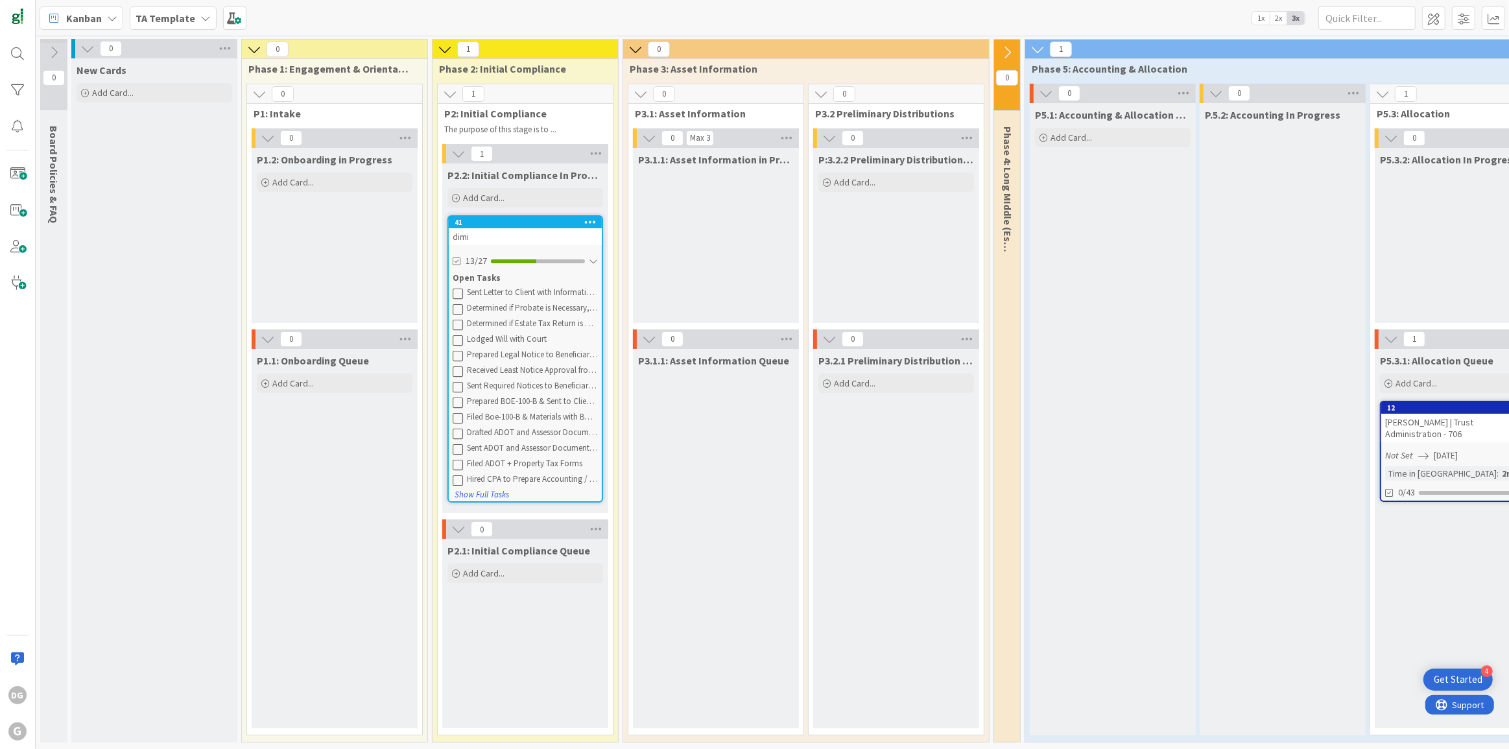
click at [460, 293] on icon at bounding box center [458, 293] width 10 height 10
click at [460, 304] on icon at bounding box center [458, 309] width 10 height 10
click at [460, 293] on icon at bounding box center [458, 293] width 10 height 10
click at [460, 304] on icon at bounding box center [458, 309] width 10 height 10
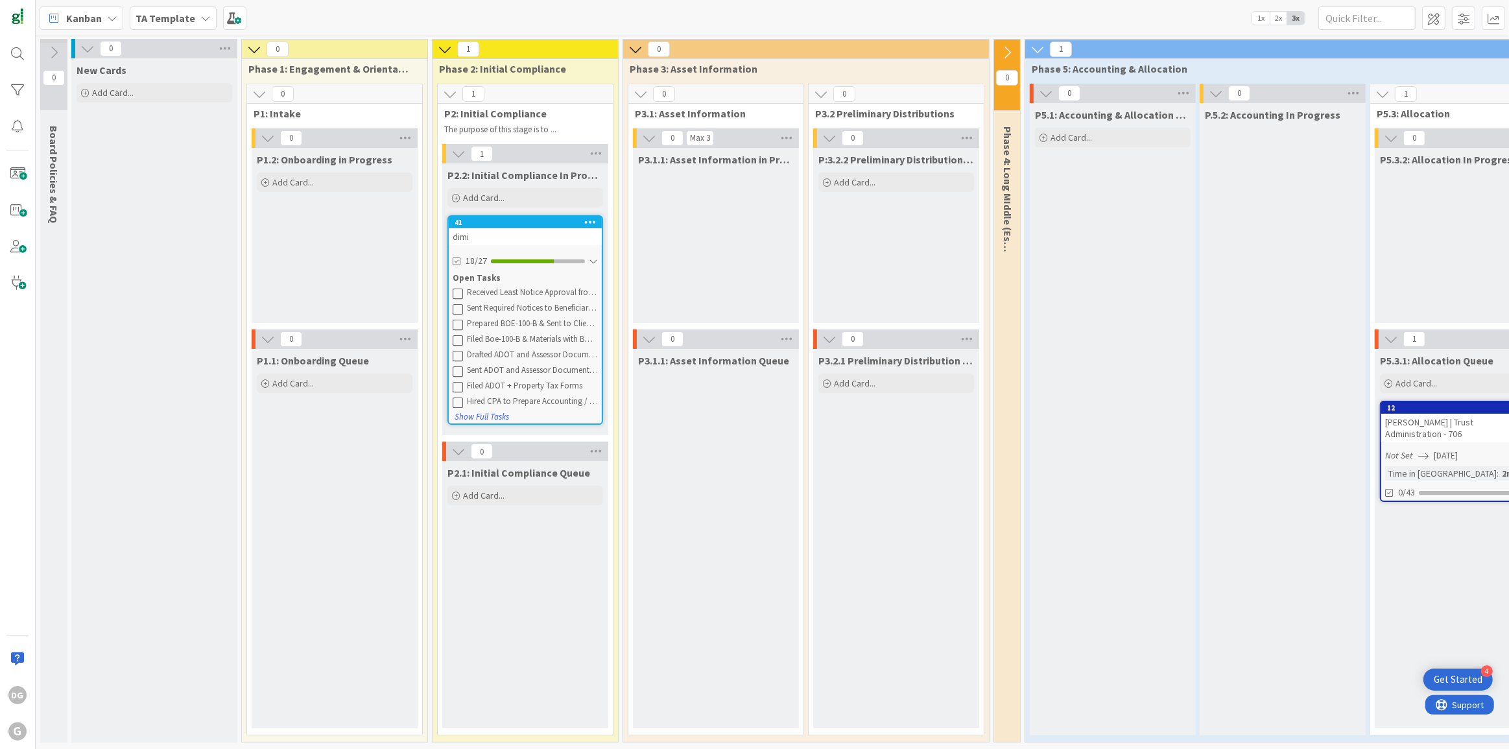
click at [460, 293] on icon at bounding box center [458, 293] width 10 height 10
click at [460, 304] on icon at bounding box center [458, 309] width 10 height 10
click at [460, 293] on icon at bounding box center [458, 293] width 10 height 10
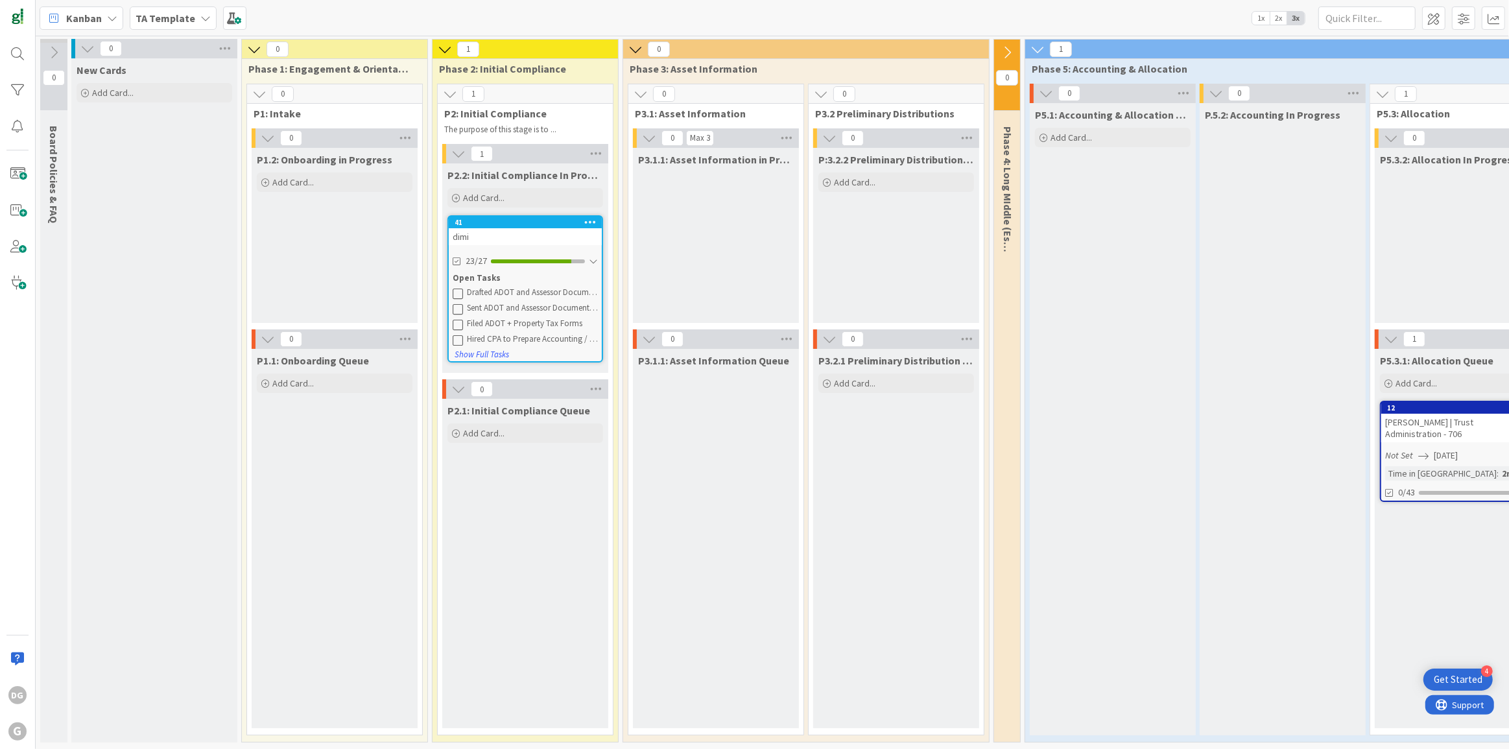
click at [460, 293] on icon at bounding box center [458, 293] width 10 height 10
click at [460, 304] on icon at bounding box center [458, 309] width 10 height 10
click at [460, 293] on icon at bounding box center [458, 293] width 10 height 10
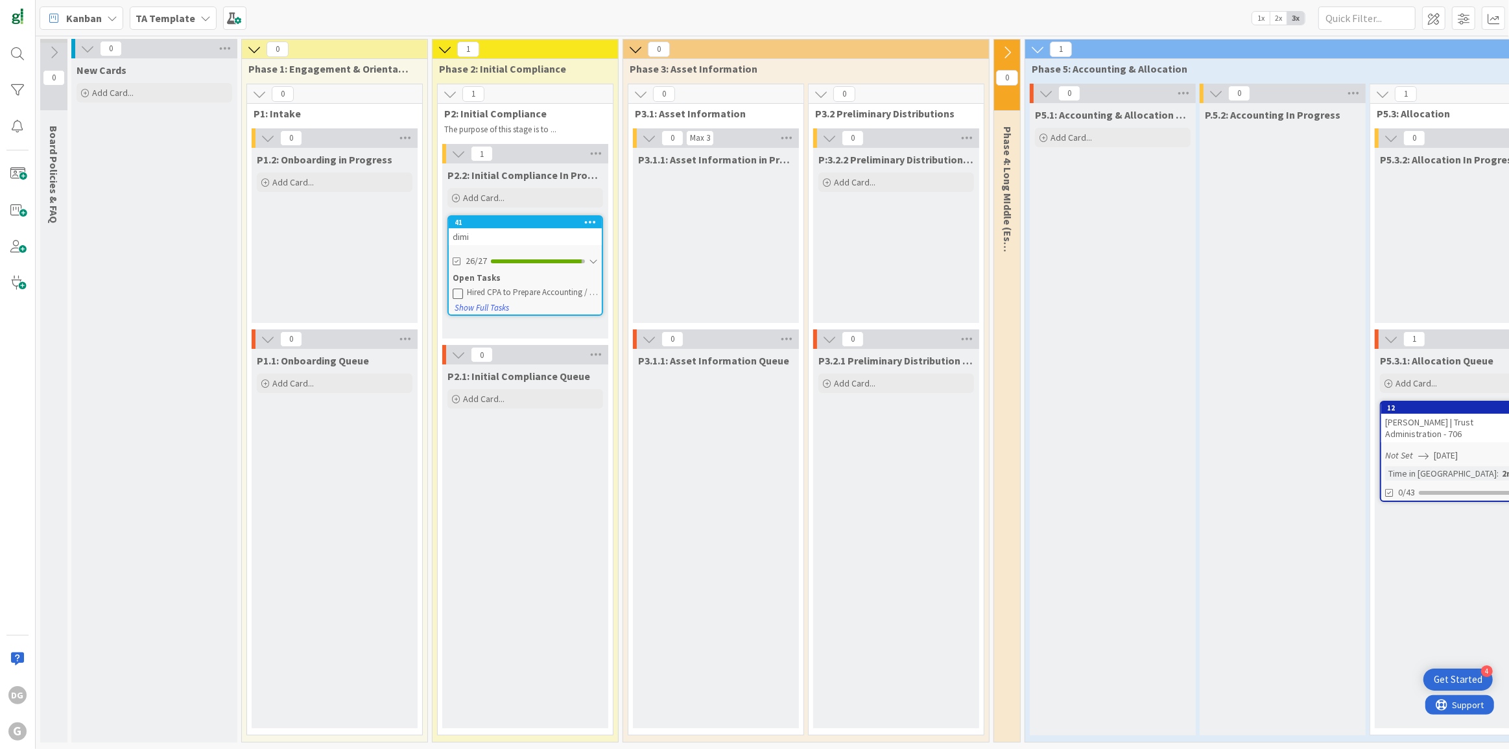
click at [460, 293] on icon at bounding box center [458, 293] width 10 height 10
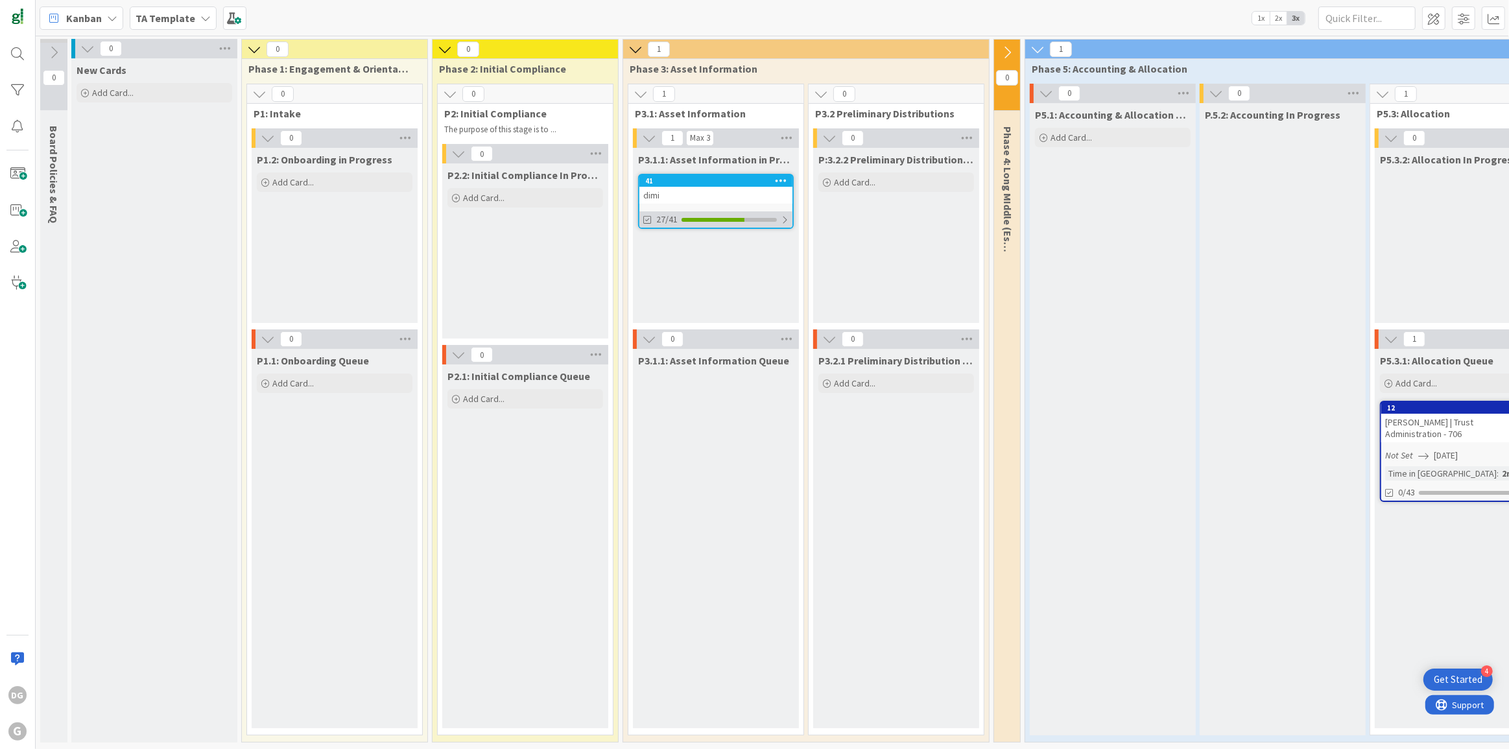
click at [738, 222] on div "27/41" at bounding box center [716, 219] width 153 height 16
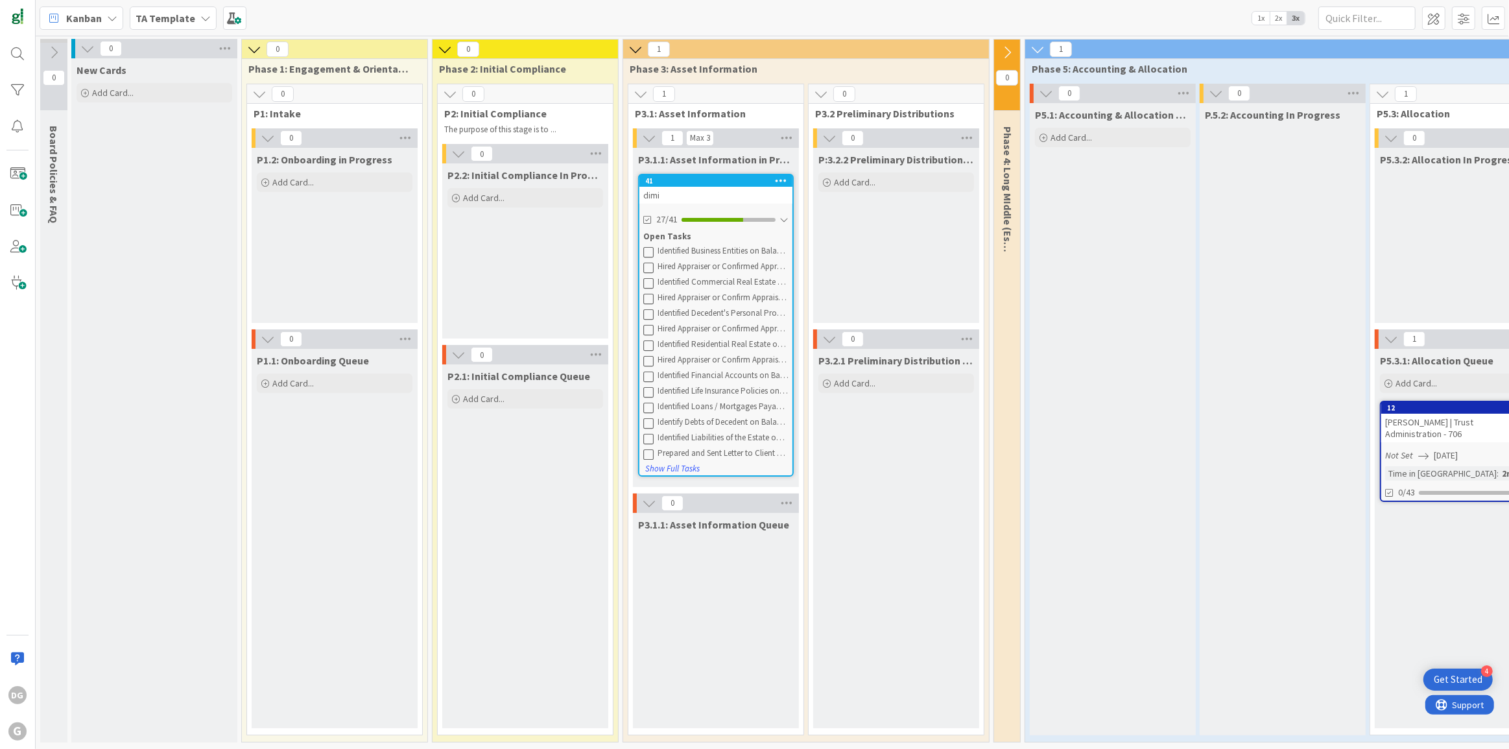
click at [782, 179] on icon at bounding box center [781, 180] width 12 height 9
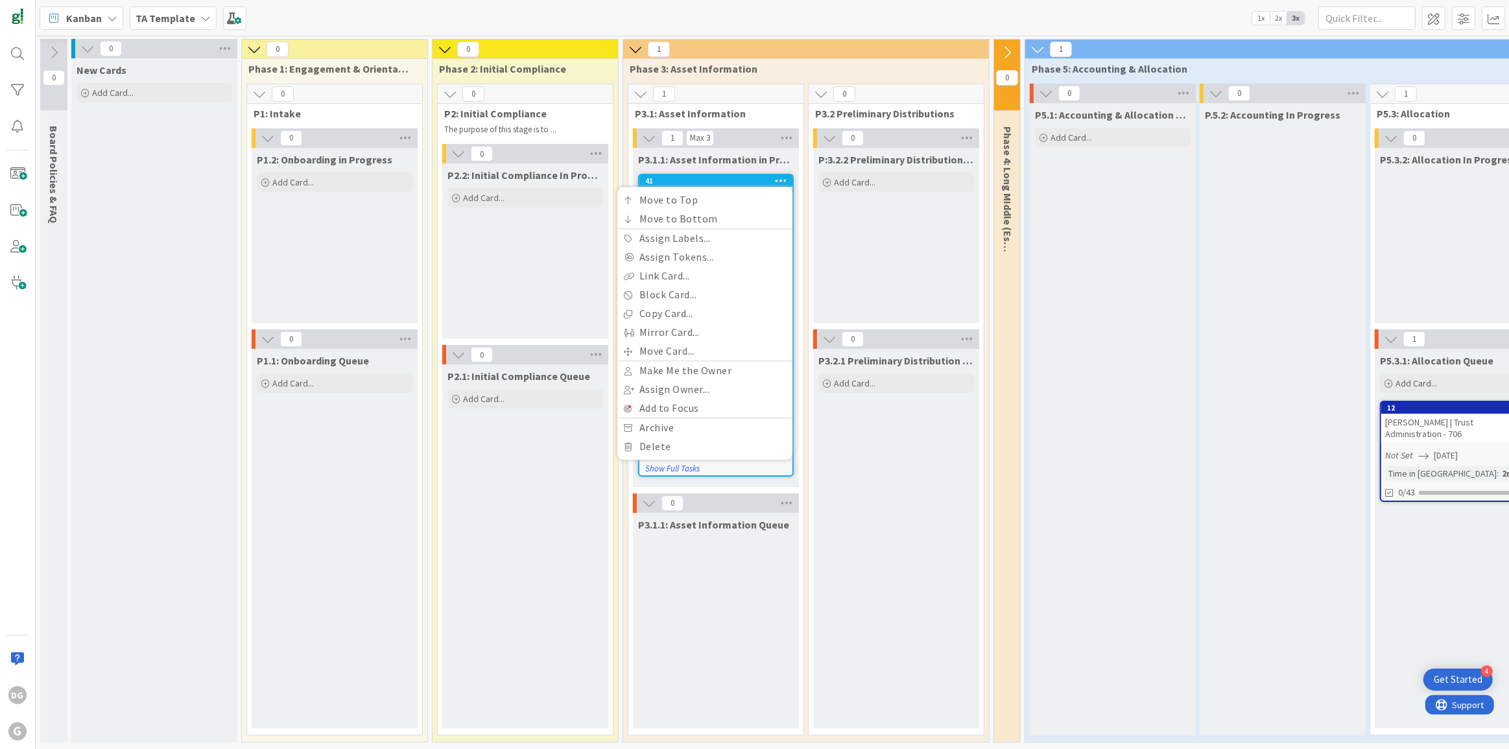
click at [884, 221] on div "P:3.2.2 Preliminary Distribution in Progress Add Card..." at bounding box center [896, 235] width 166 height 175
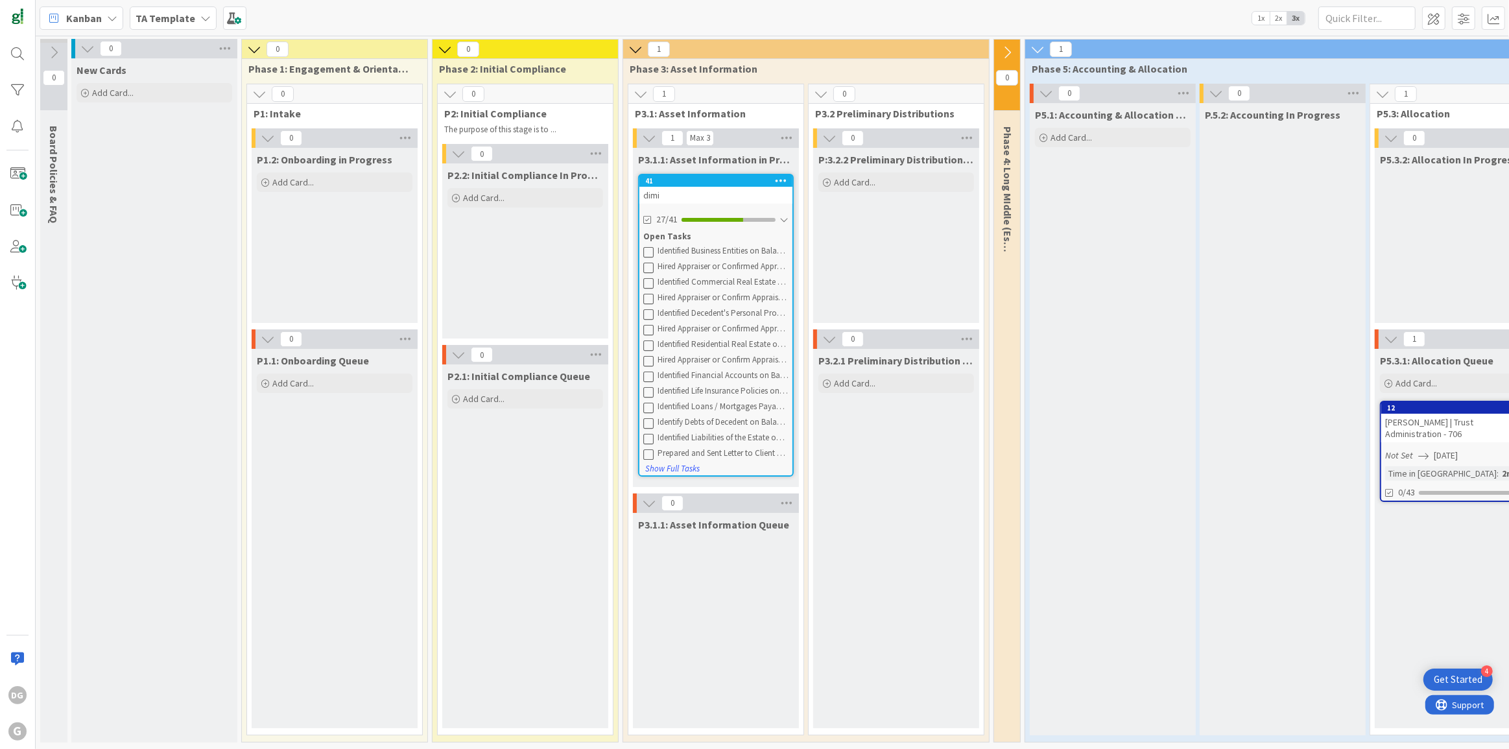
click at [686, 188] on div "dimi" at bounding box center [716, 195] width 153 height 17
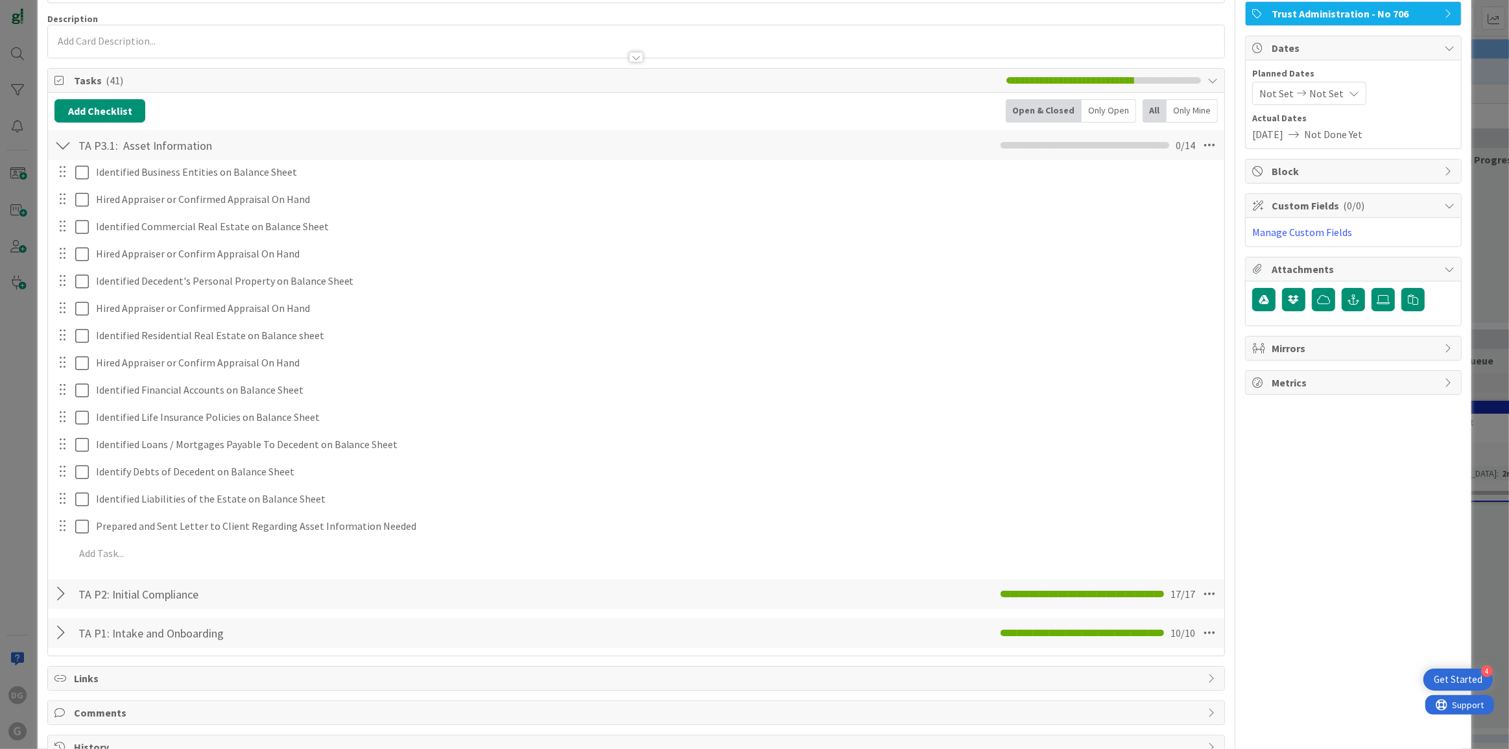
scroll to position [129, 0]
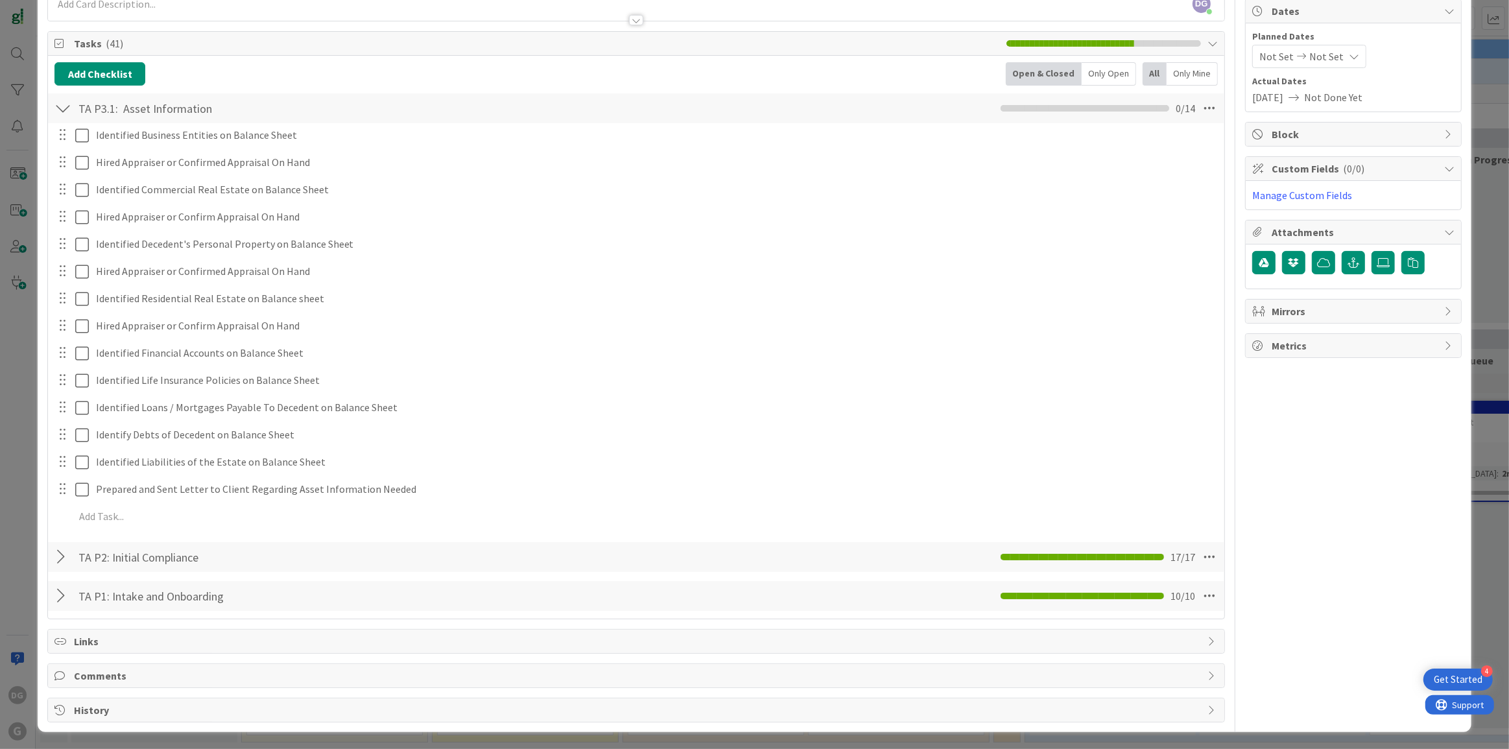
click at [62, 551] on div at bounding box center [62, 557] width 17 height 23
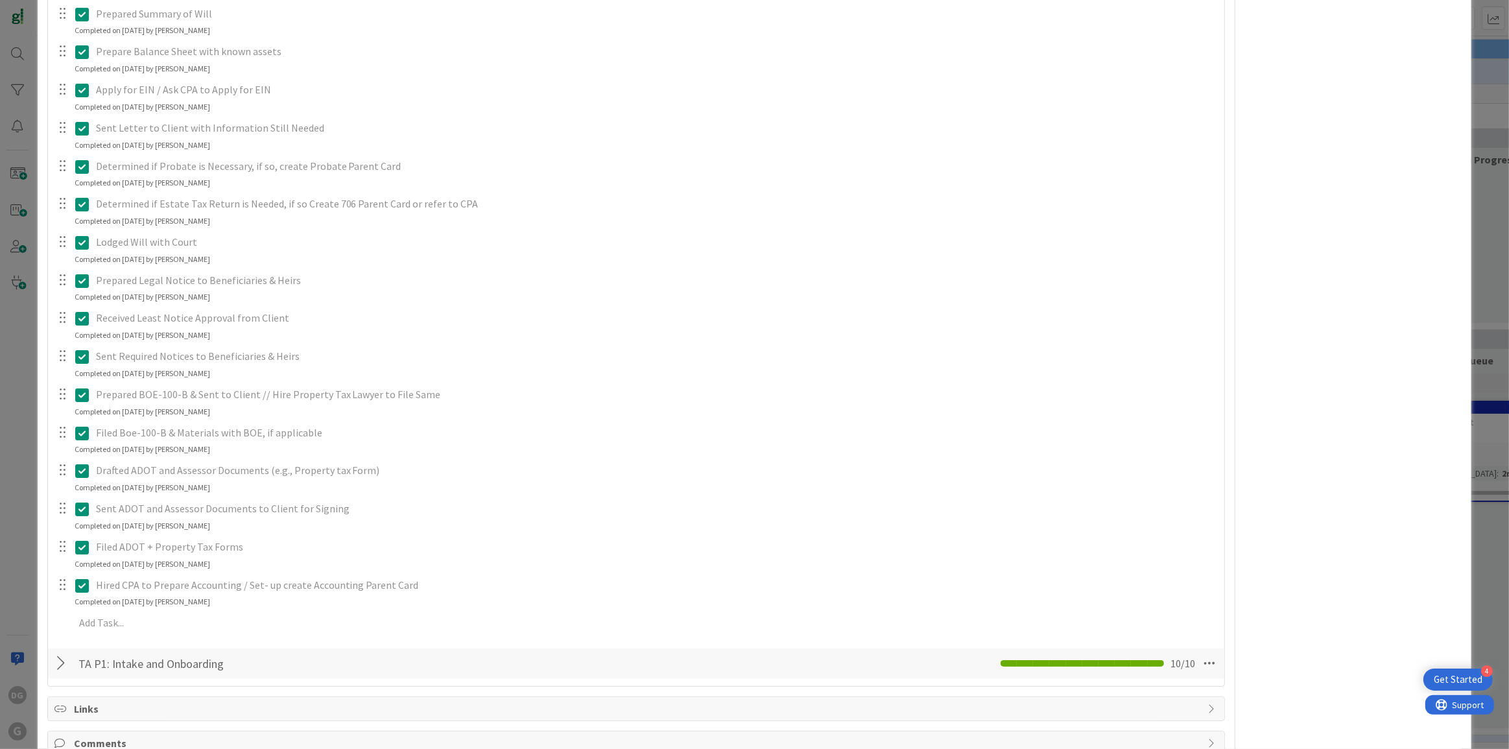
scroll to position [686, 0]
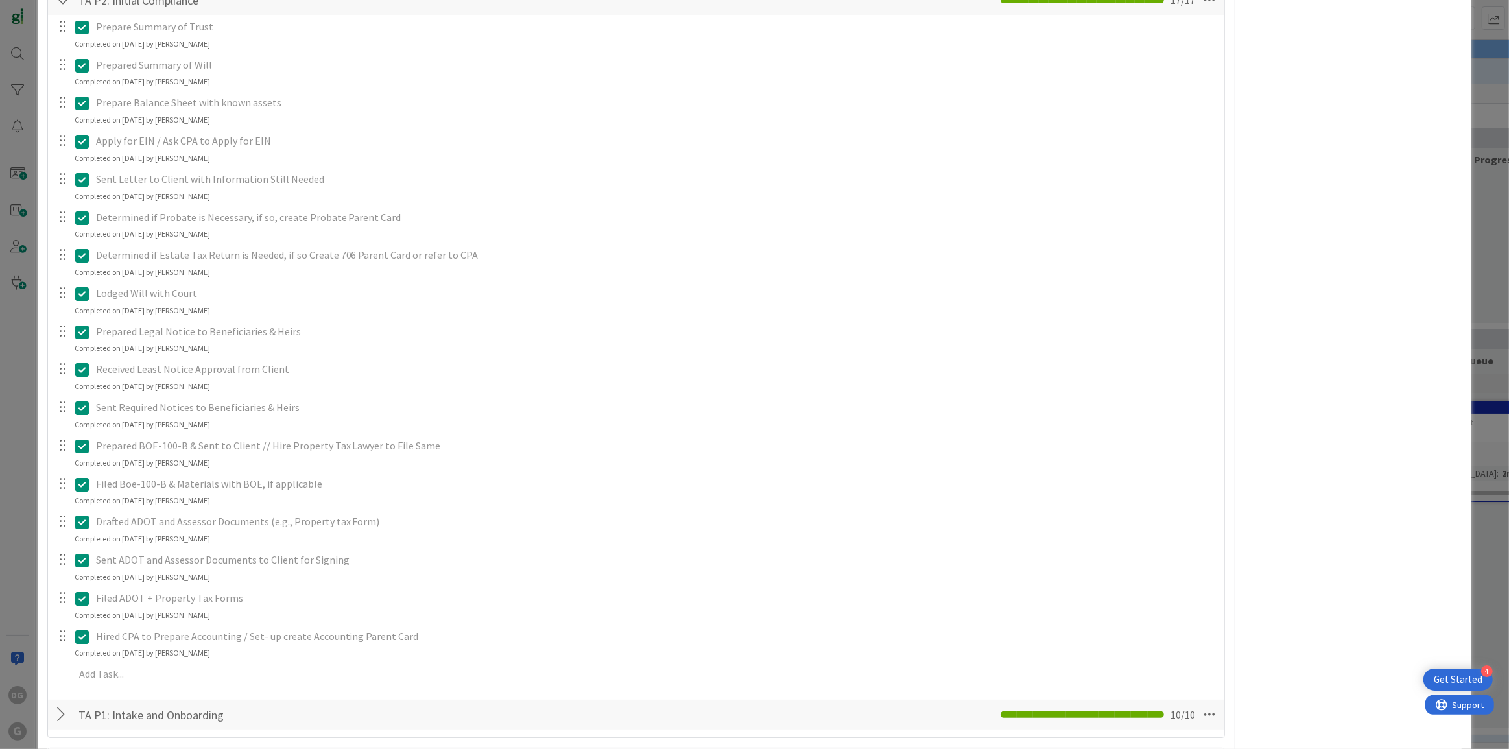
click at [23, 403] on div "ID 41 TA Template P3.1.1: Asset Information in Progress Title 4 / 128 dimi Desc…" at bounding box center [754, 374] width 1509 height 749
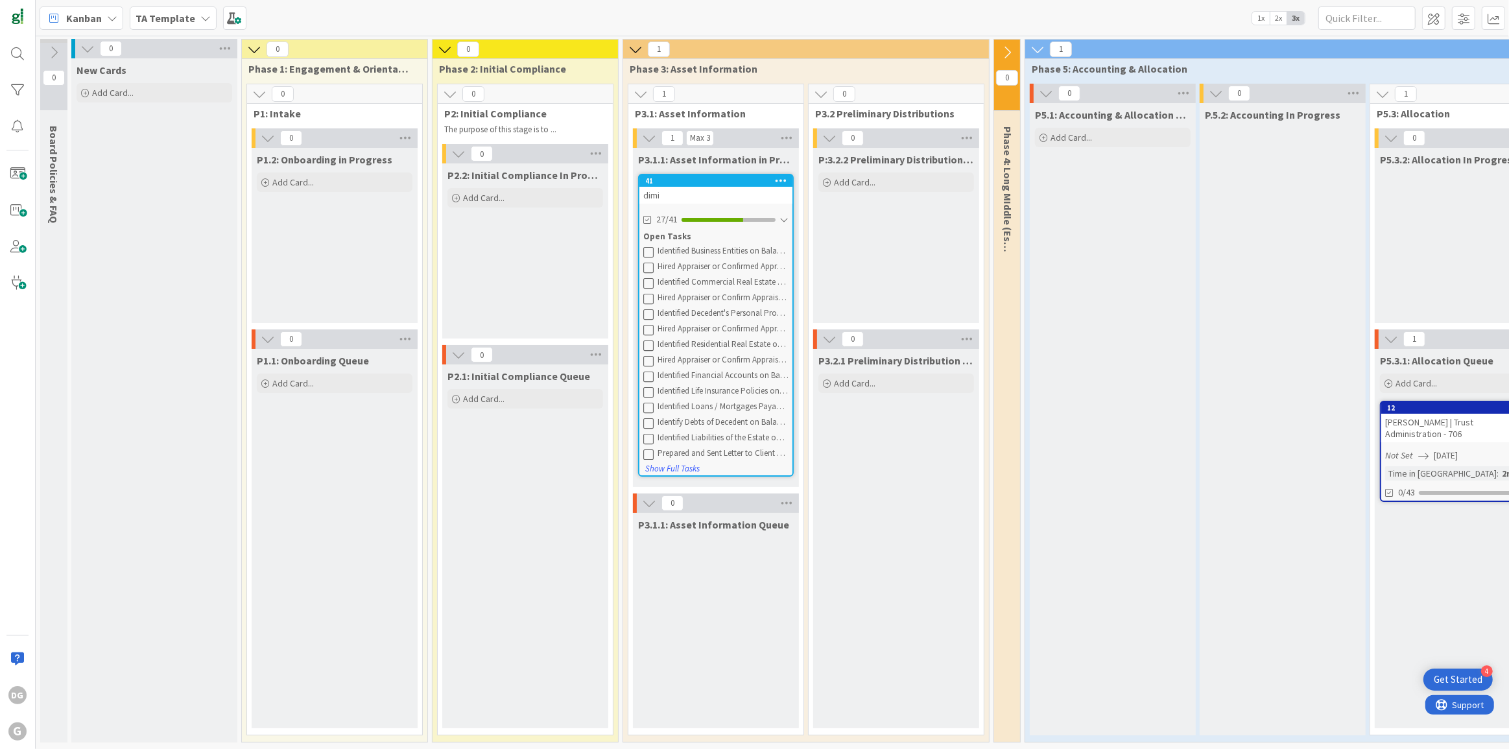
click at [77, 16] on span "Kanban" at bounding box center [84, 18] width 36 height 16
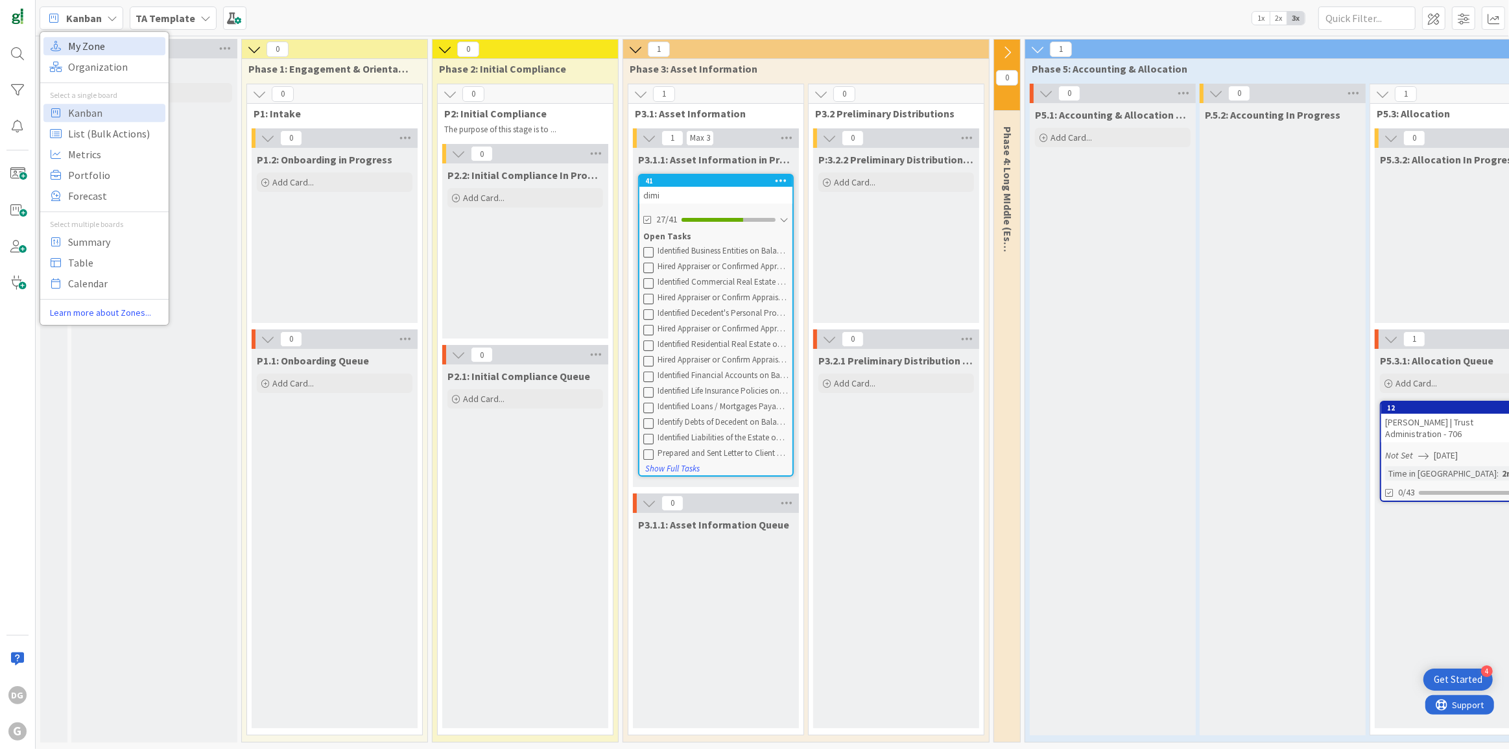
click at [99, 38] on span "My Zone" at bounding box center [114, 45] width 93 height 19
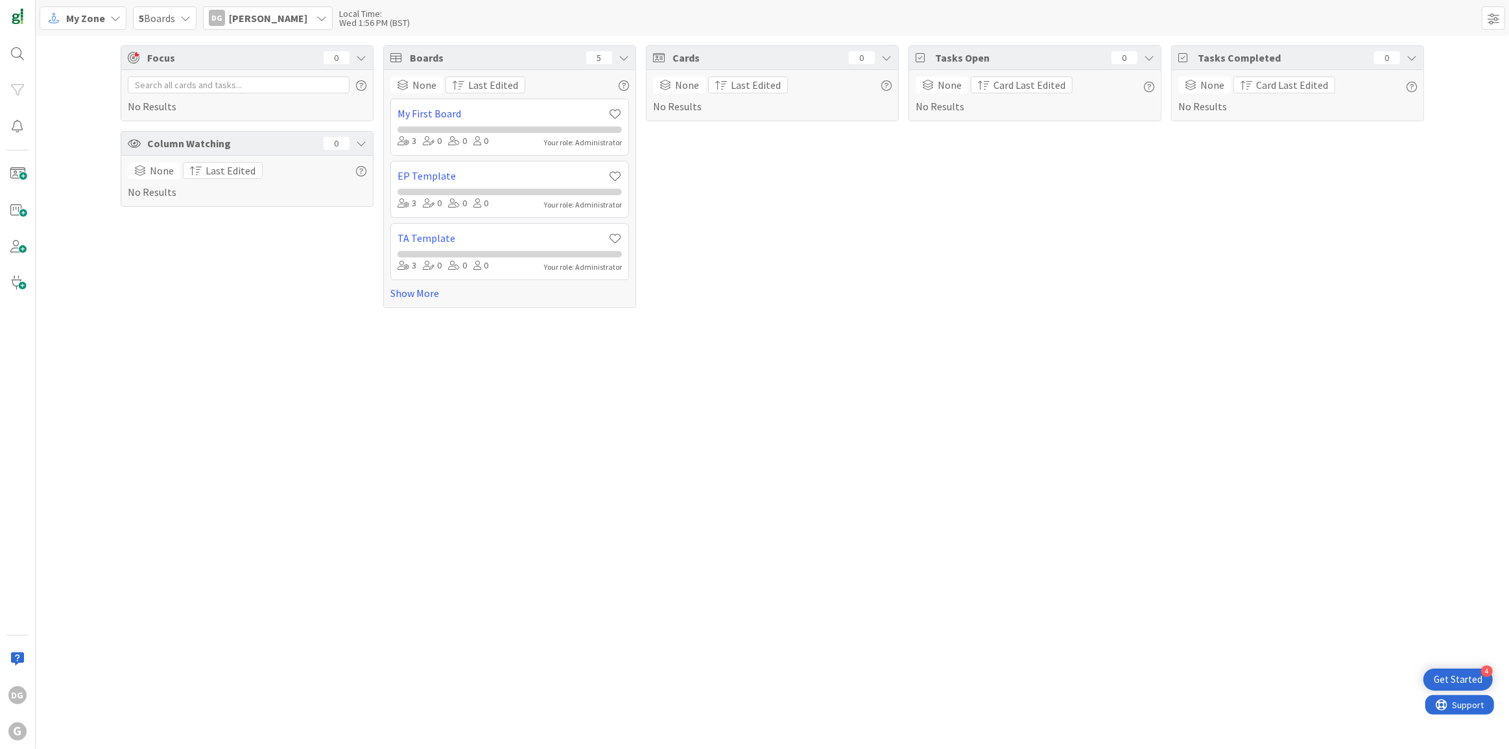
click at [259, 13] on span "[PERSON_NAME]" at bounding box center [268, 18] width 78 height 16
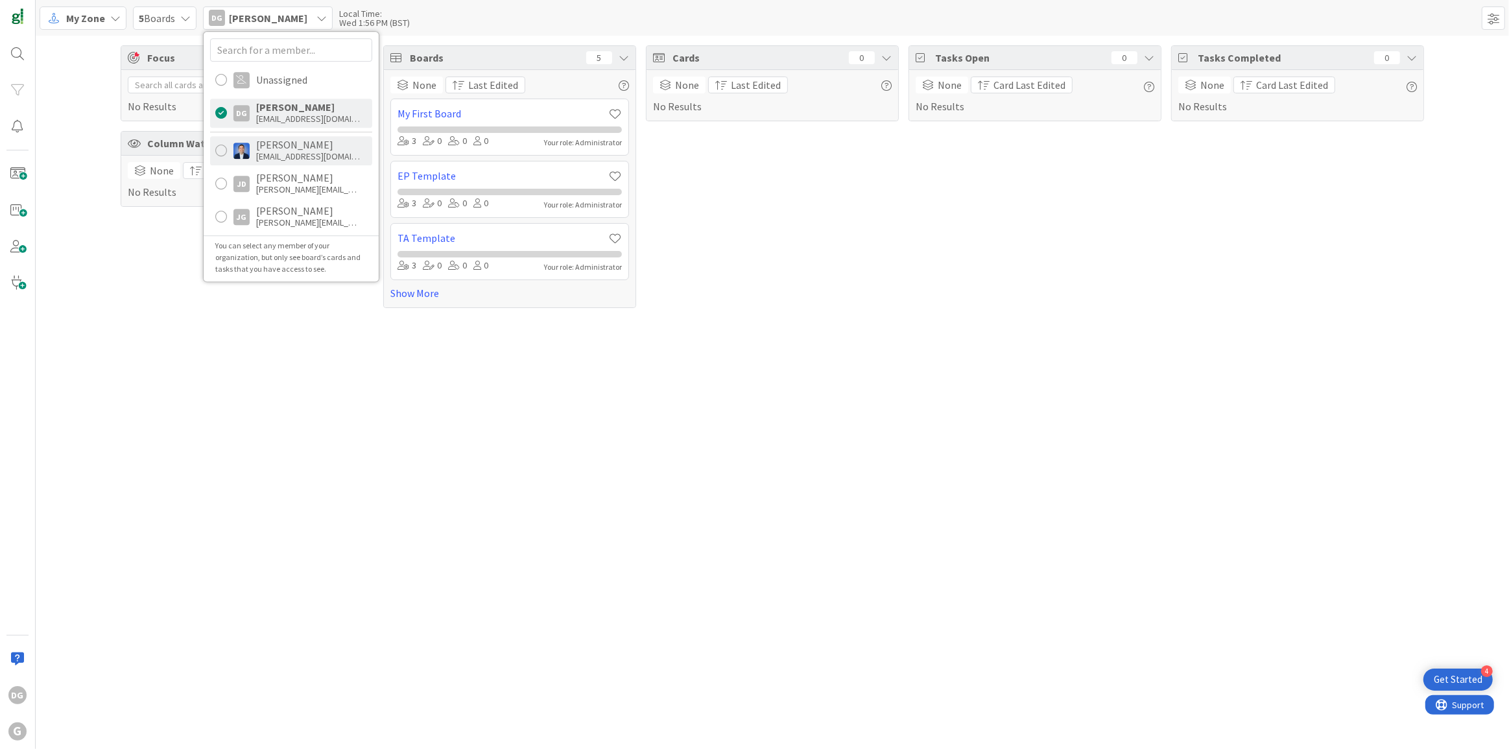
click at [272, 153] on div "[EMAIL_ADDRESS][DOMAIN_NAME]" at bounding box center [308, 156] width 104 height 12
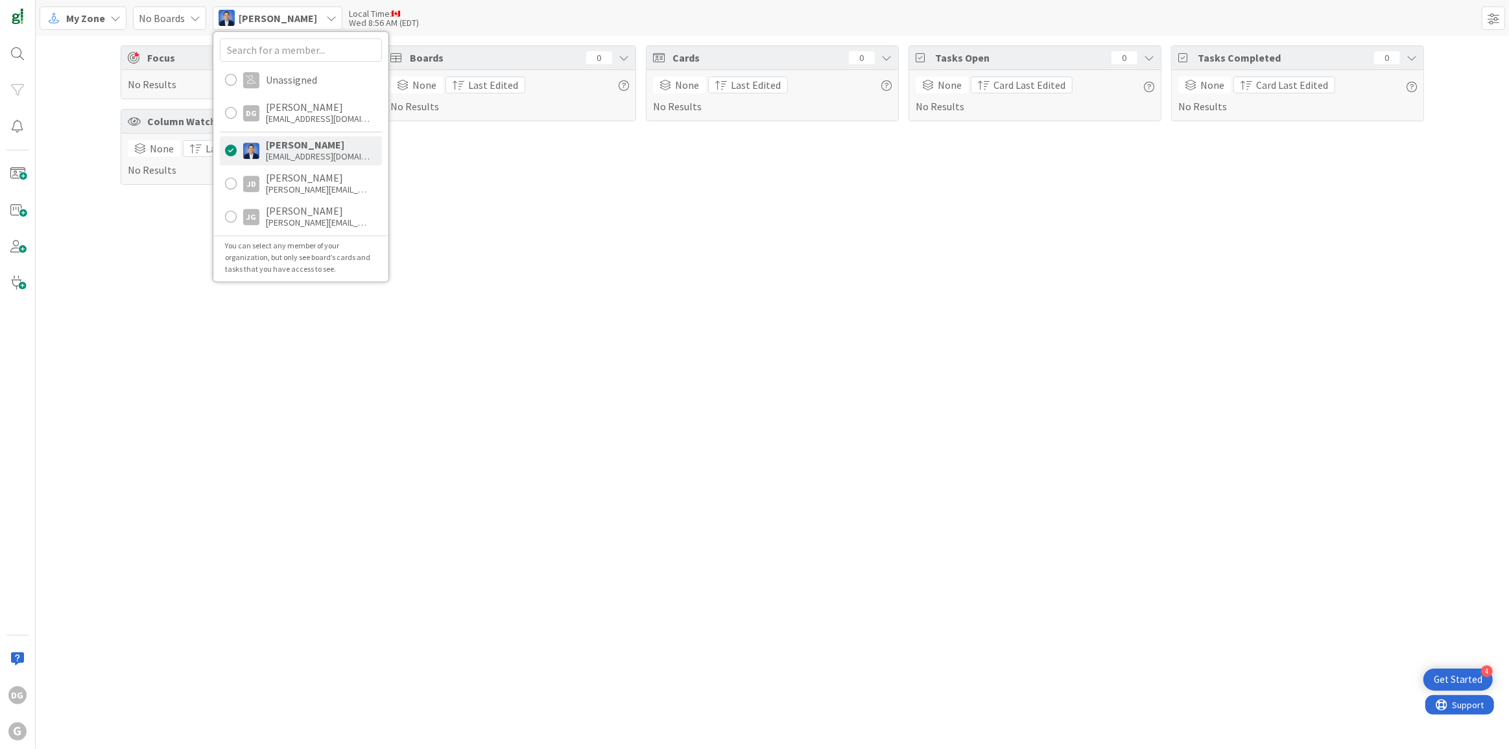
click at [272, 23] on span "[PERSON_NAME]" at bounding box center [278, 18] width 78 height 16
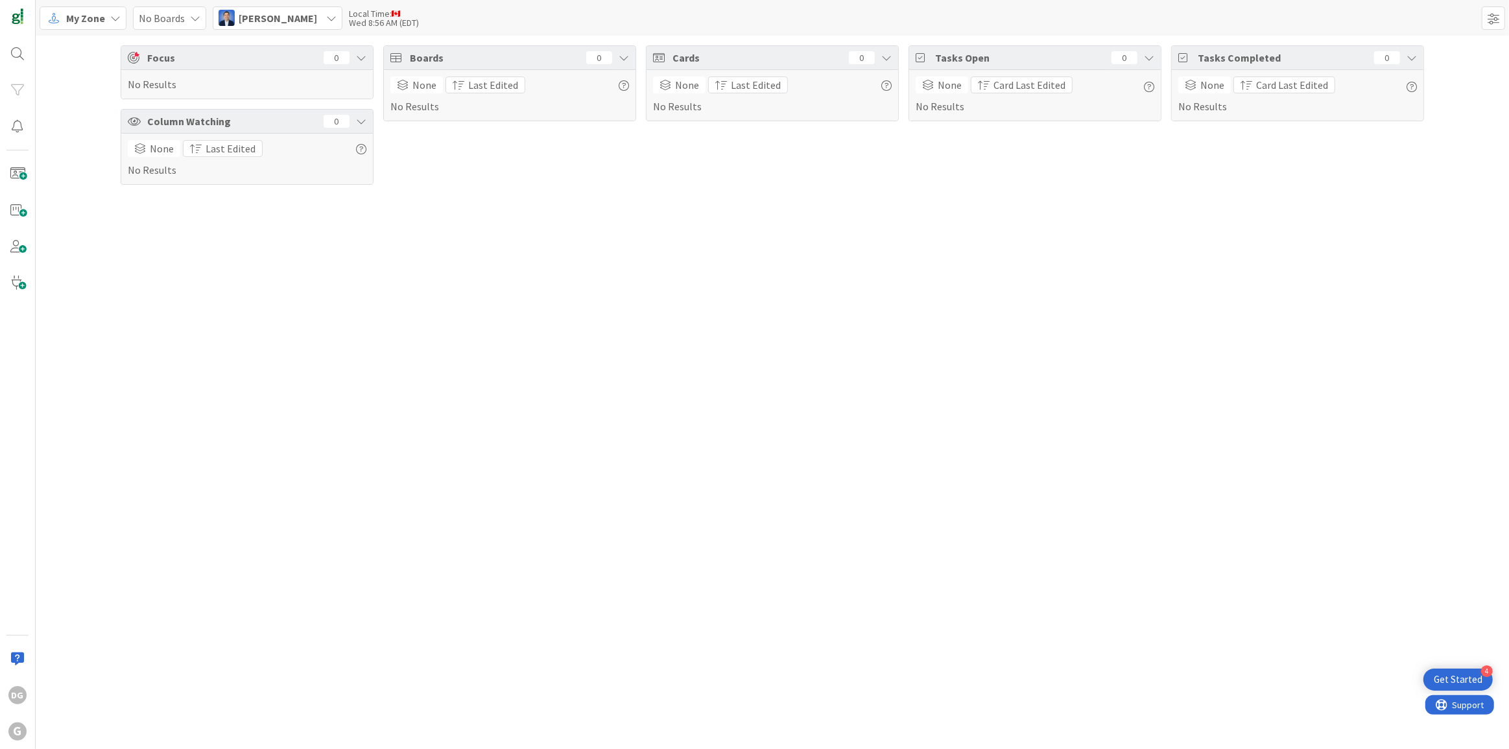
drag, startPoint x: 263, startPoint y: 20, endPoint x: 269, endPoint y: 115, distance: 94.9
click at [264, 20] on span "[PERSON_NAME]" at bounding box center [278, 18] width 78 height 16
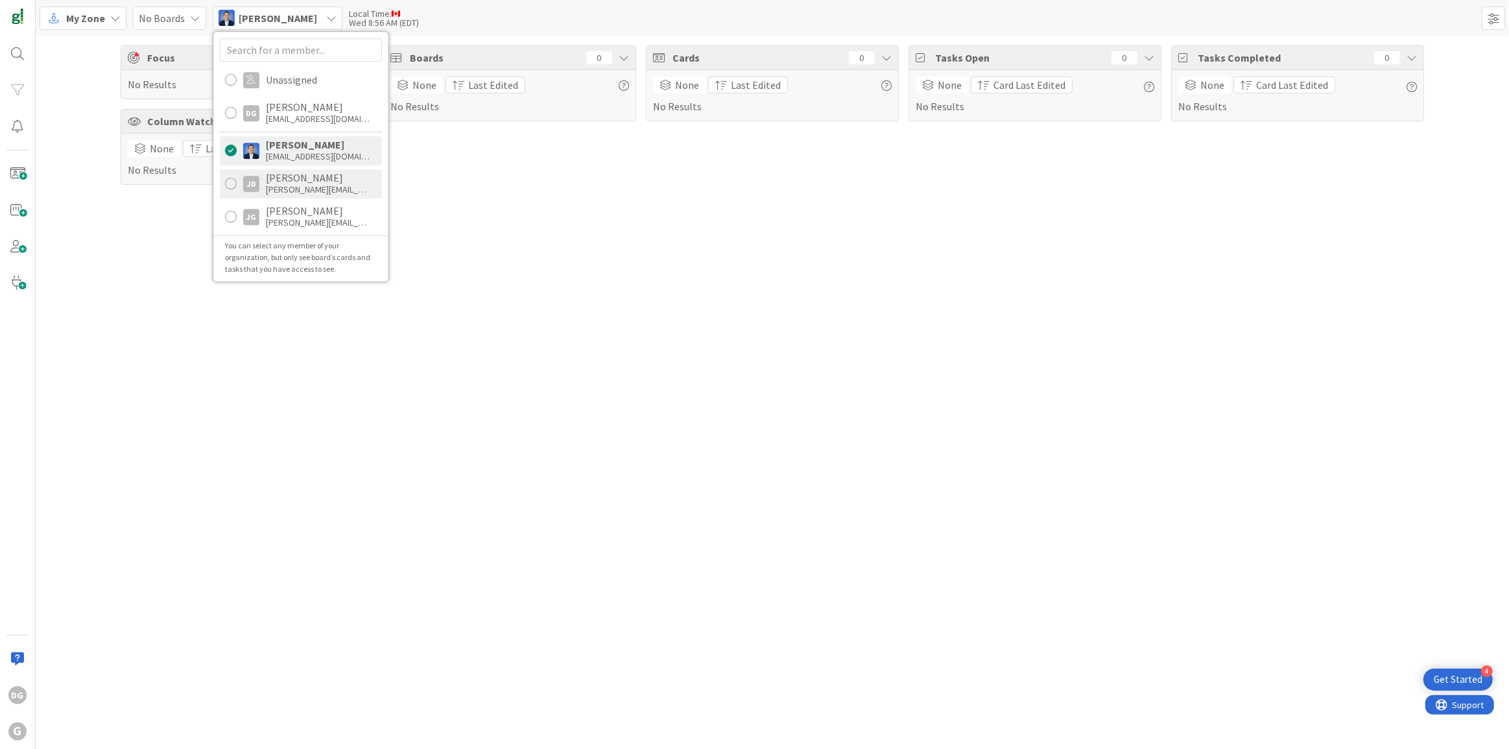
click at [278, 188] on div "[PERSON_NAME][EMAIL_ADDRESS][DOMAIN_NAME]" at bounding box center [318, 190] width 104 height 12
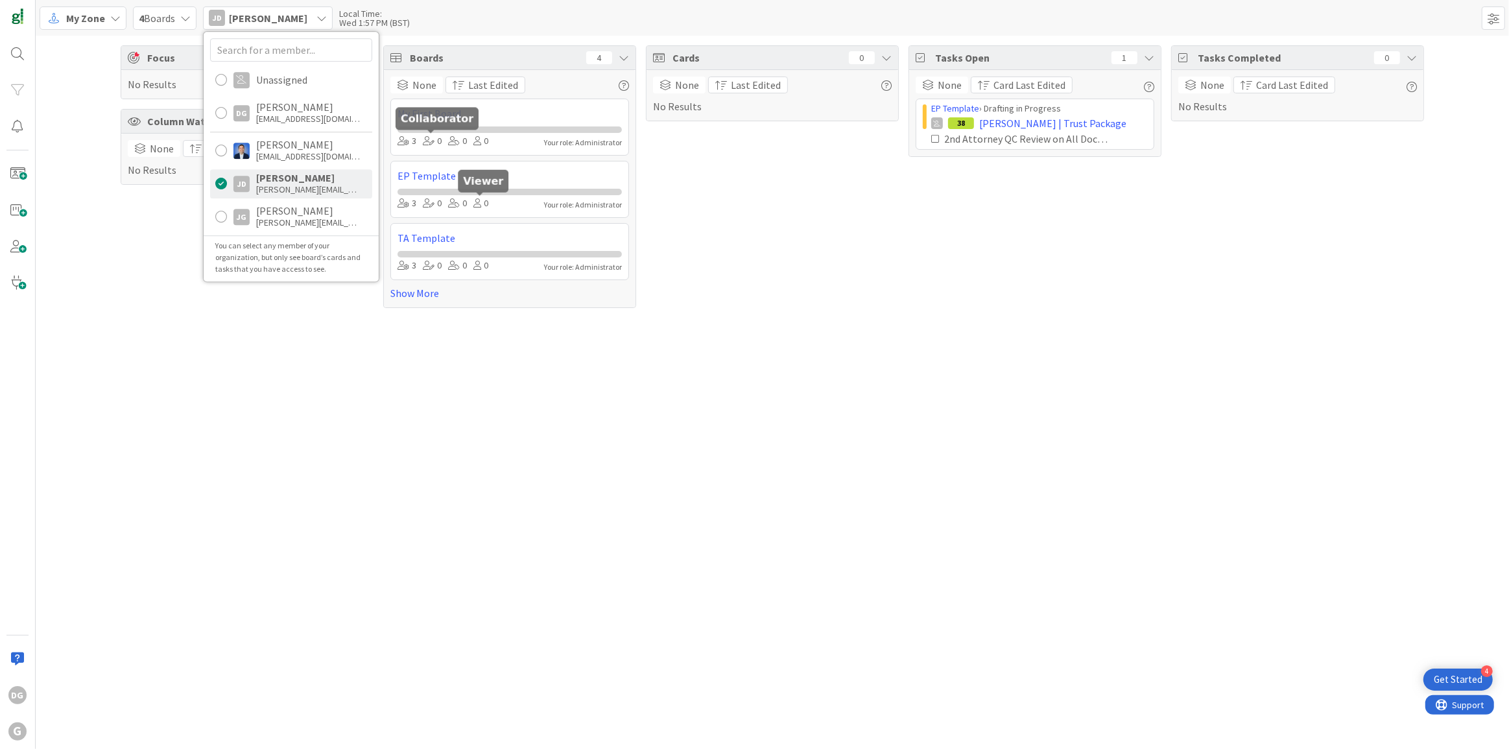
click at [789, 363] on div "Focus 0 No Results Column Watching 0 None Last Edited No Results Boards 4 None …" at bounding box center [773, 393] width 1474 height 714
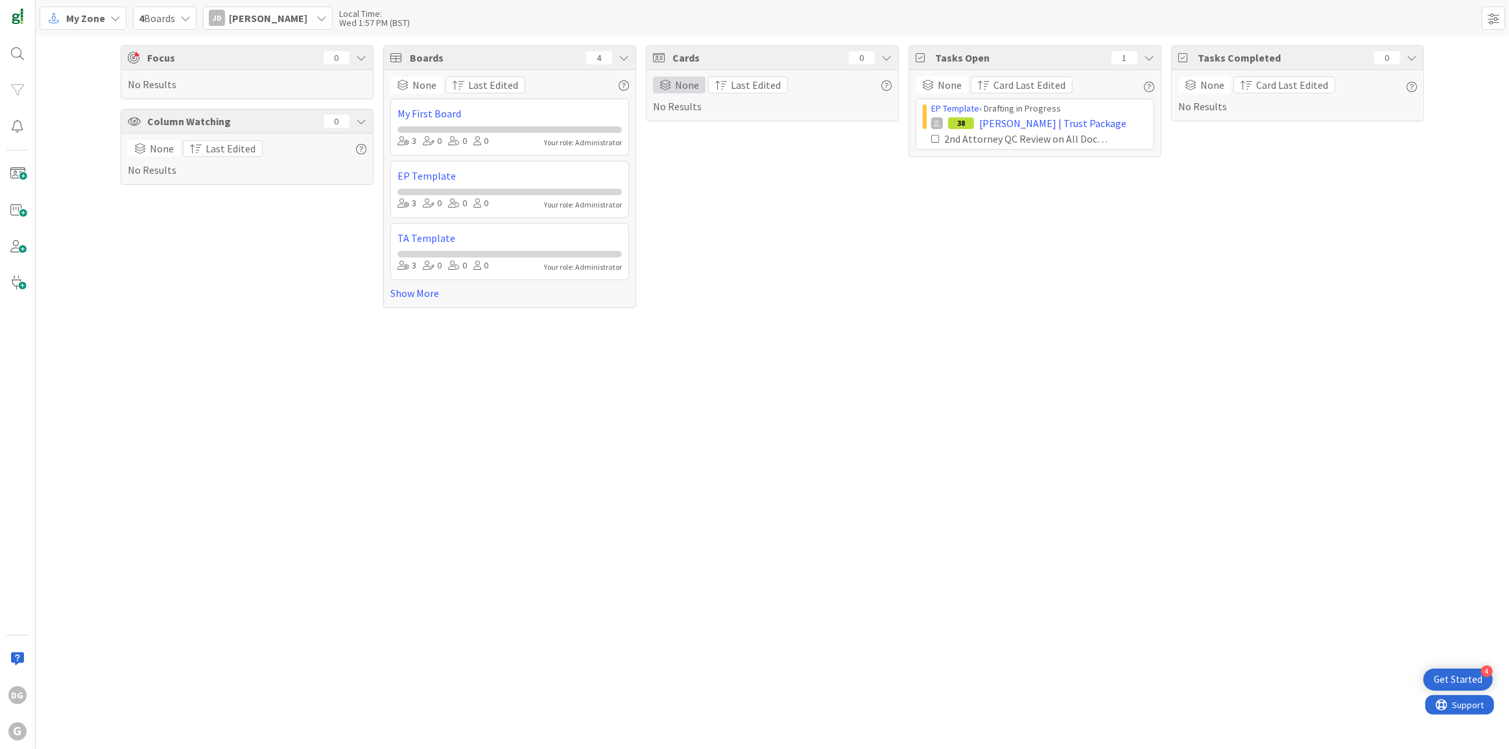
click at [662, 84] on span at bounding box center [666, 85] width 12 height 10
click at [703, 195] on span "Due Date" at bounding box center [736, 196] width 118 height 19
click at [84, 18] on span "My Zone" at bounding box center [85, 18] width 39 height 16
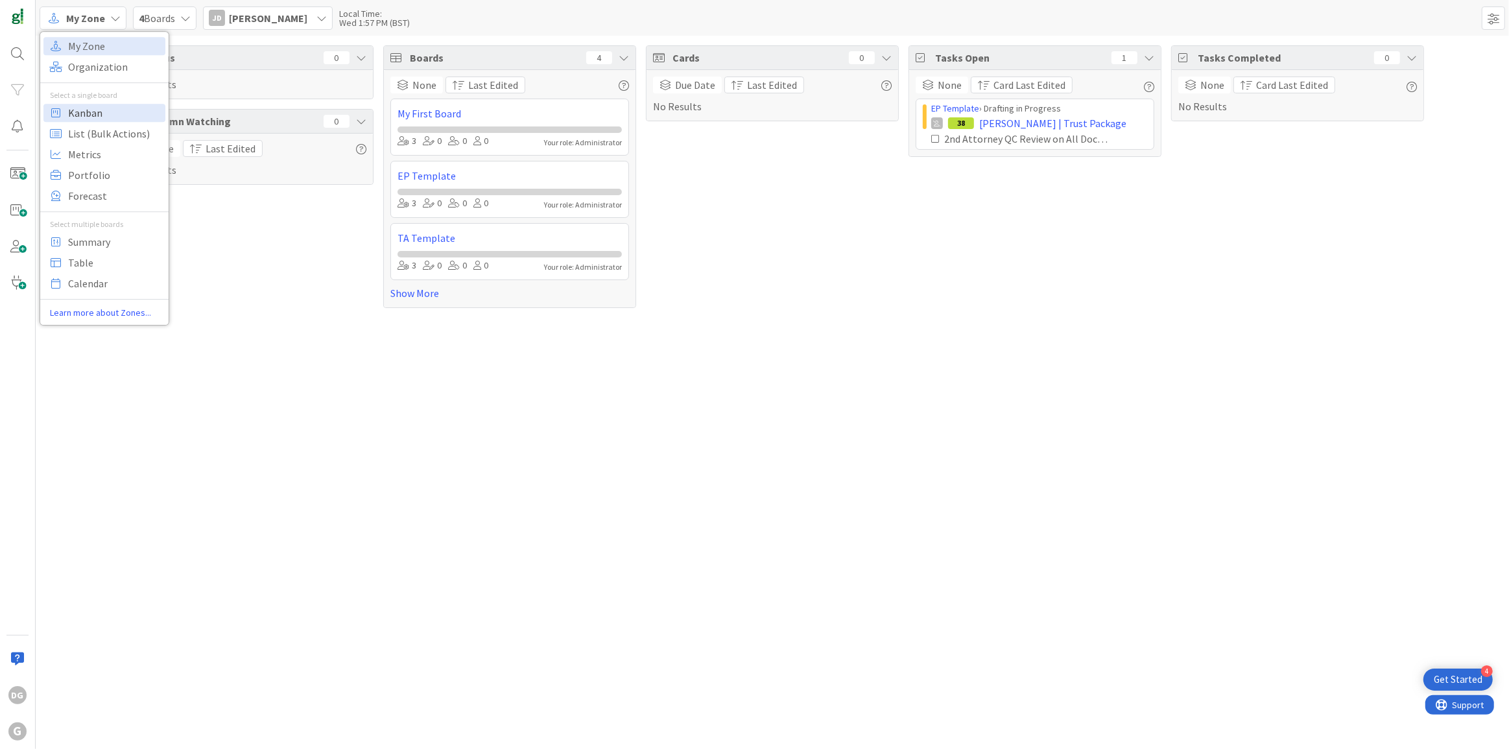
click at [93, 110] on span "Kanban" at bounding box center [114, 112] width 93 height 19
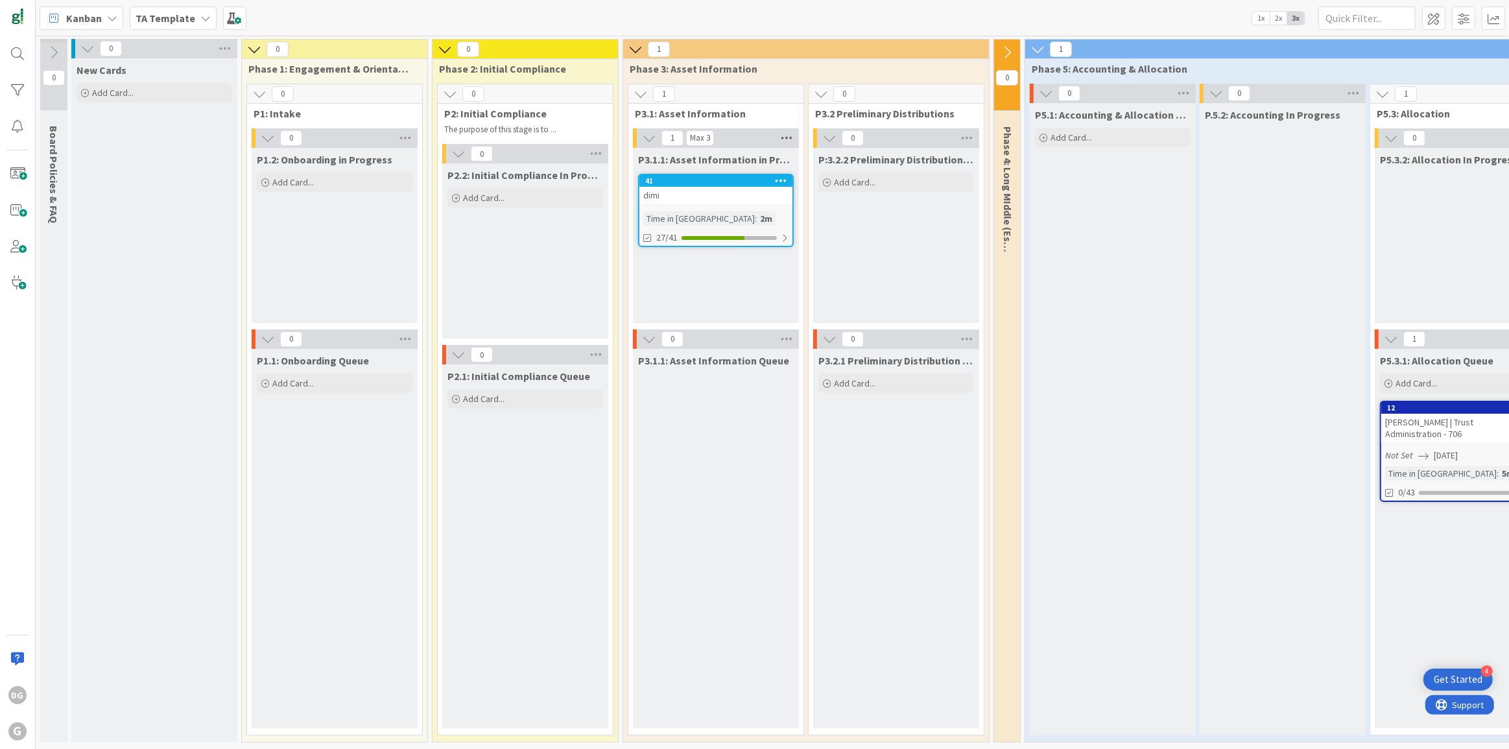
click at [791, 141] on icon at bounding box center [786, 137] width 17 height 19
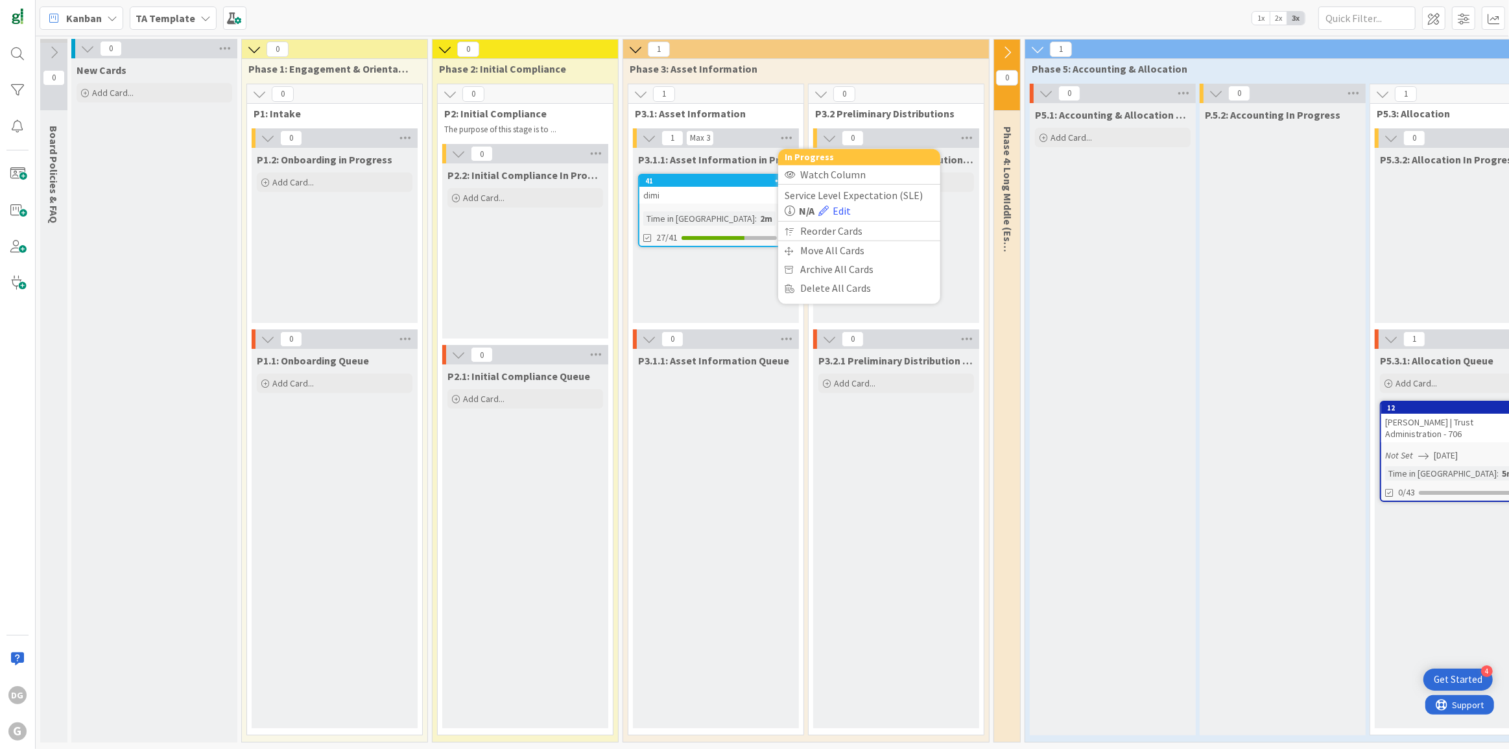
click at [699, 264] on div "P3.1.1: Asset Information in Progress 41 dimi Time in Column : 2m 27/41" at bounding box center [716, 235] width 166 height 175
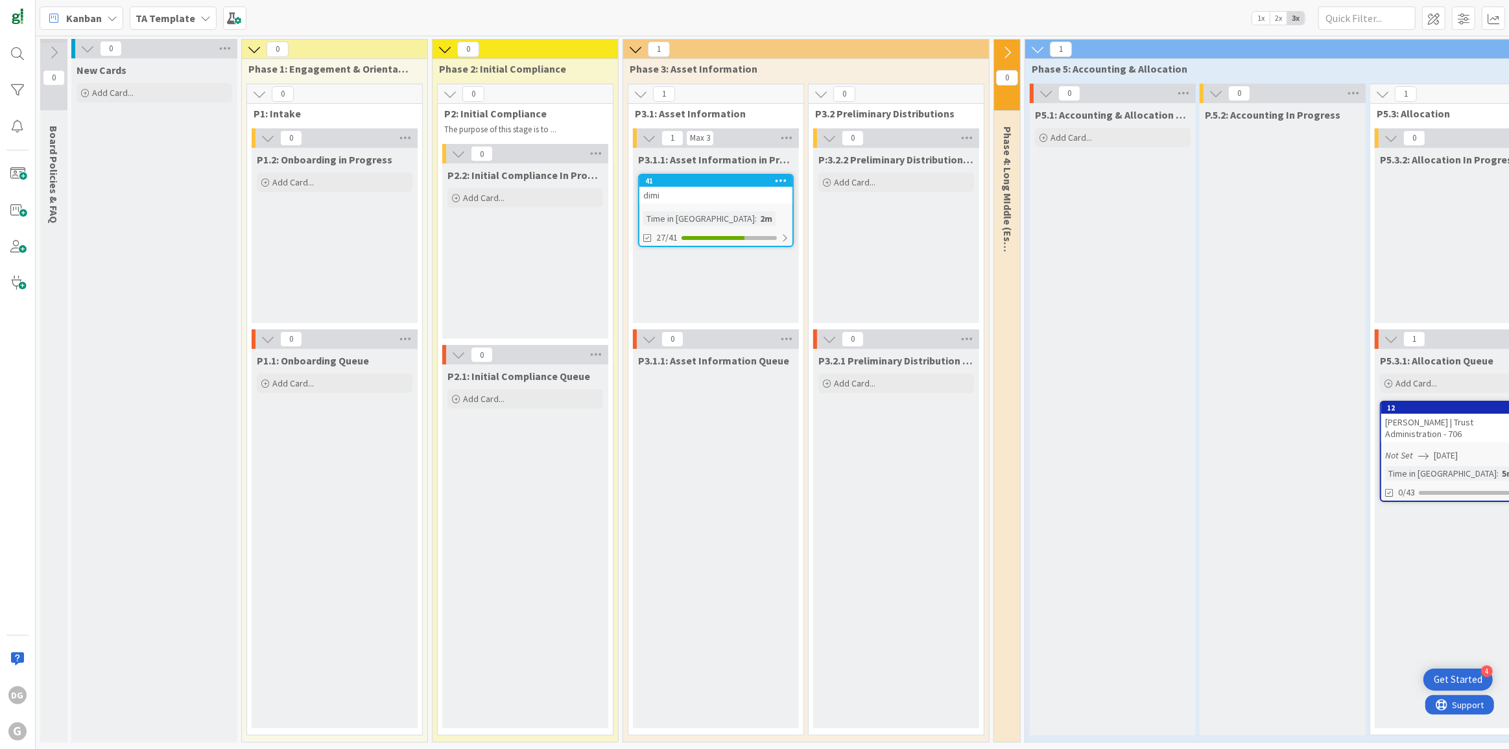
click at [783, 183] on icon at bounding box center [781, 180] width 12 height 9
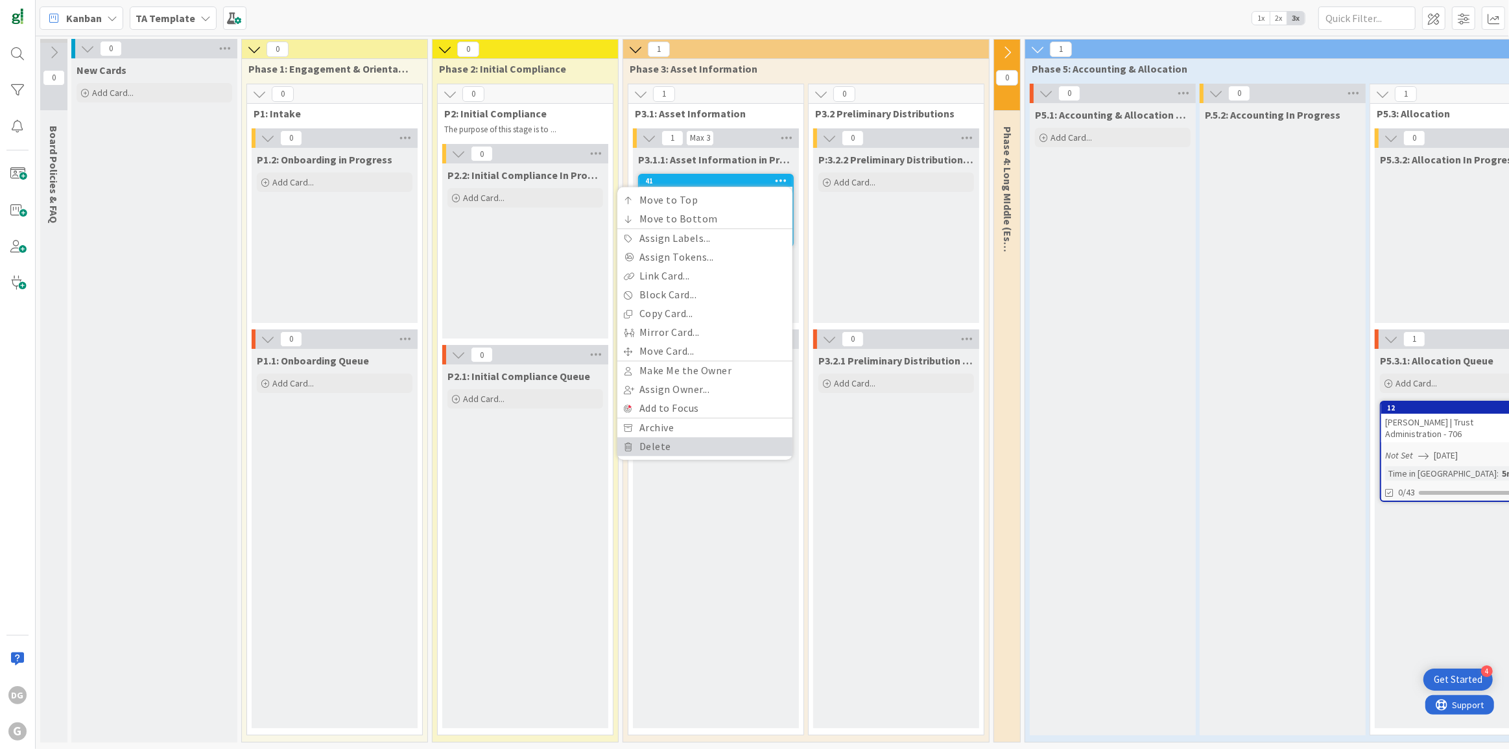
click at [701, 442] on link "Delete" at bounding box center [705, 446] width 175 height 19
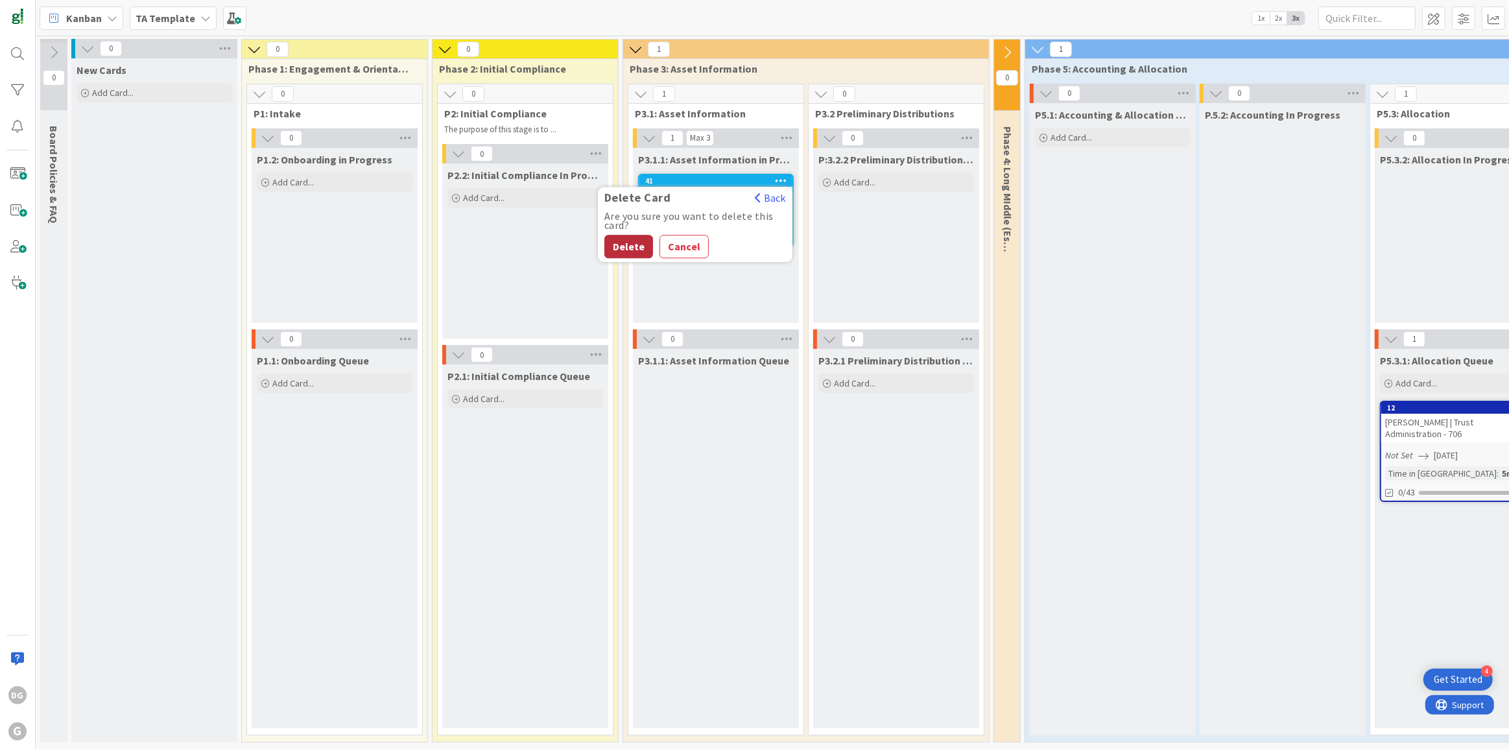
click at [624, 241] on button "Delete" at bounding box center [629, 246] width 49 height 23
